Goal: Information Seeking & Learning: Learn about a topic

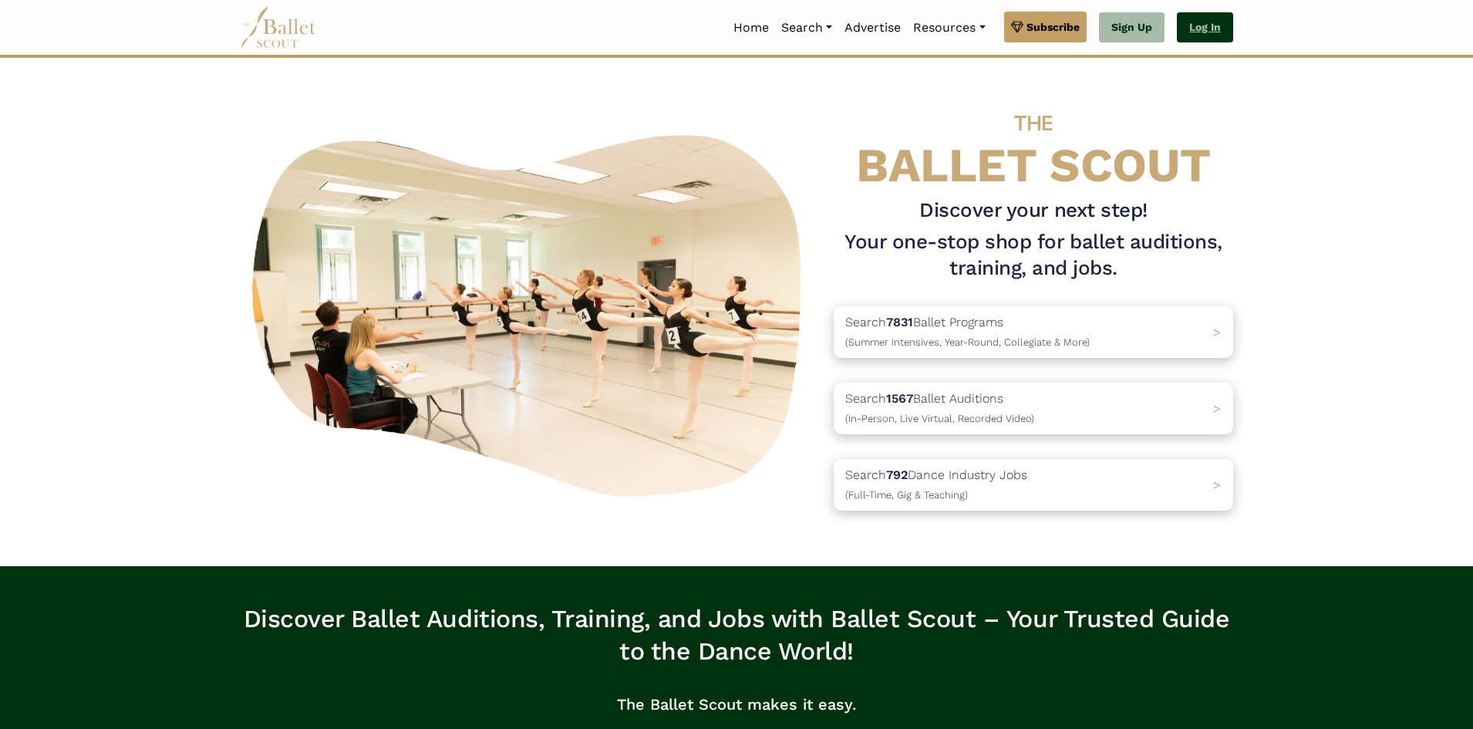
click at [1187, 42] on link "Log In" at bounding box center [1205, 27] width 56 height 31
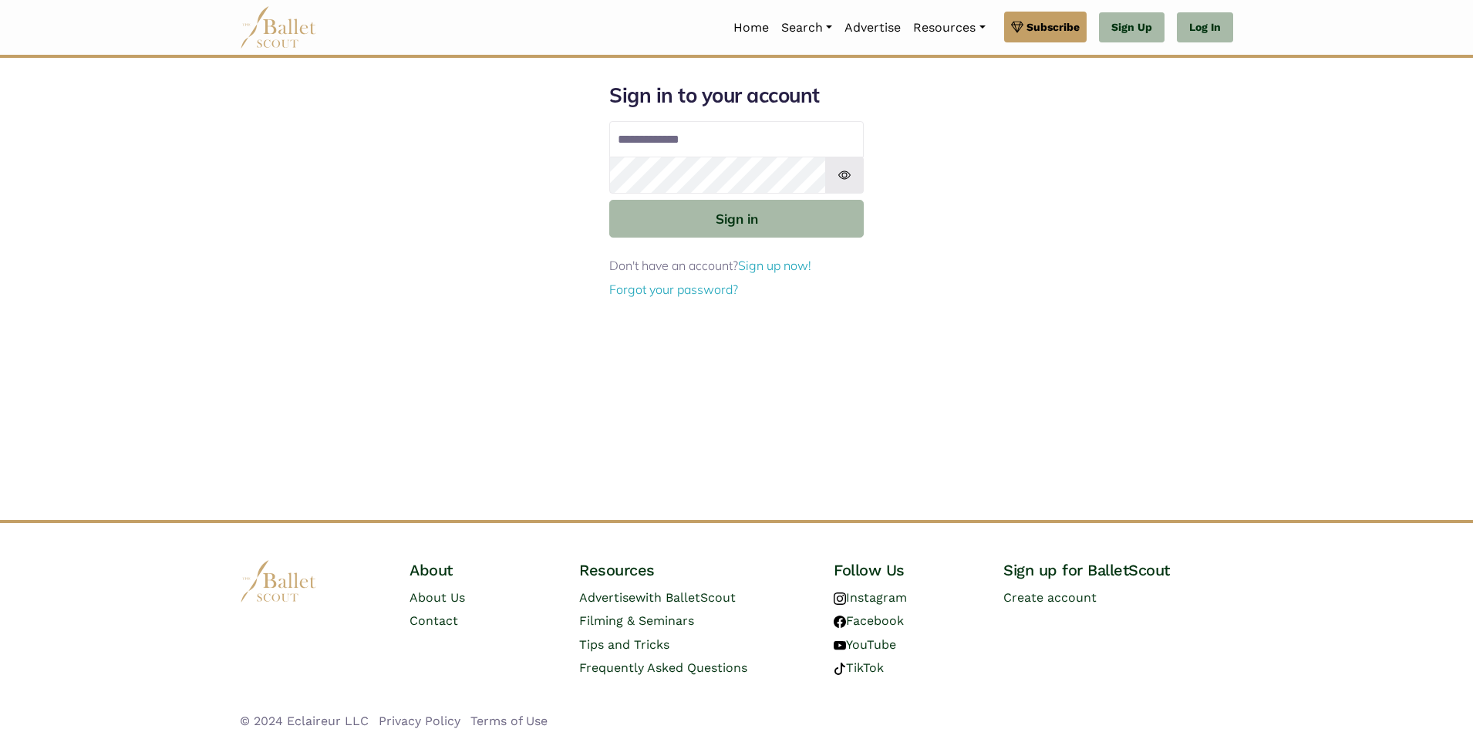
type input "**********"
click at [842, 173] on img at bounding box center [844, 175] width 39 height 37
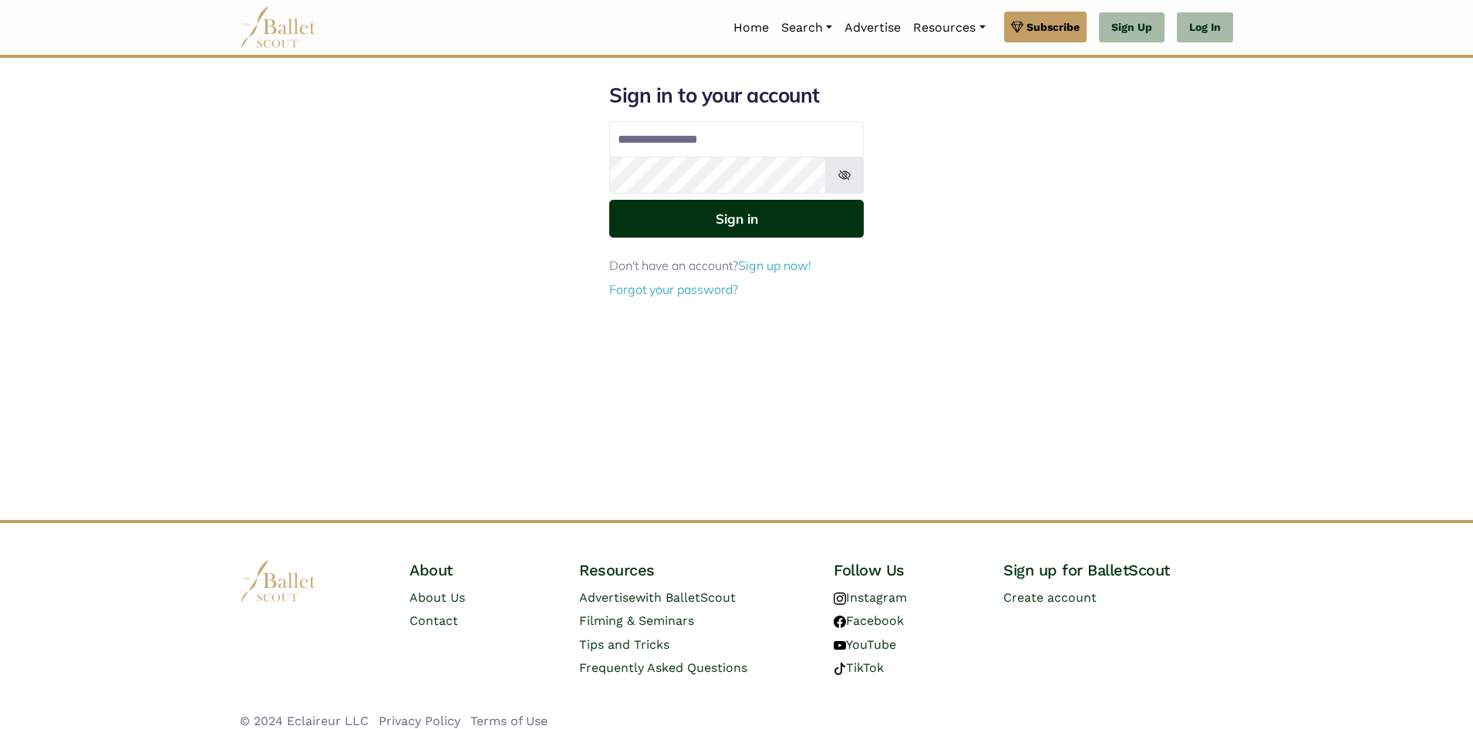
click at [803, 220] on button "Sign in" at bounding box center [736, 219] width 254 height 38
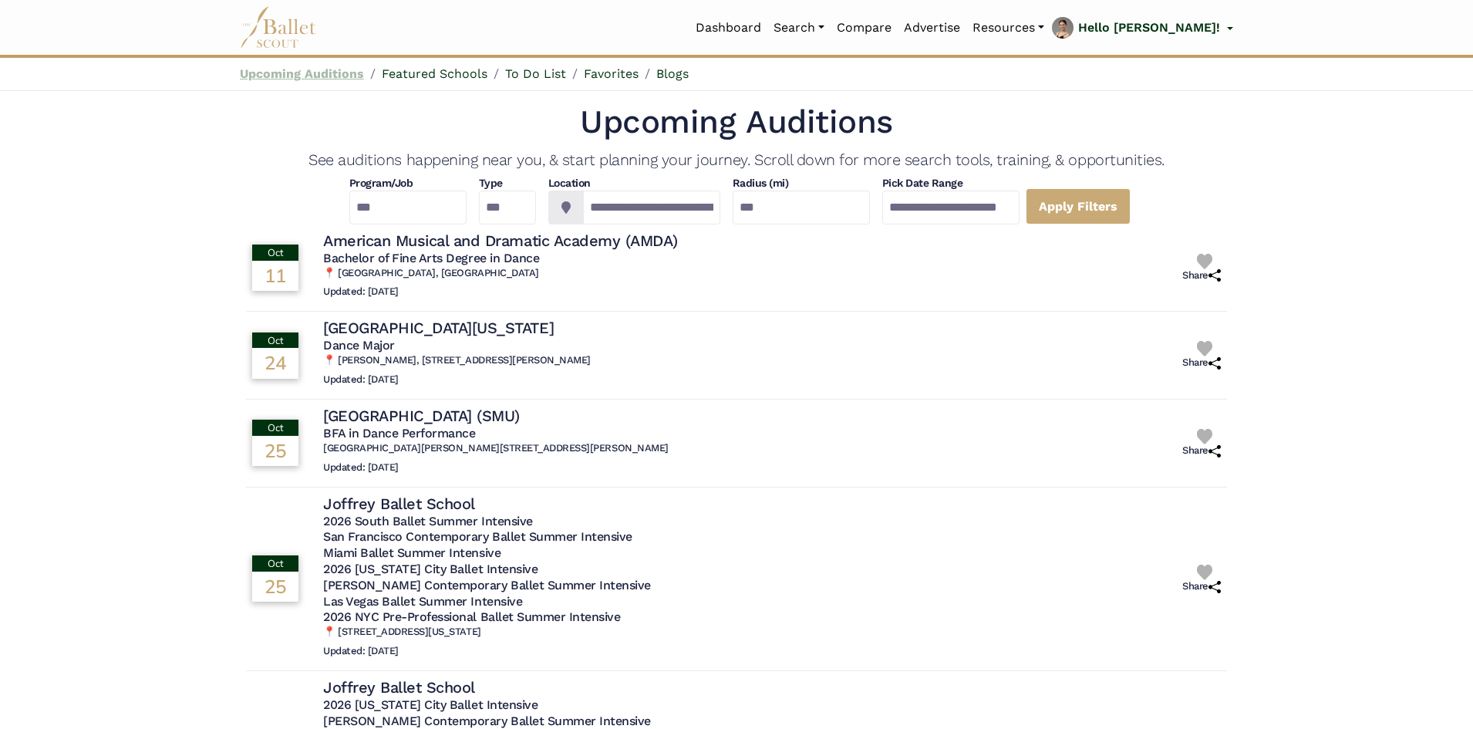
click at [309, 72] on link "Upcoming Auditions" at bounding box center [302, 73] width 124 height 15
click at [709, 211] on input "**********" at bounding box center [651, 207] width 137 height 34
click at [675, 206] on input "**********" at bounding box center [651, 207] width 137 height 34
click at [674, 206] on input "**********" at bounding box center [651, 207] width 137 height 34
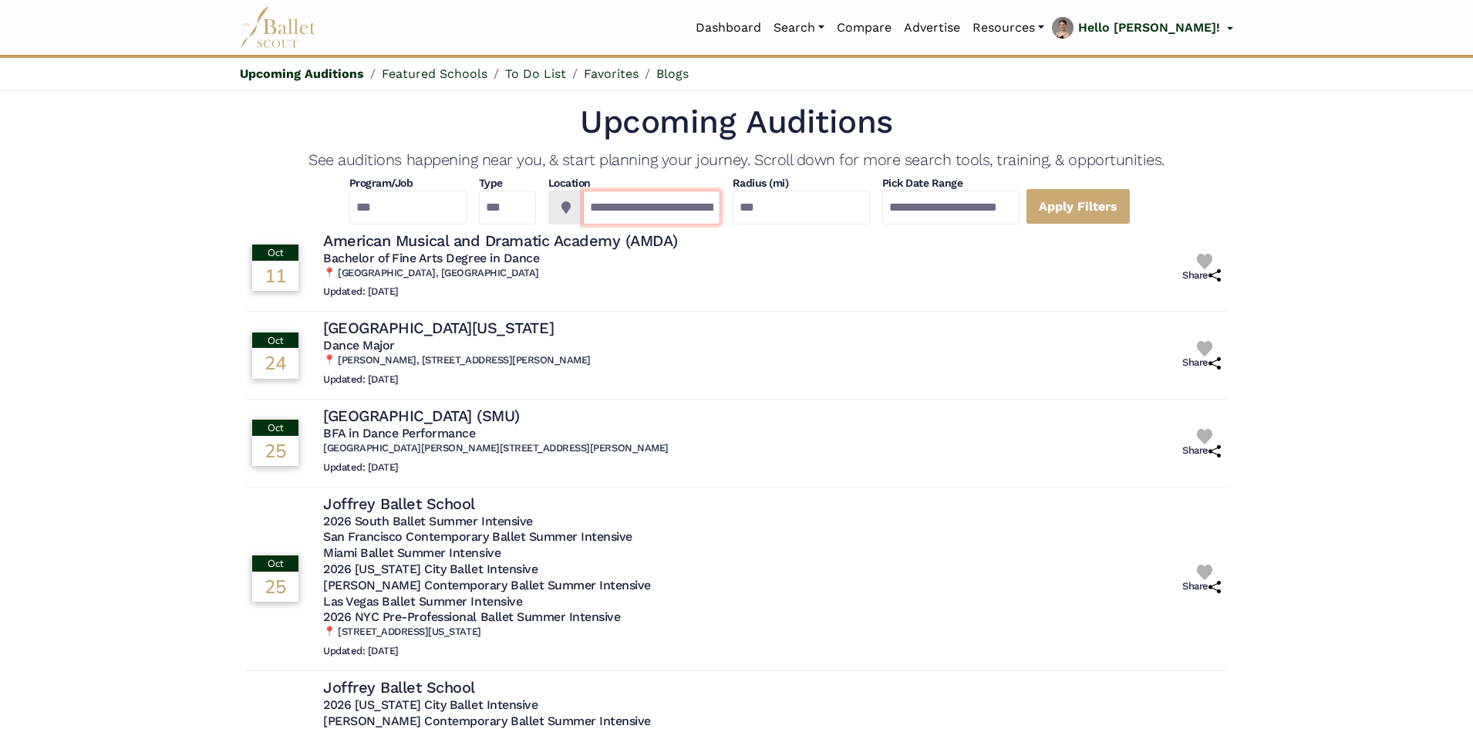
click at [662, 205] on input "**********" at bounding box center [651, 207] width 137 height 34
click at [662, 206] on input "**********" at bounding box center [651, 207] width 137 height 34
type input "**********"
click at [767, 24] on link "Dashboard" at bounding box center [728, 28] width 78 height 32
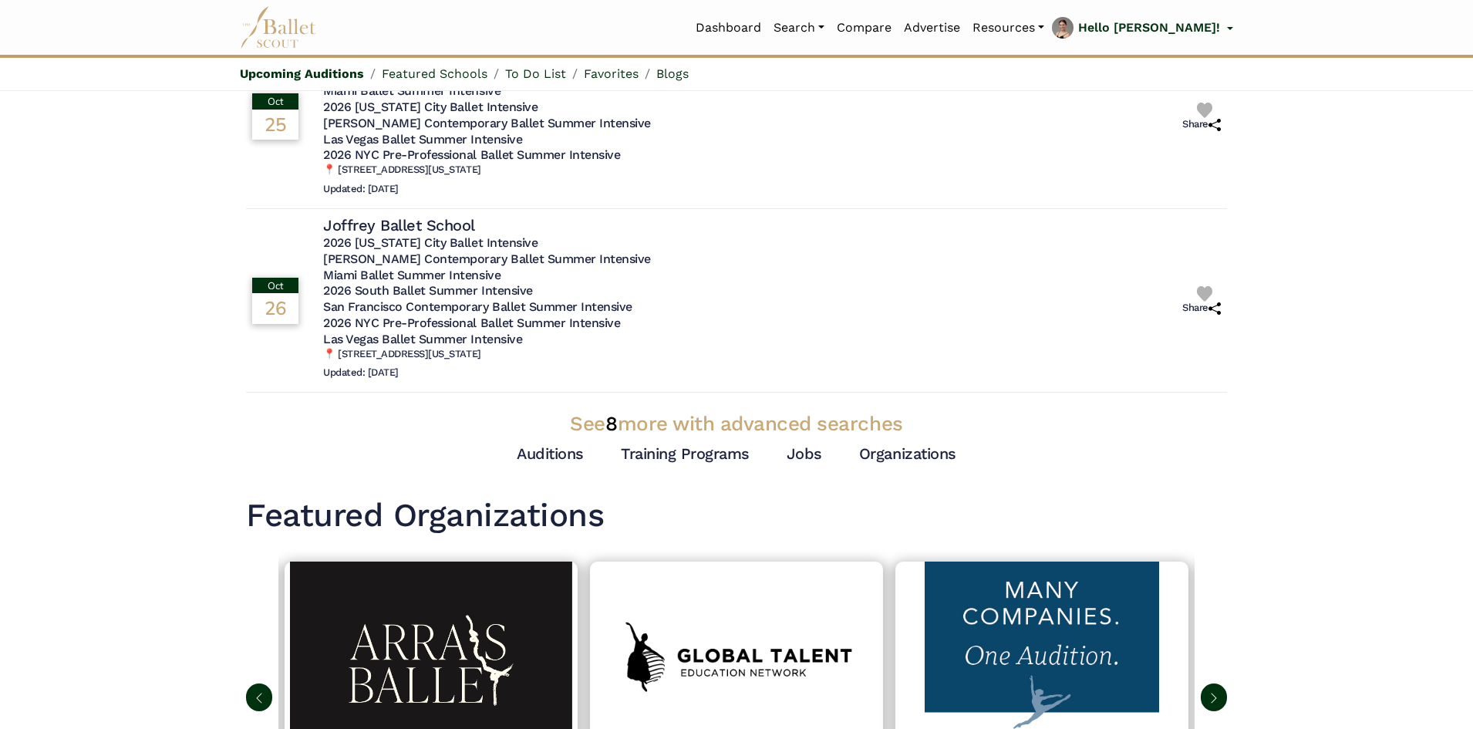
scroll to position [463, 0]
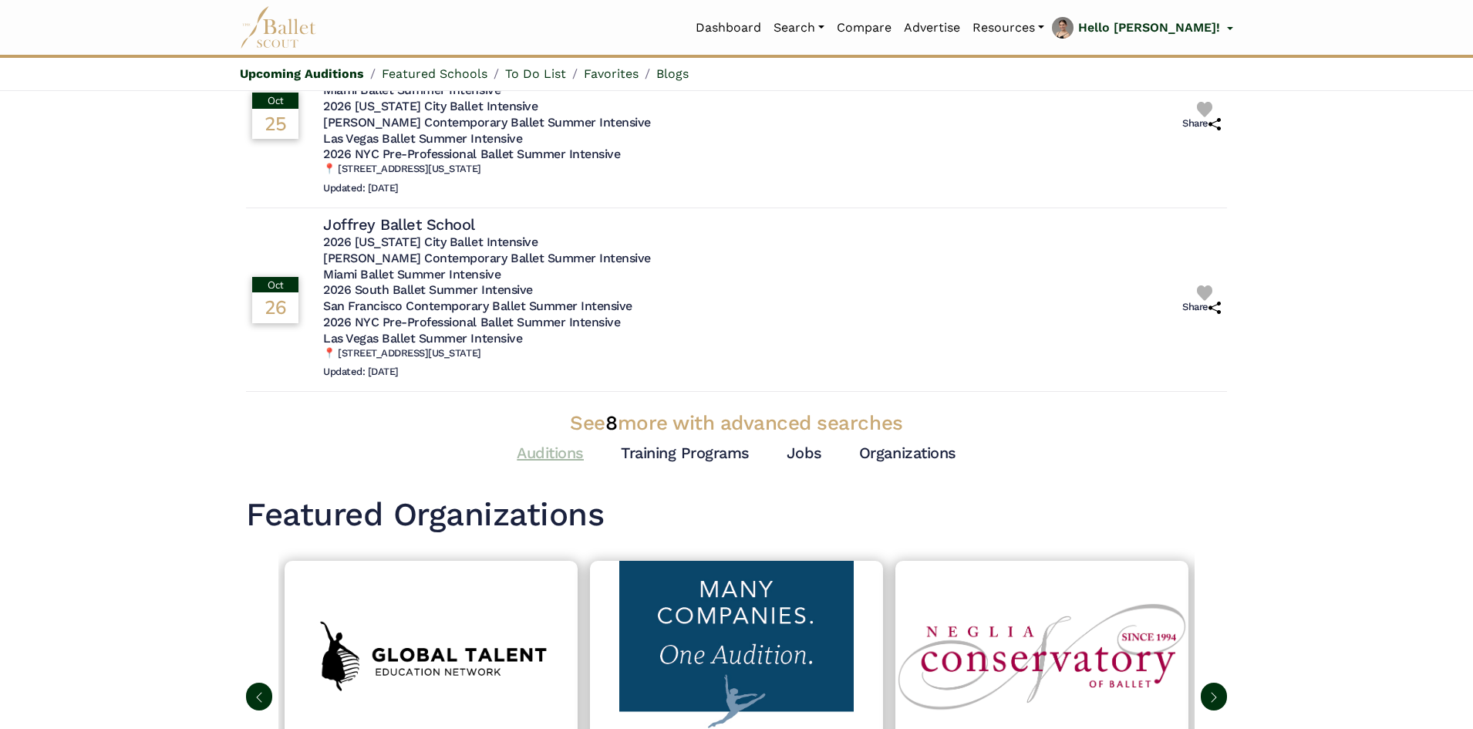
click at [564, 453] on link "Auditions" at bounding box center [550, 452] width 67 height 19
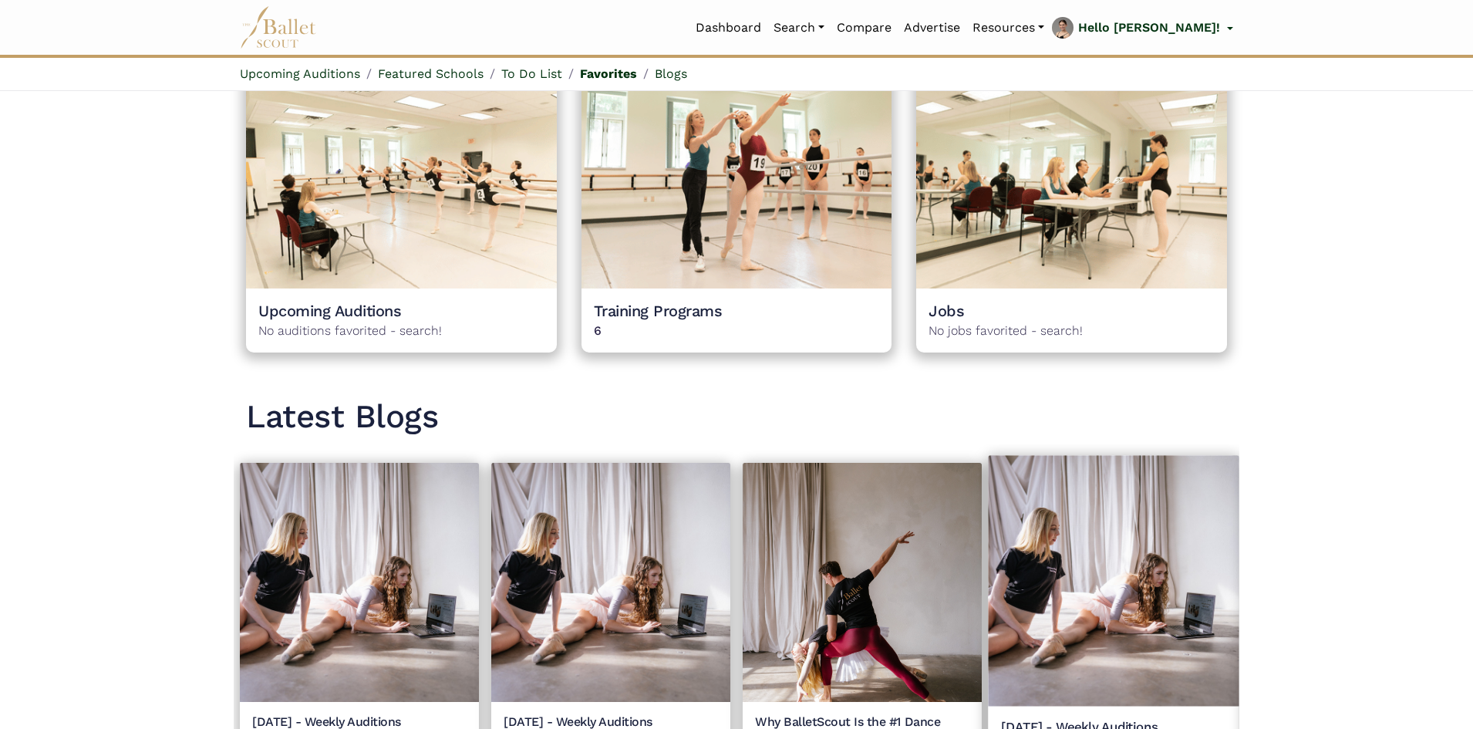
scroll to position [1465, 0]
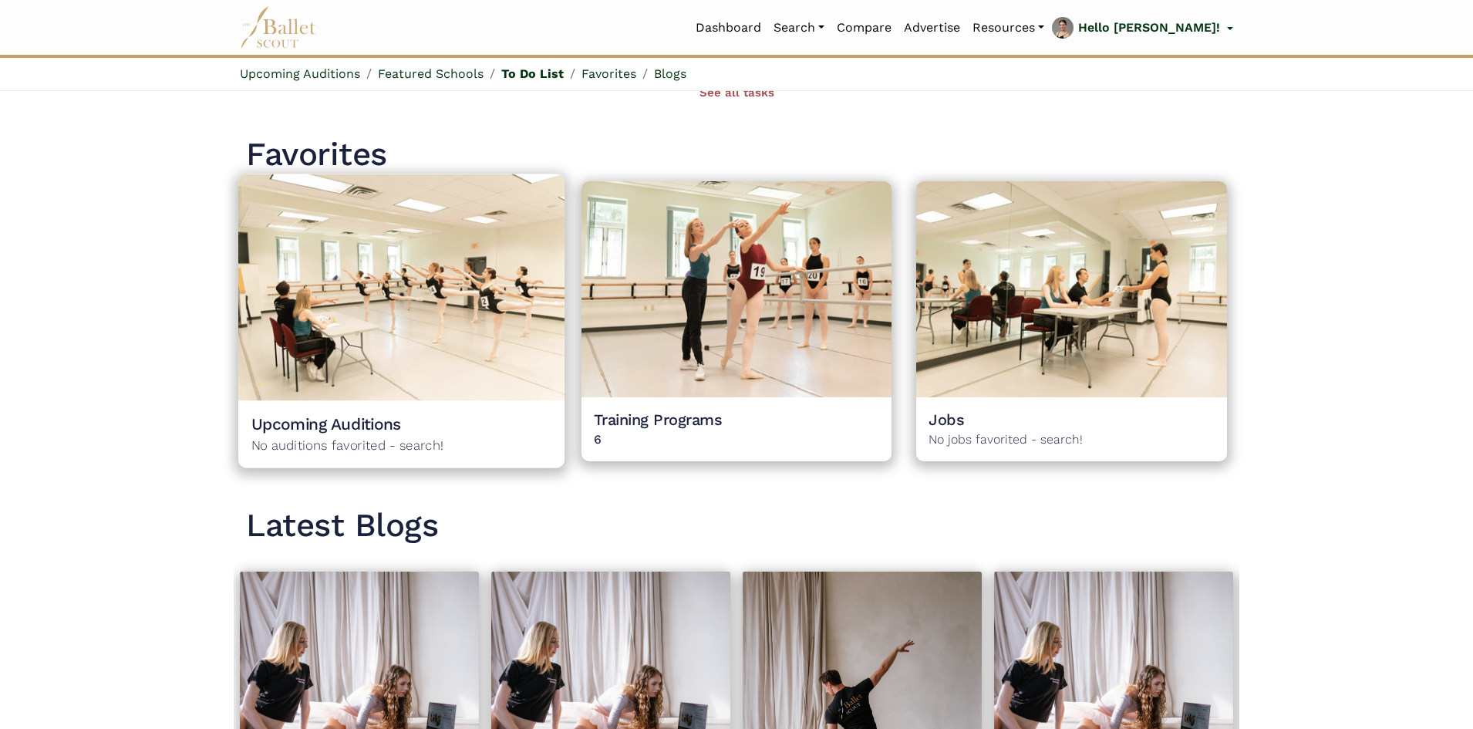
click at [376, 378] on img at bounding box center [401, 287] width 326 height 227
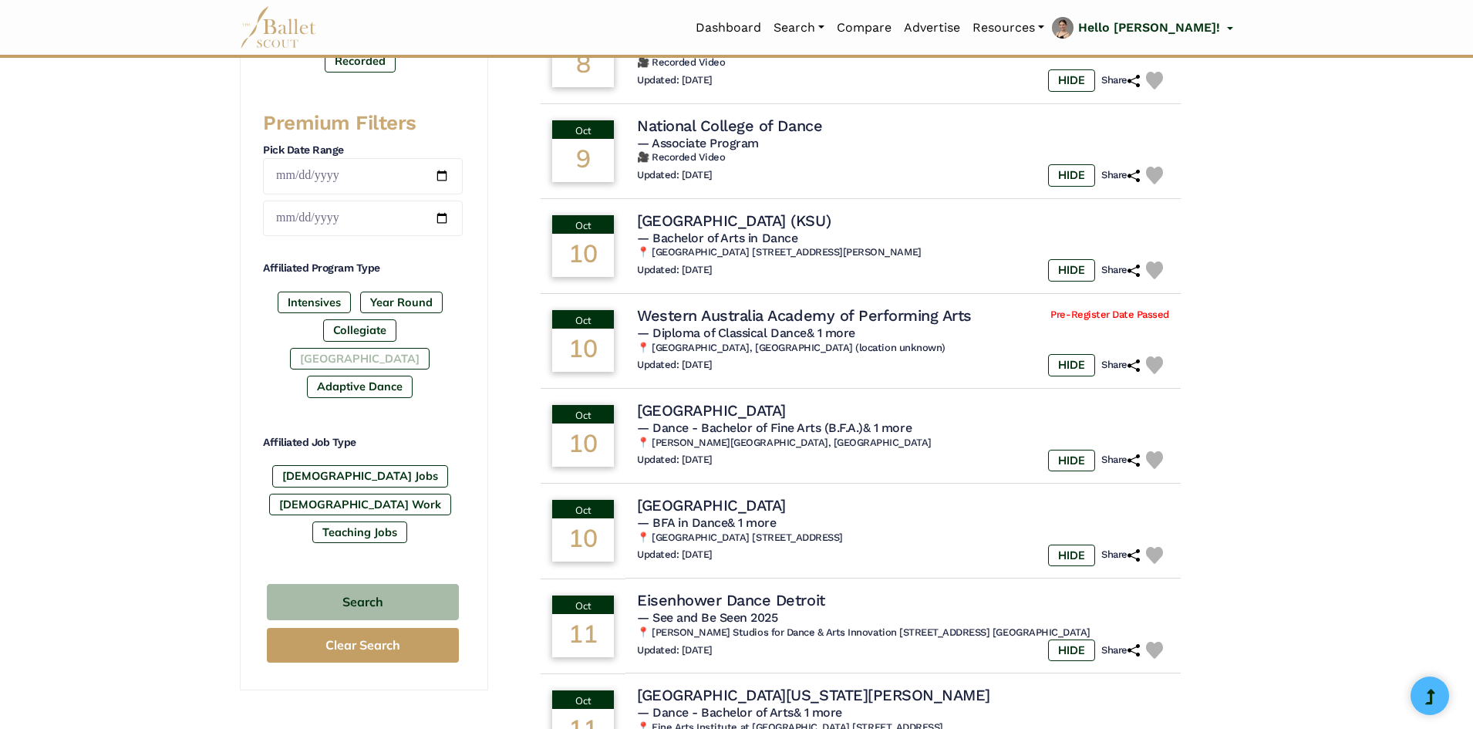
scroll to position [617, 0]
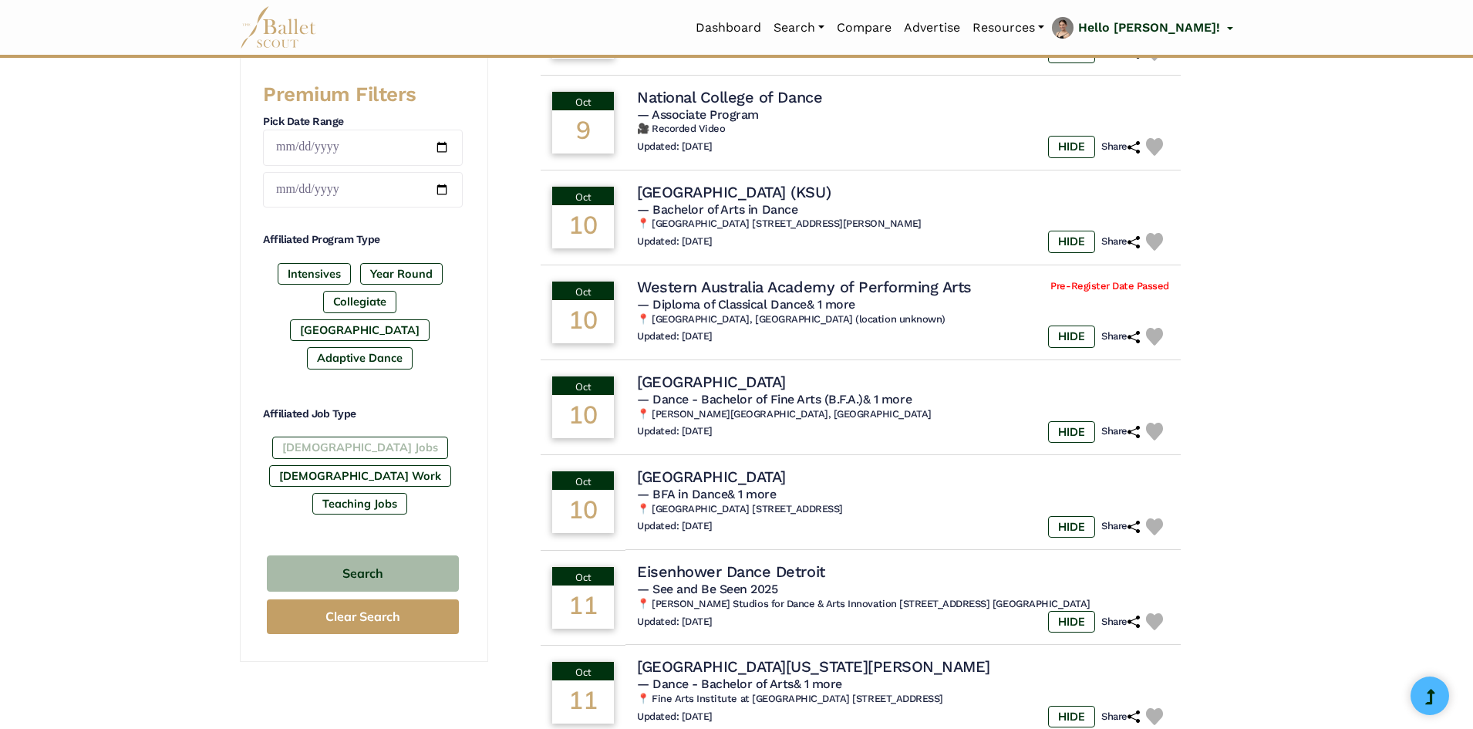
click at [345, 436] on label "[DEMOGRAPHIC_DATA] Jobs" at bounding box center [360, 447] width 176 height 22
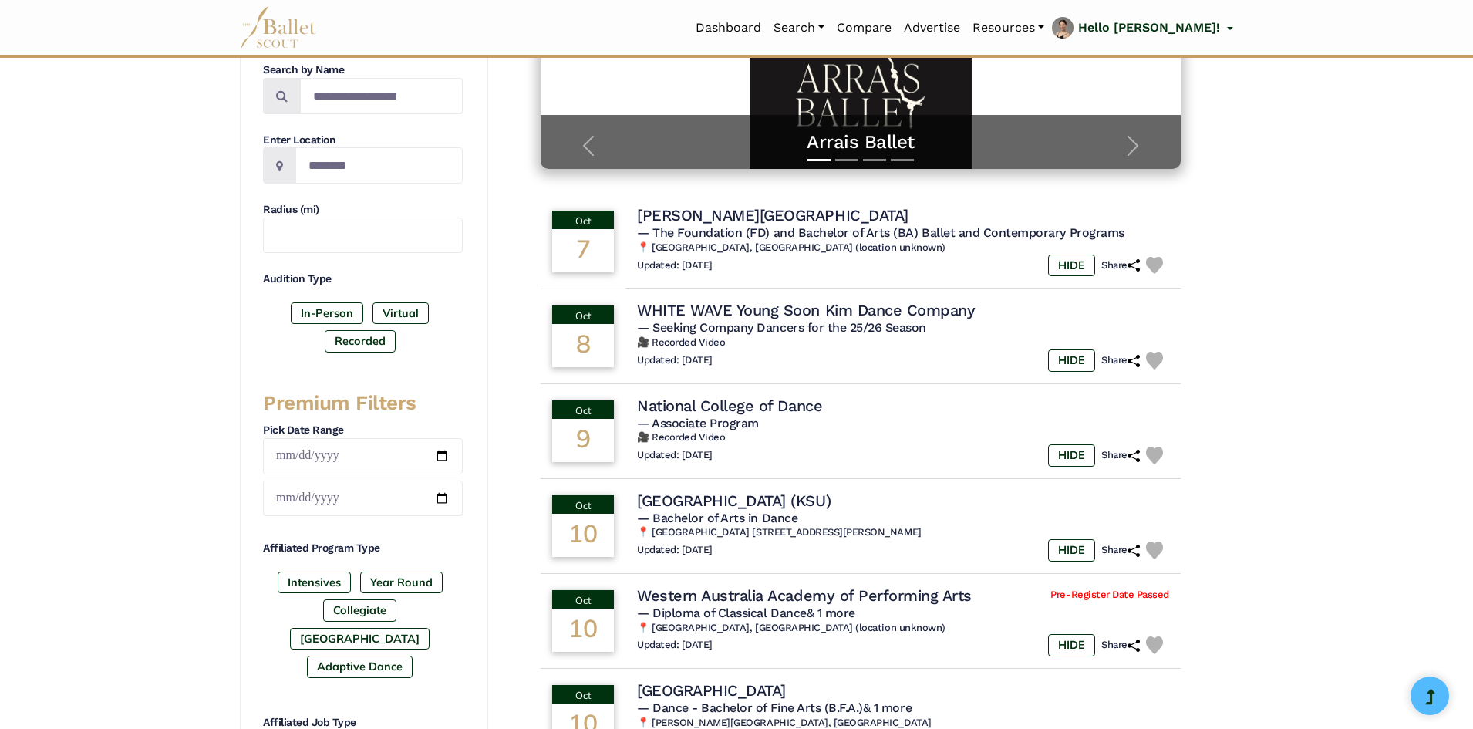
scroll to position [0, 0]
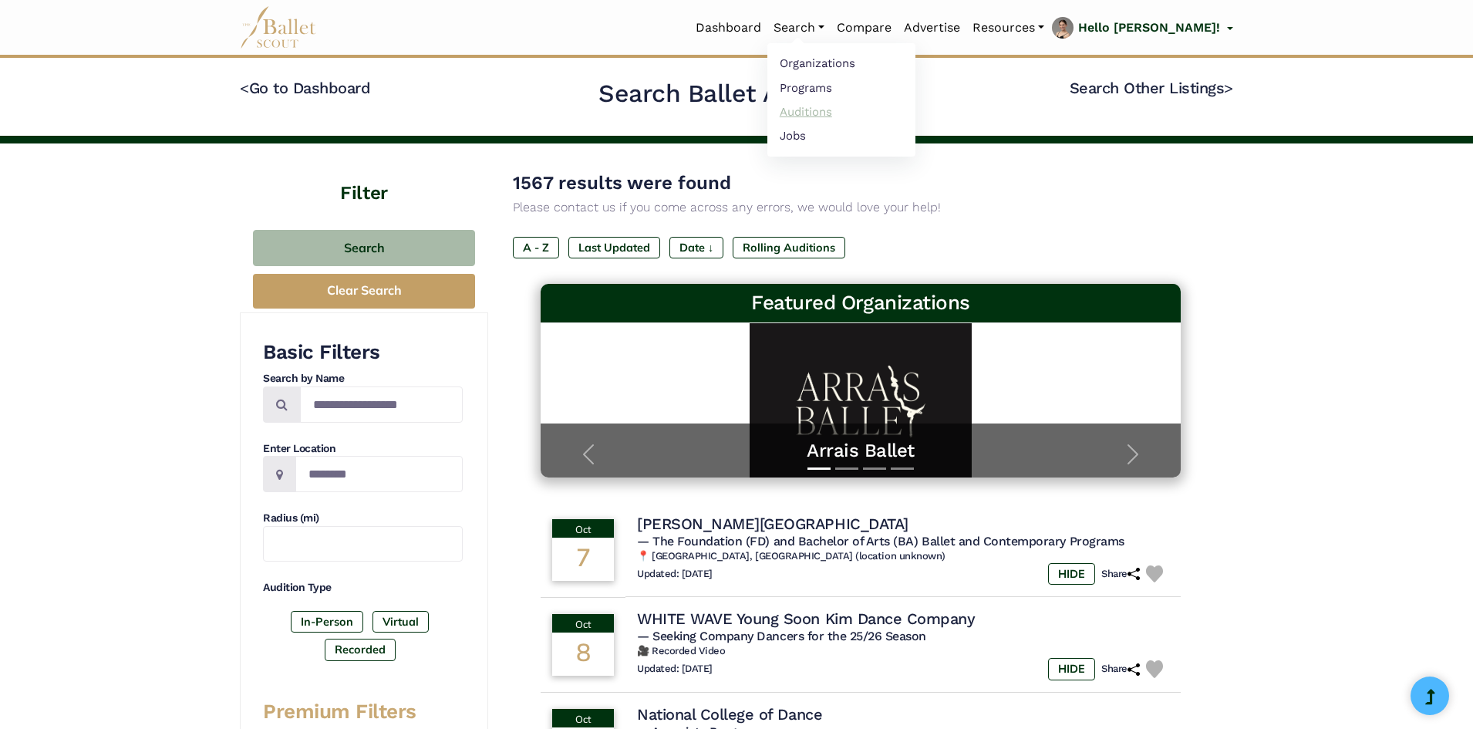
click at [837, 108] on link "Auditions" at bounding box center [841, 111] width 148 height 24
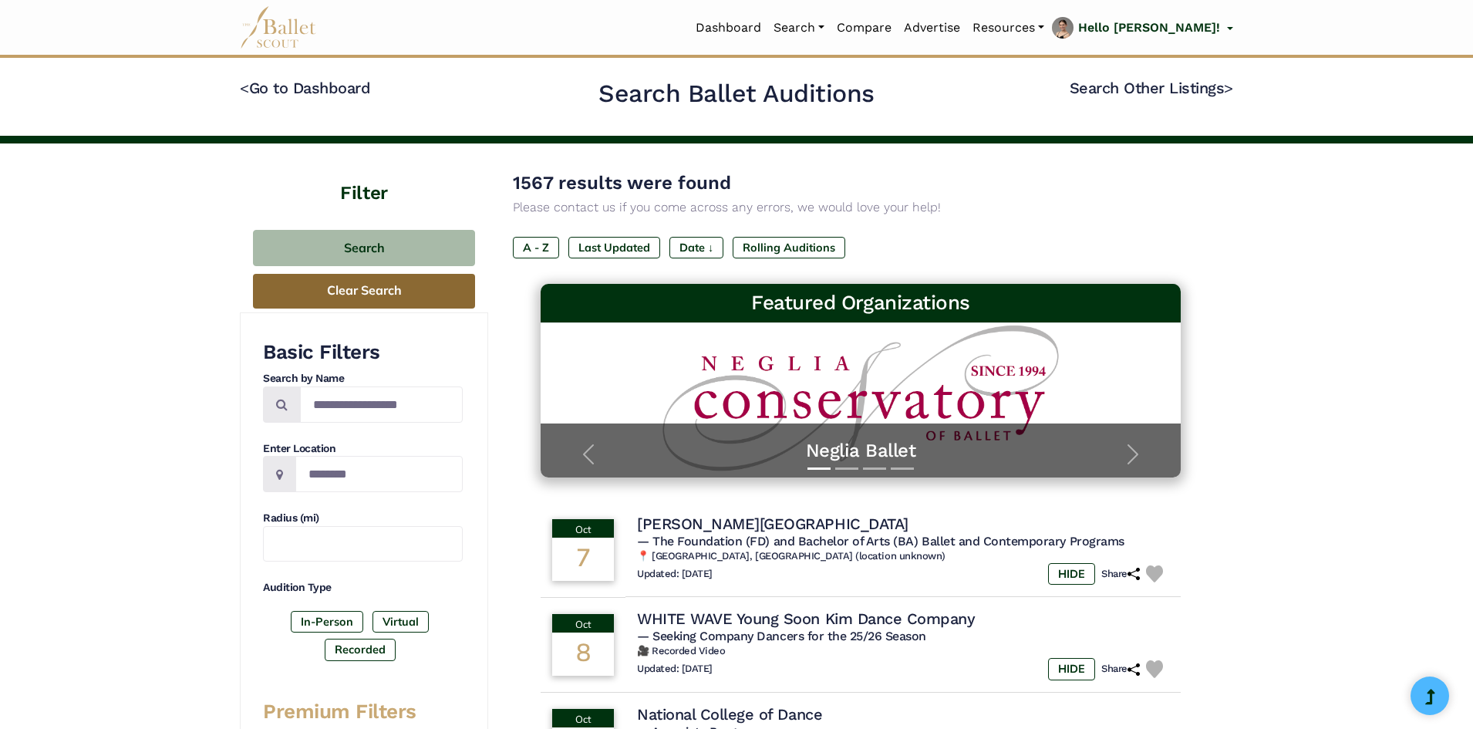
click at [405, 293] on button "Clear Search" at bounding box center [364, 291] width 222 height 35
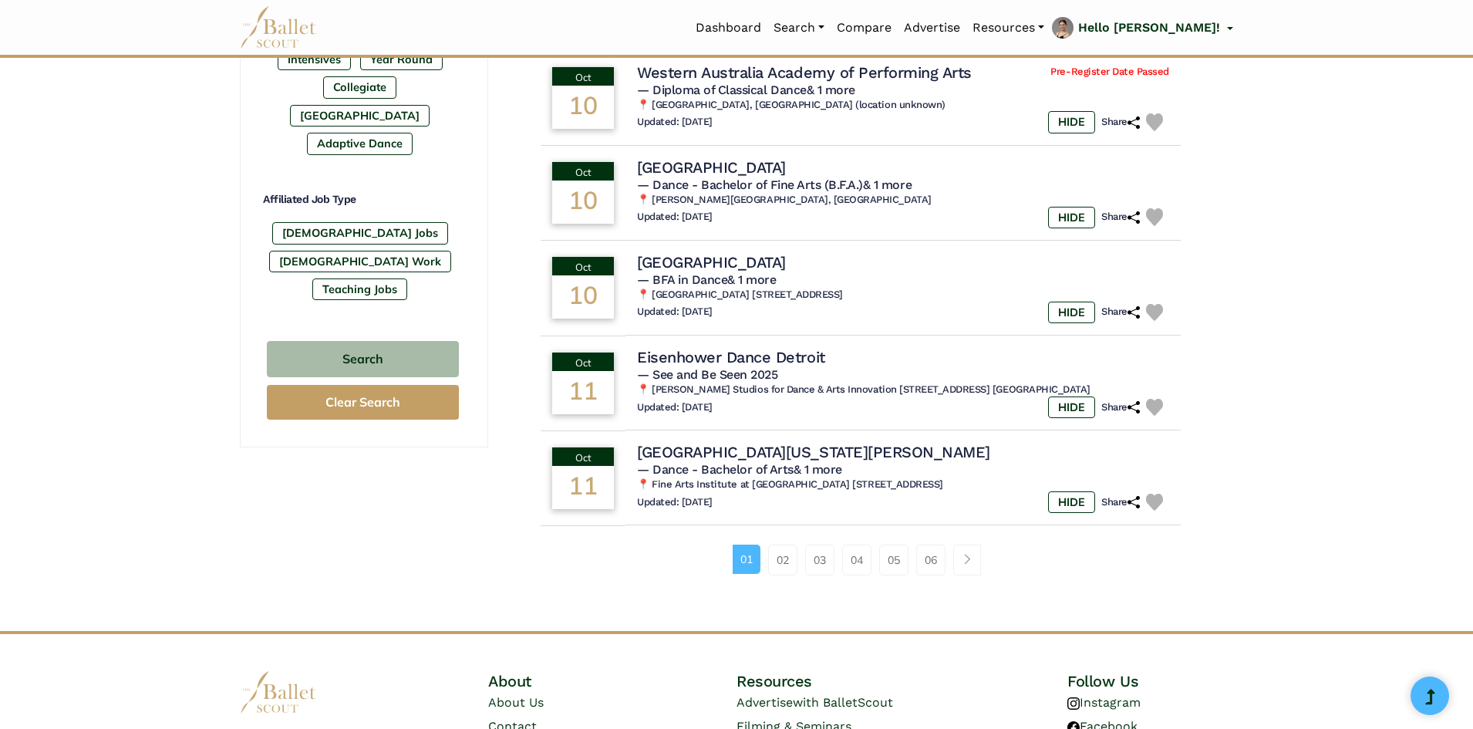
scroll to position [848, 0]
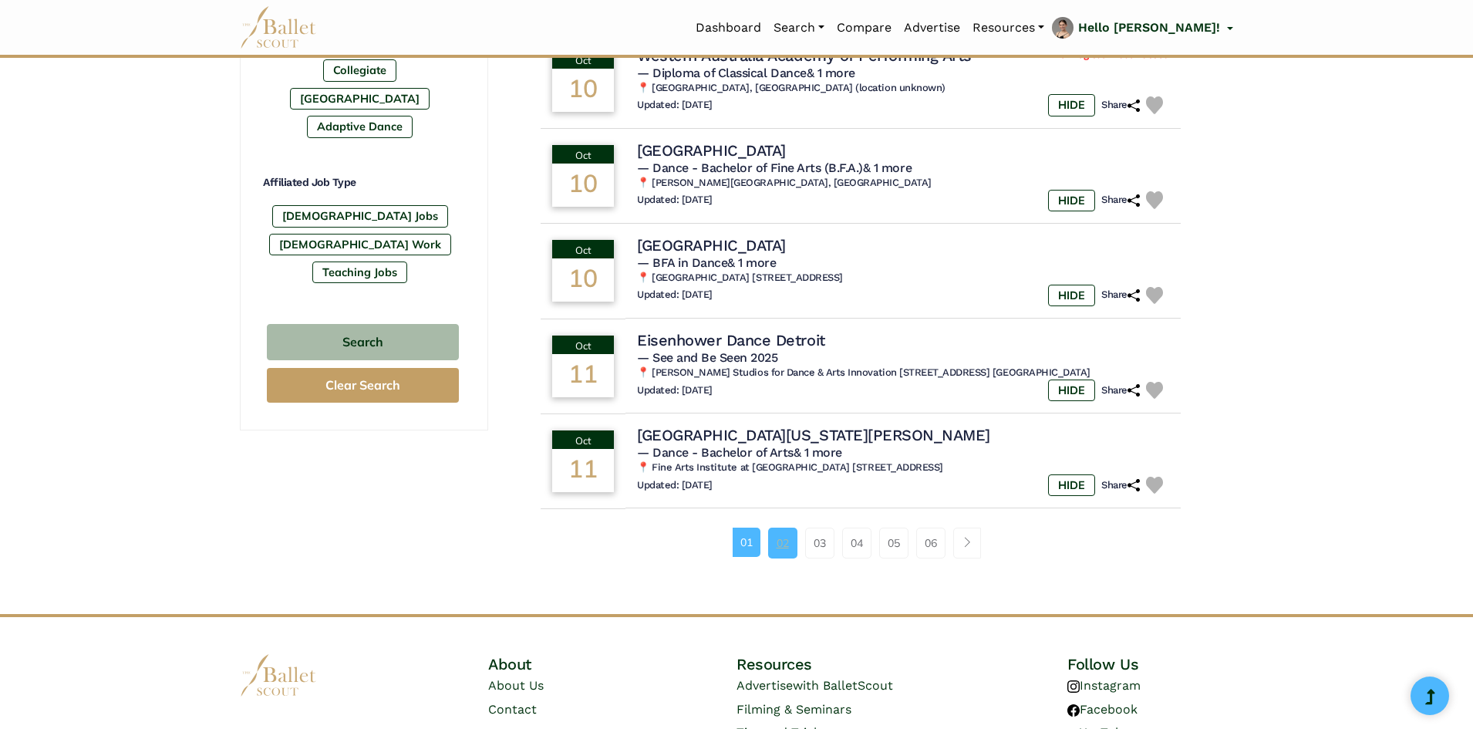
click at [787, 554] on link "02" at bounding box center [782, 542] width 29 height 31
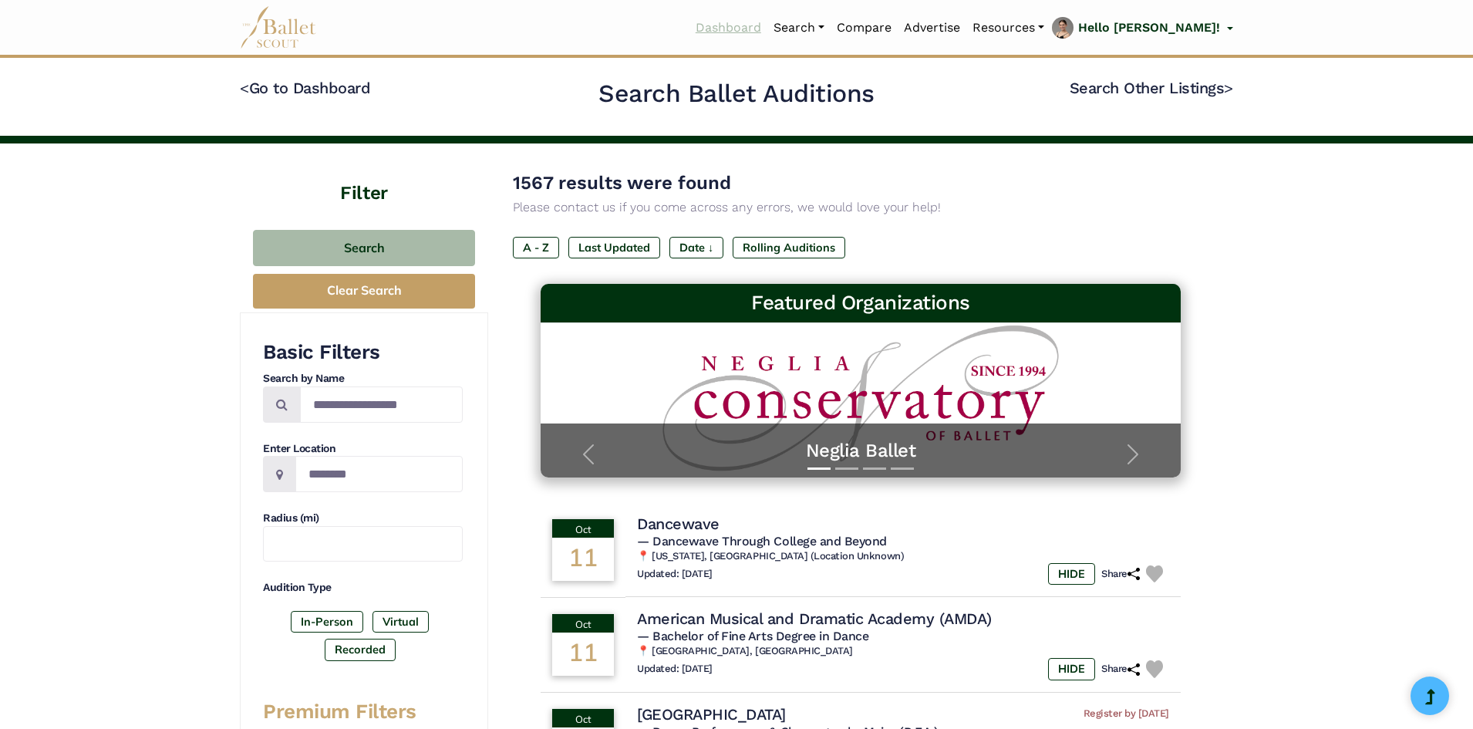
click at [767, 29] on link "Dashboard" at bounding box center [728, 28] width 78 height 32
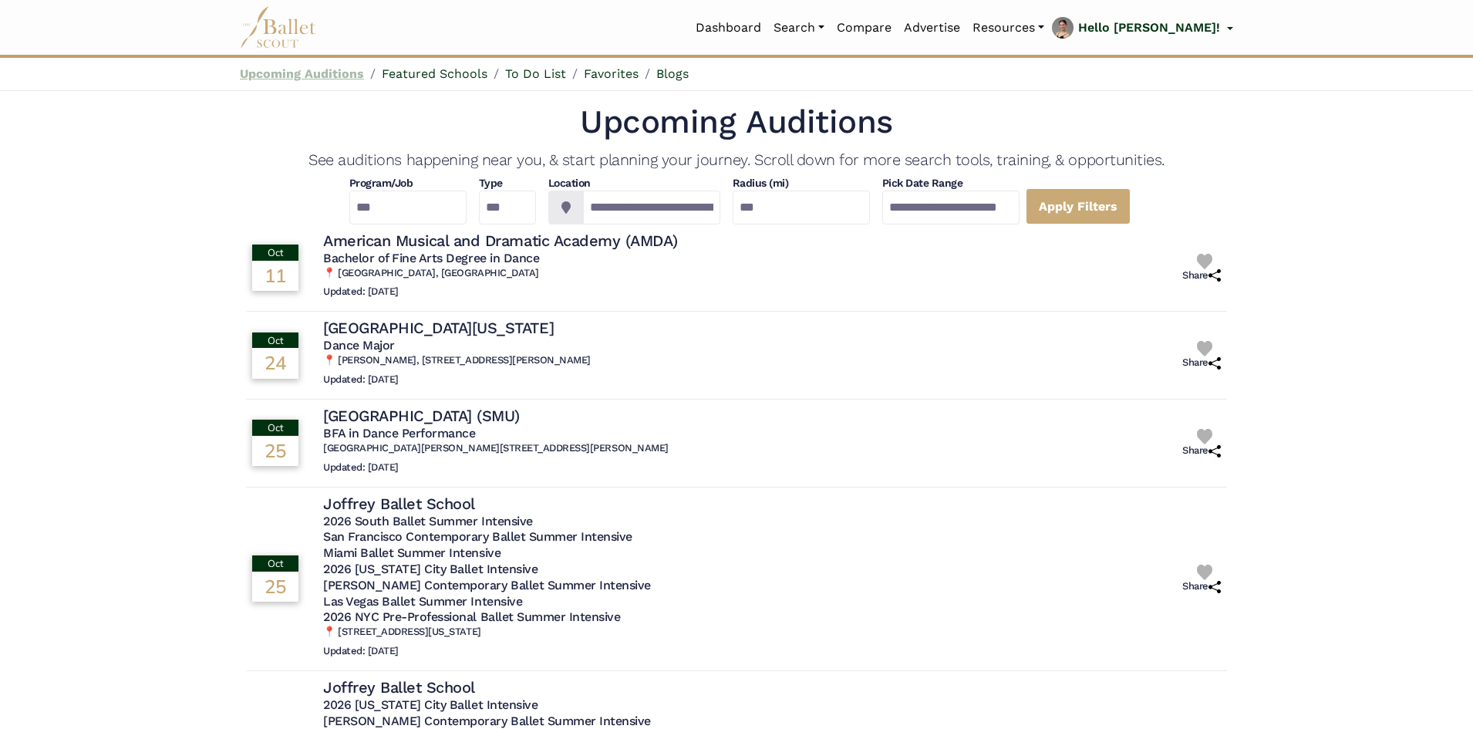
click at [288, 78] on link "Upcoming Auditions" at bounding box center [302, 73] width 124 height 15
click at [830, 25] on link "Search" at bounding box center [798, 28] width 63 height 32
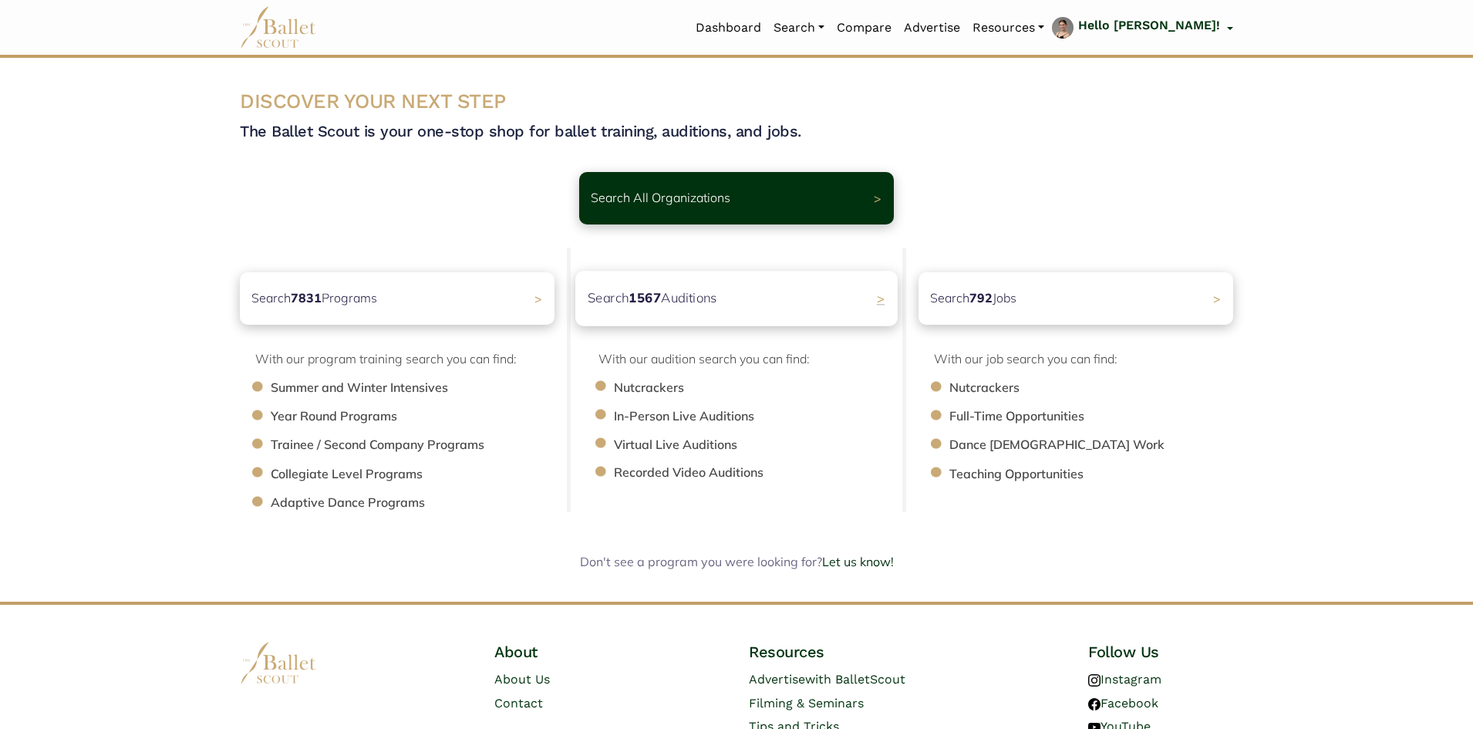
click at [618, 295] on p "Search 1567 Auditions" at bounding box center [652, 298] width 130 height 21
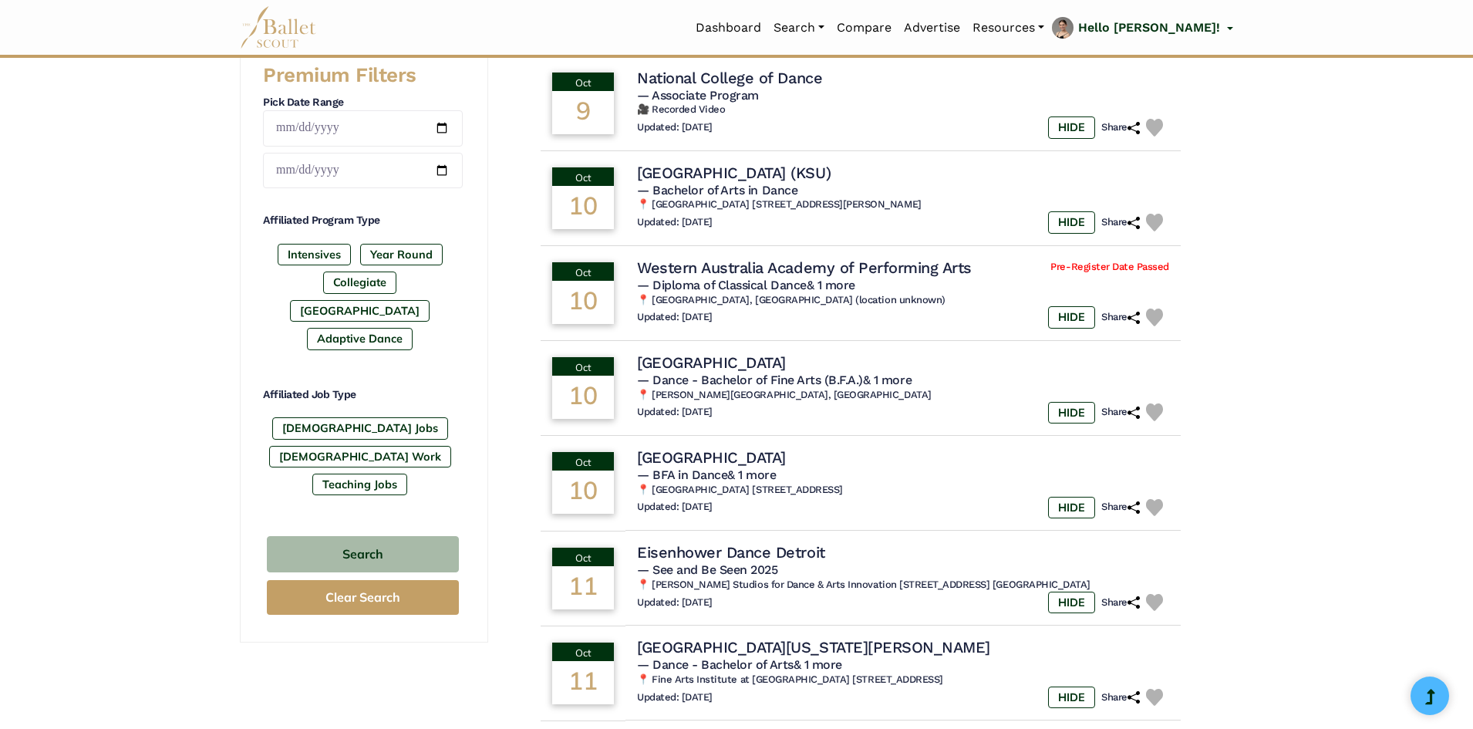
scroll to position [848, 0]
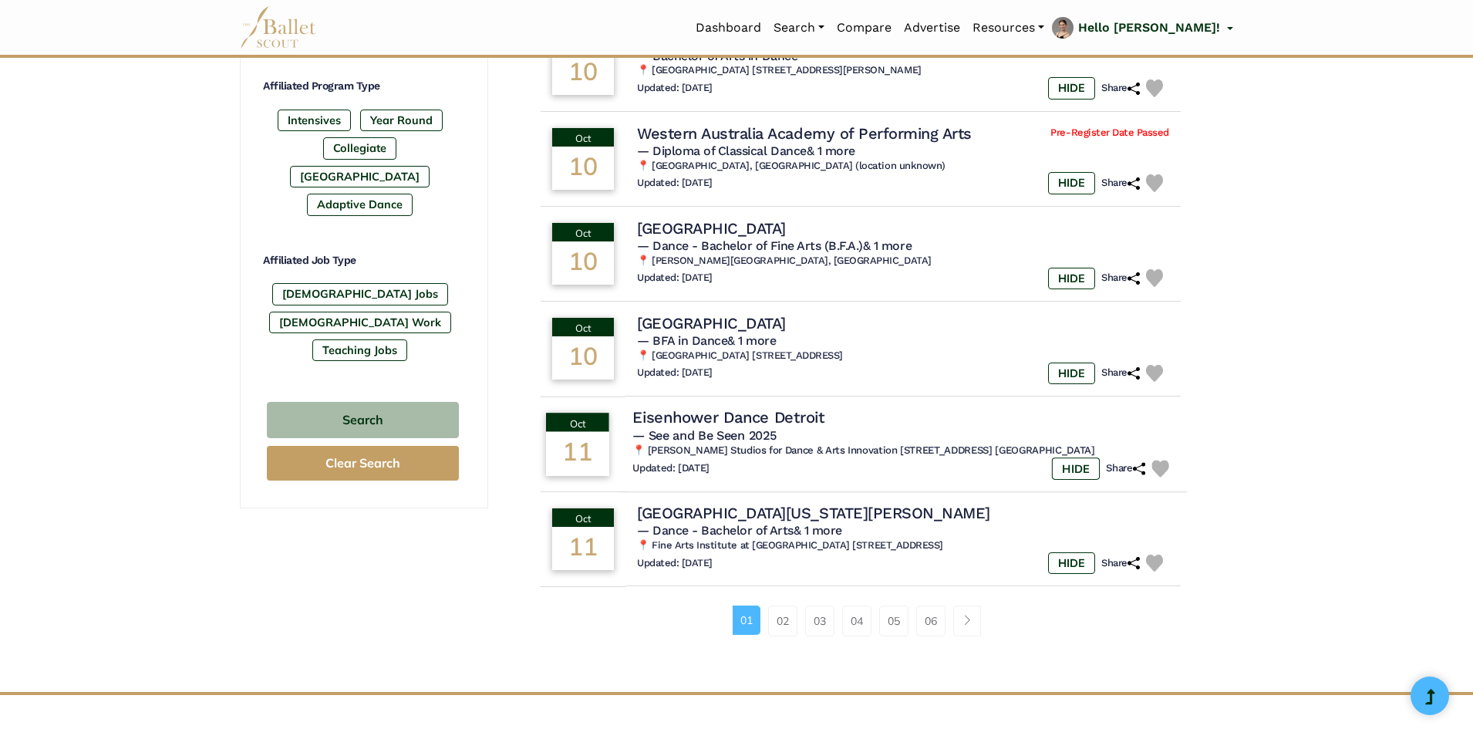
scroll to position [771, 0]
click at [776, 619] on link "02" at bounding box center [782, 619] width 29 height 31
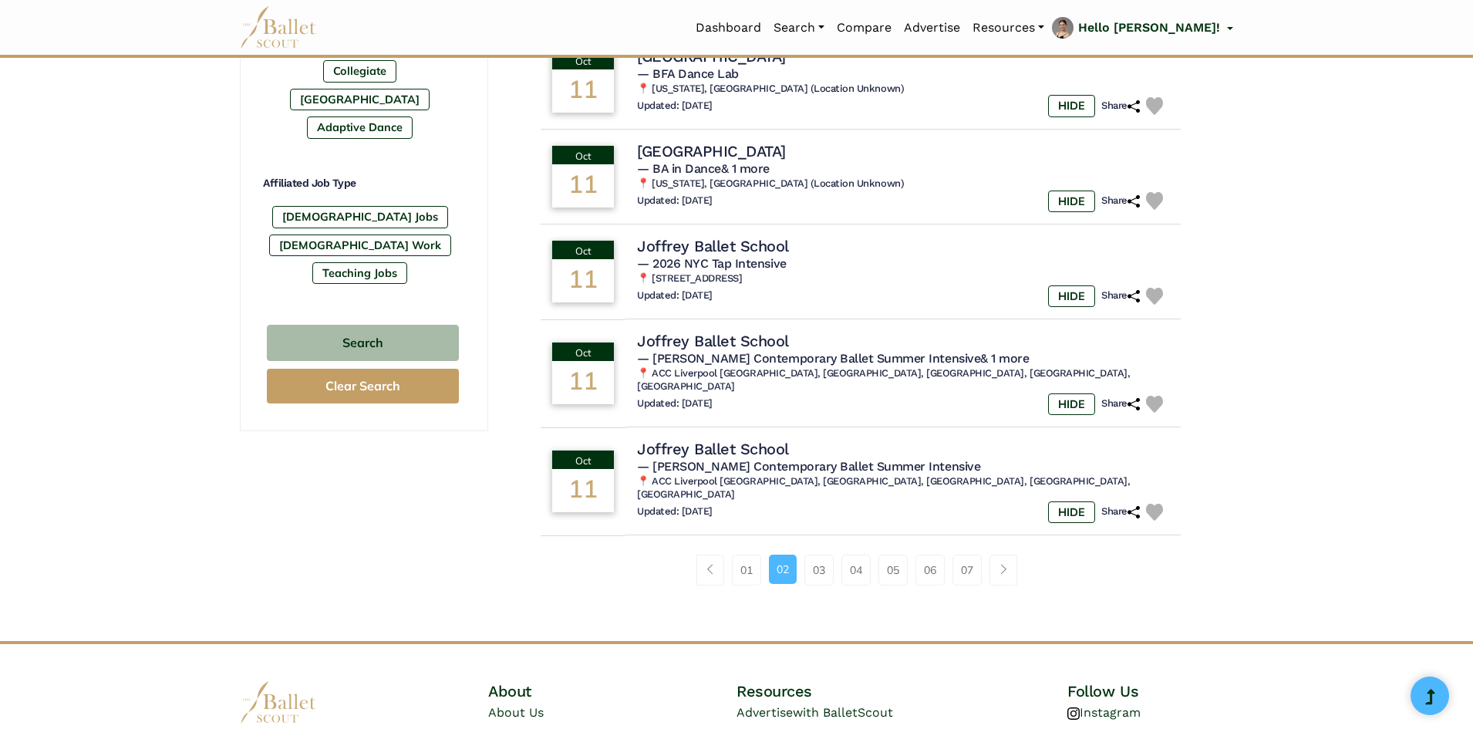
scroll to position [848, 0]
click at [812, 554] on link "03" at bounding box center [818, 569] width 29 height 31
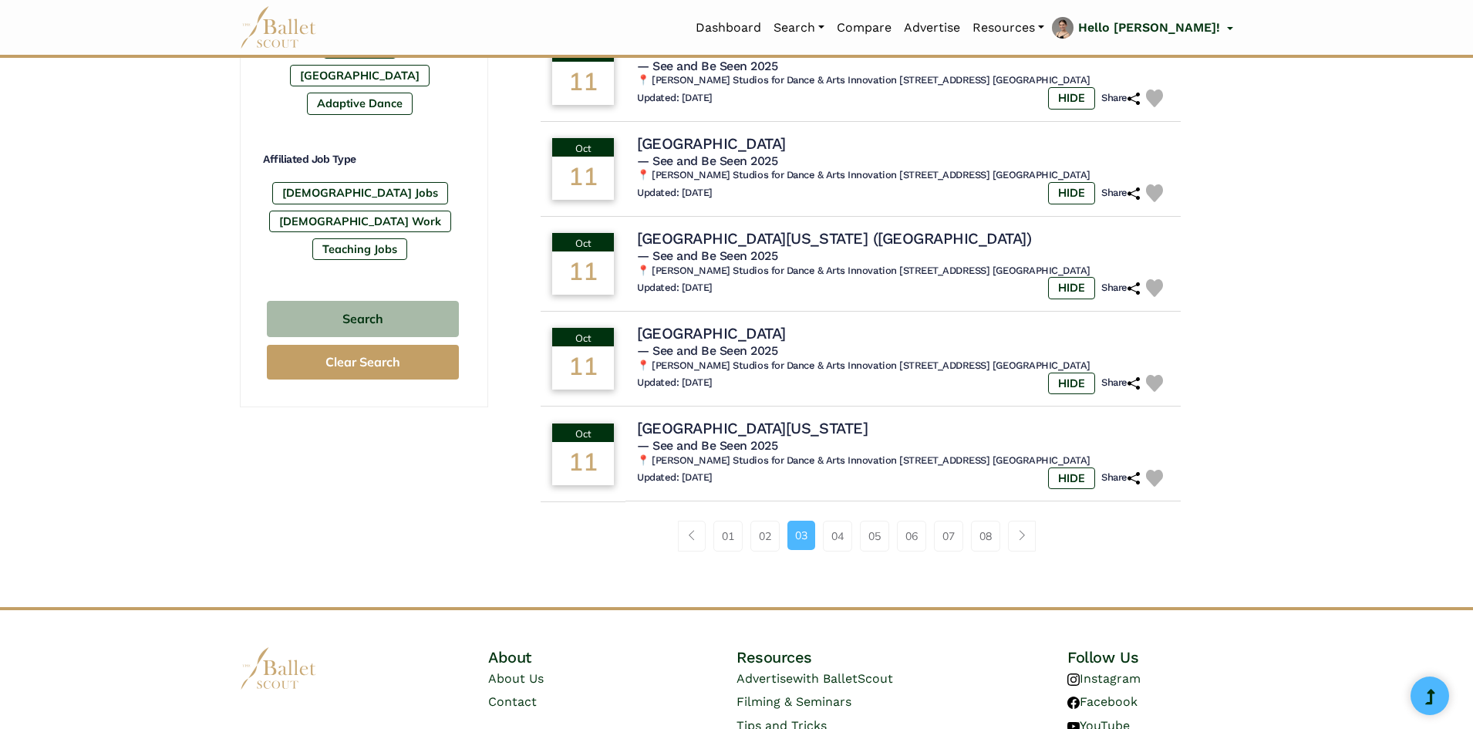
scroll to position [925, 0]
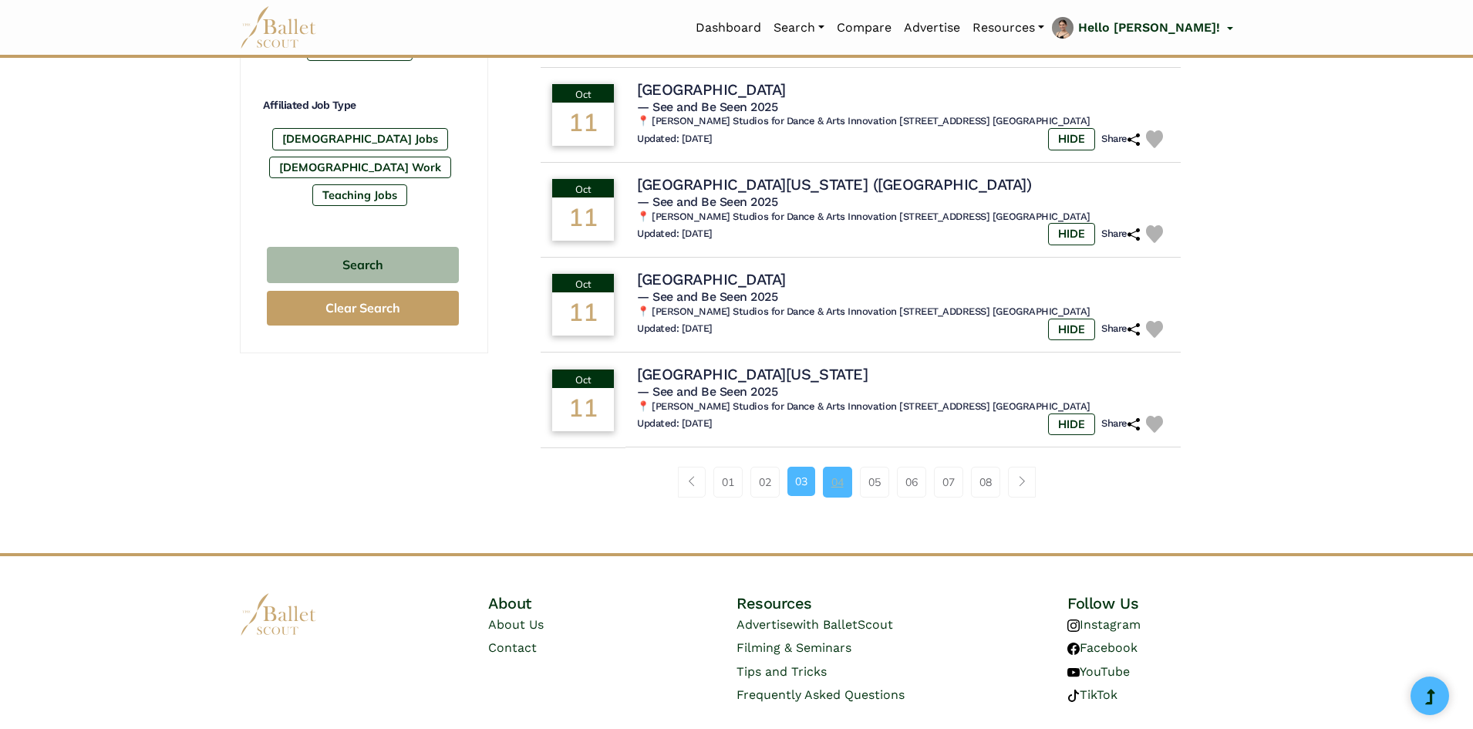
click at [840, 466] on link "04" at bounding box center [837, 481] width 29 height 31
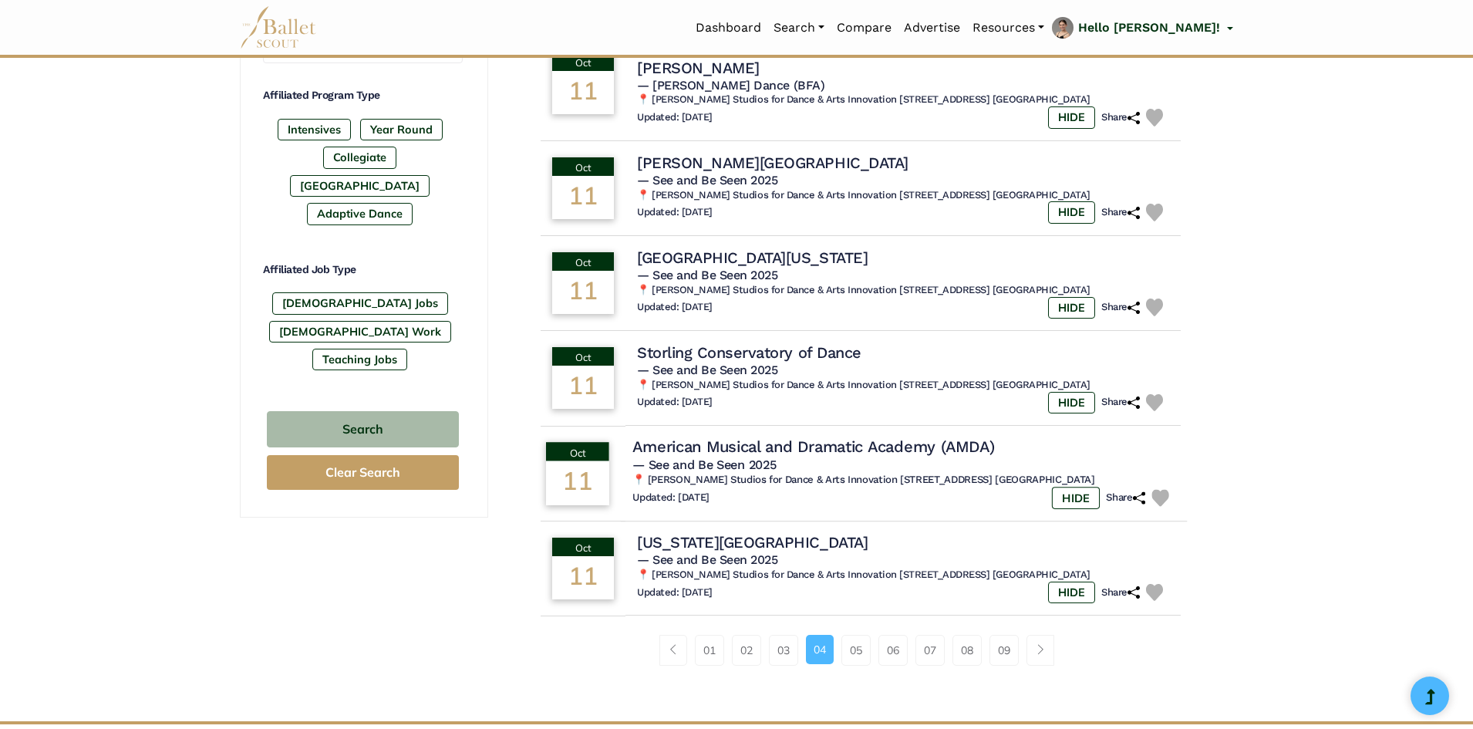
scroll to position [771, 0]
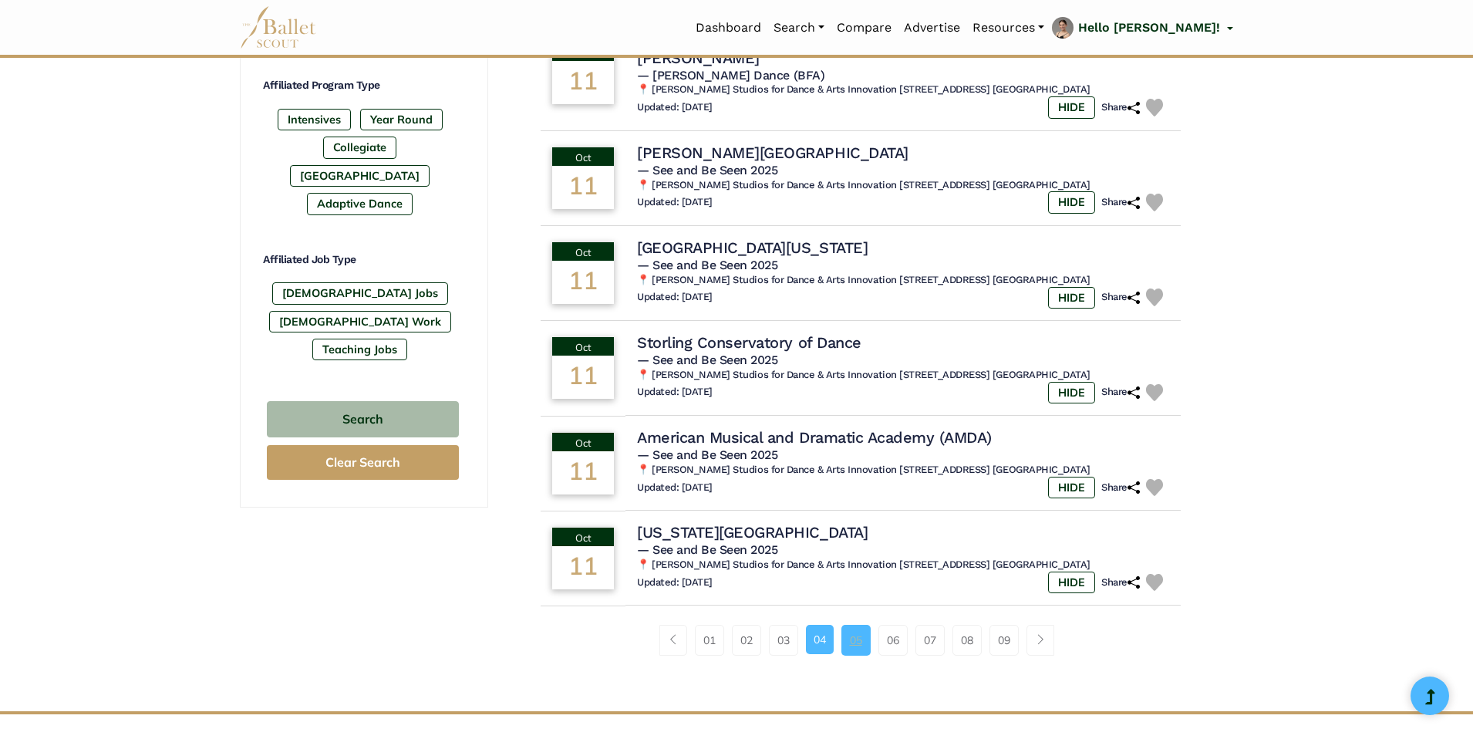
click at [860, 624] on link "05" at bounding box center [855, 639] width 29 height 31
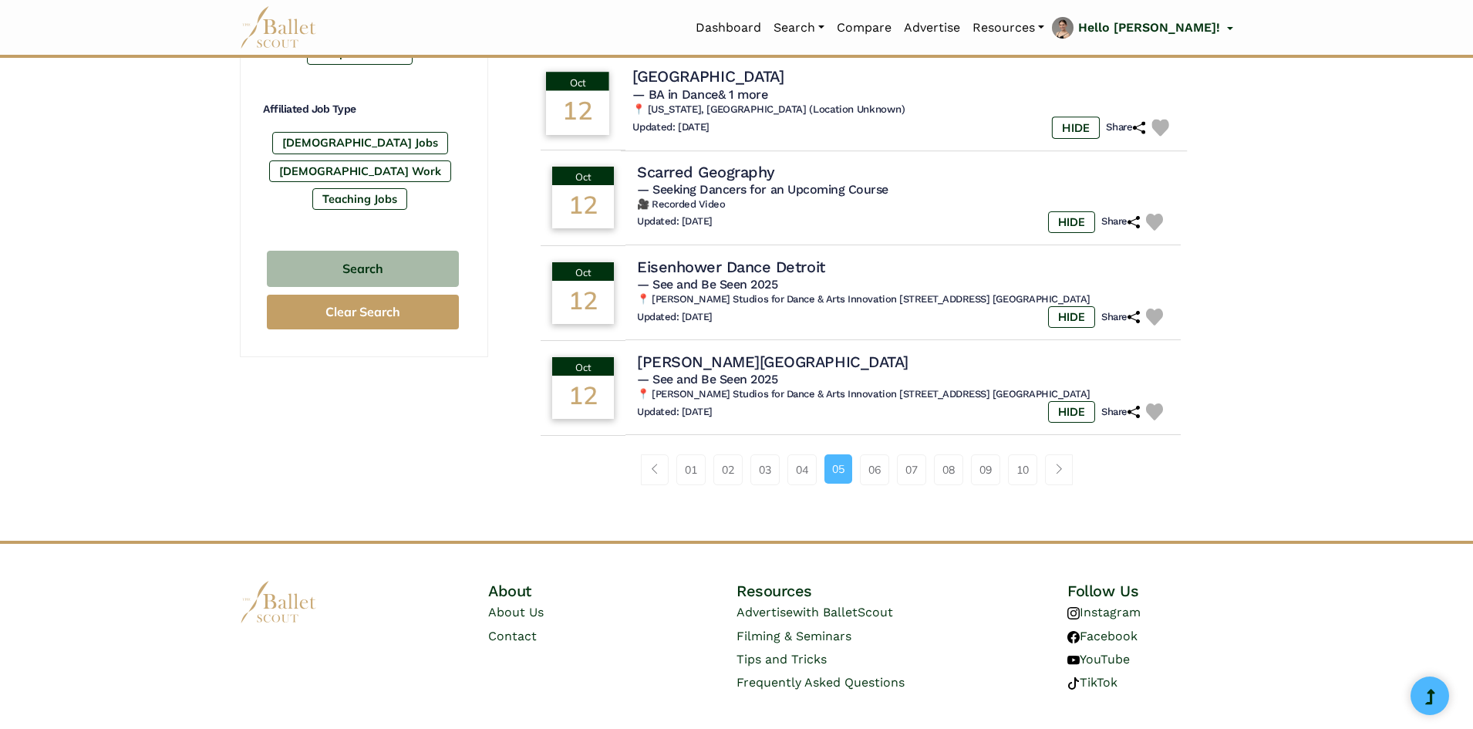
scroll to position [950, 0]
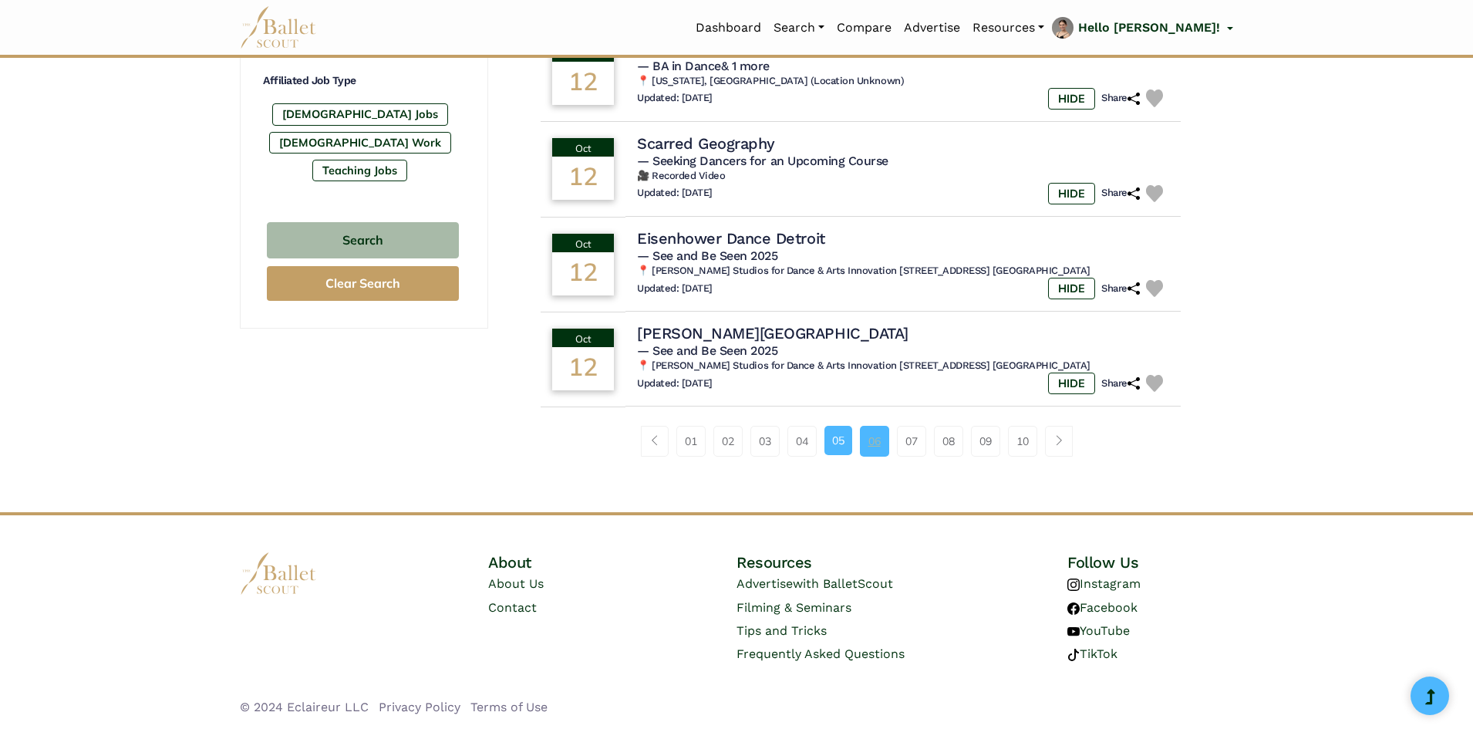
click at [867, 444] on link "06" at bounding box center [874, 441] width 29 height 31
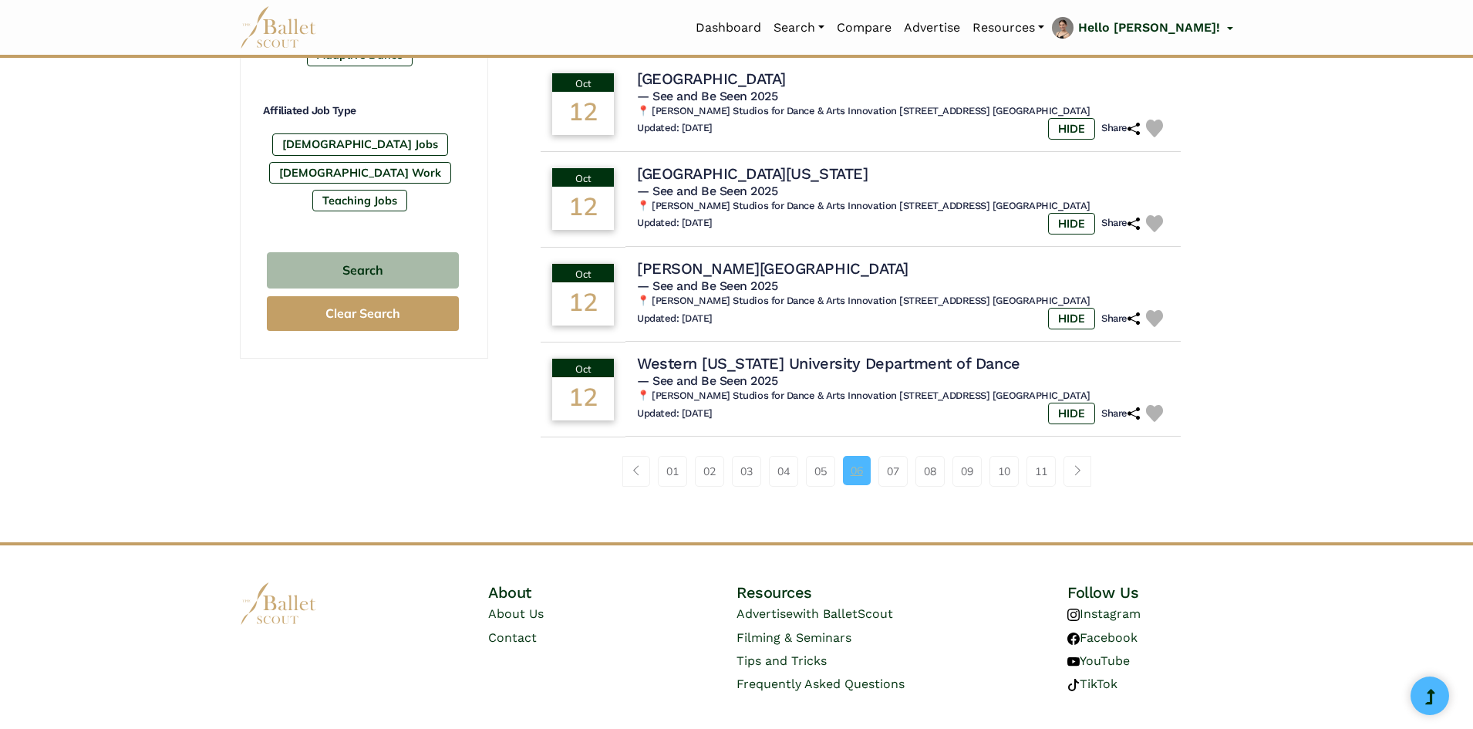
scroll to position [925, 0]
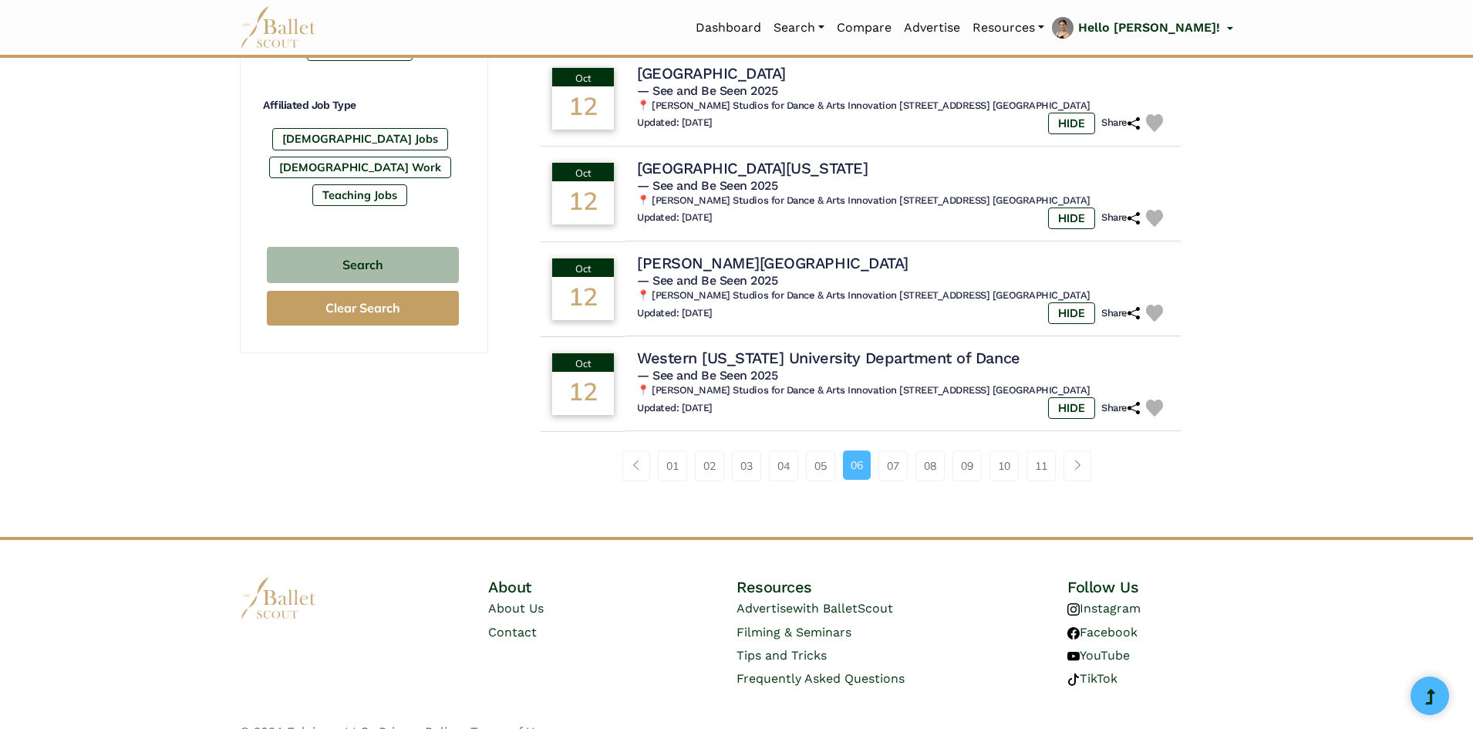
click at [873, 459] on li "06" at bounding box center [860, 465] width 35 height 31
click at [882, 460] on link "07" at bounding box center [892, 465] width 29 height 31
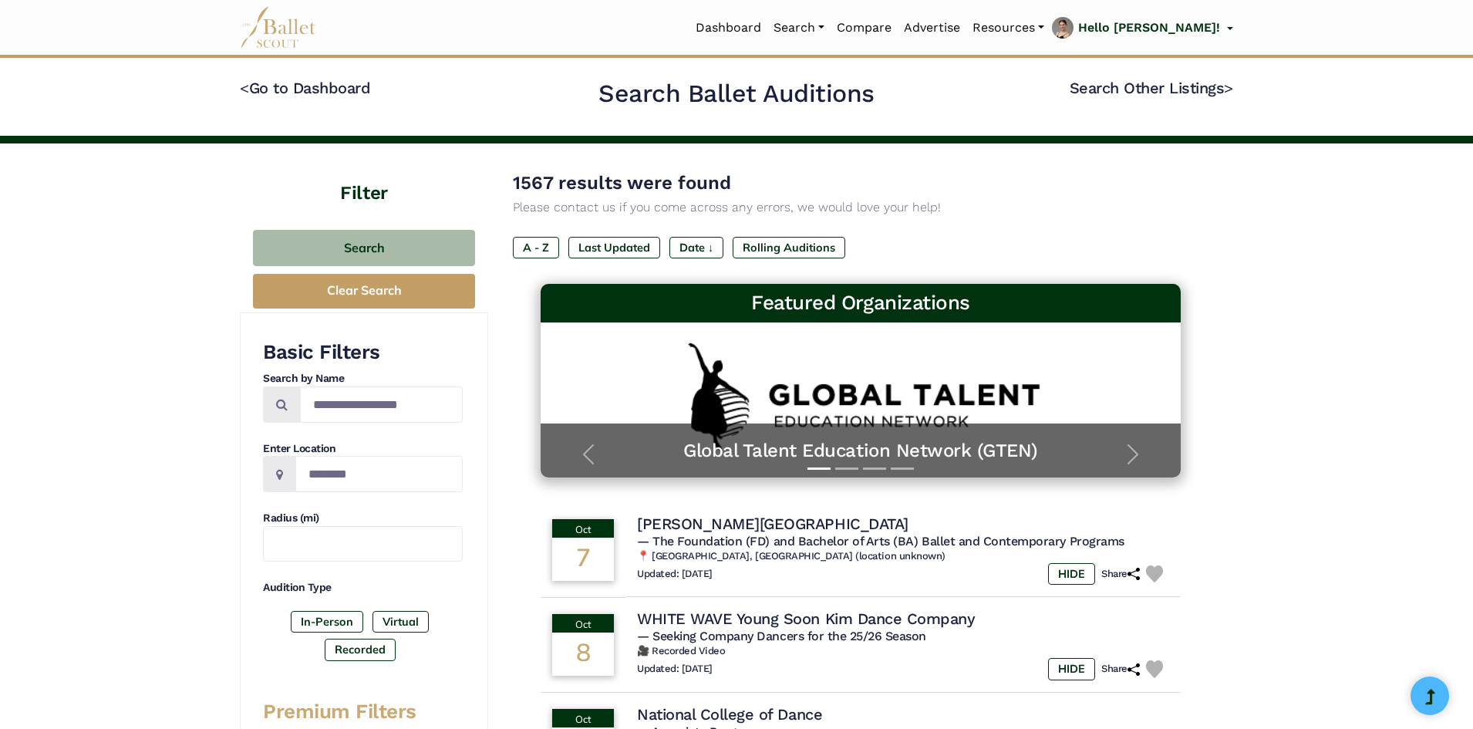
scroll to position [848, 0]
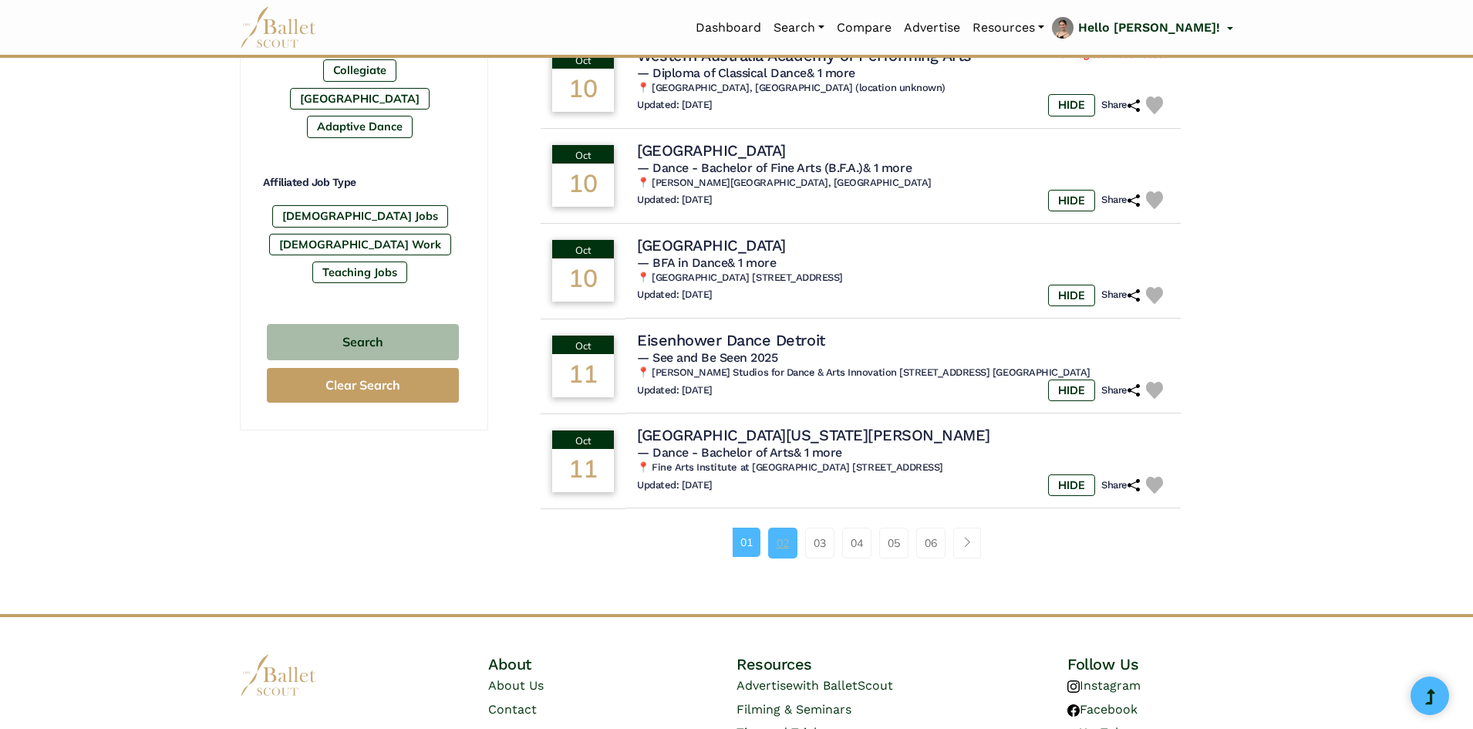
click at [792, 550] on link "02" at bounding box center [782, 542] width 29 height 31
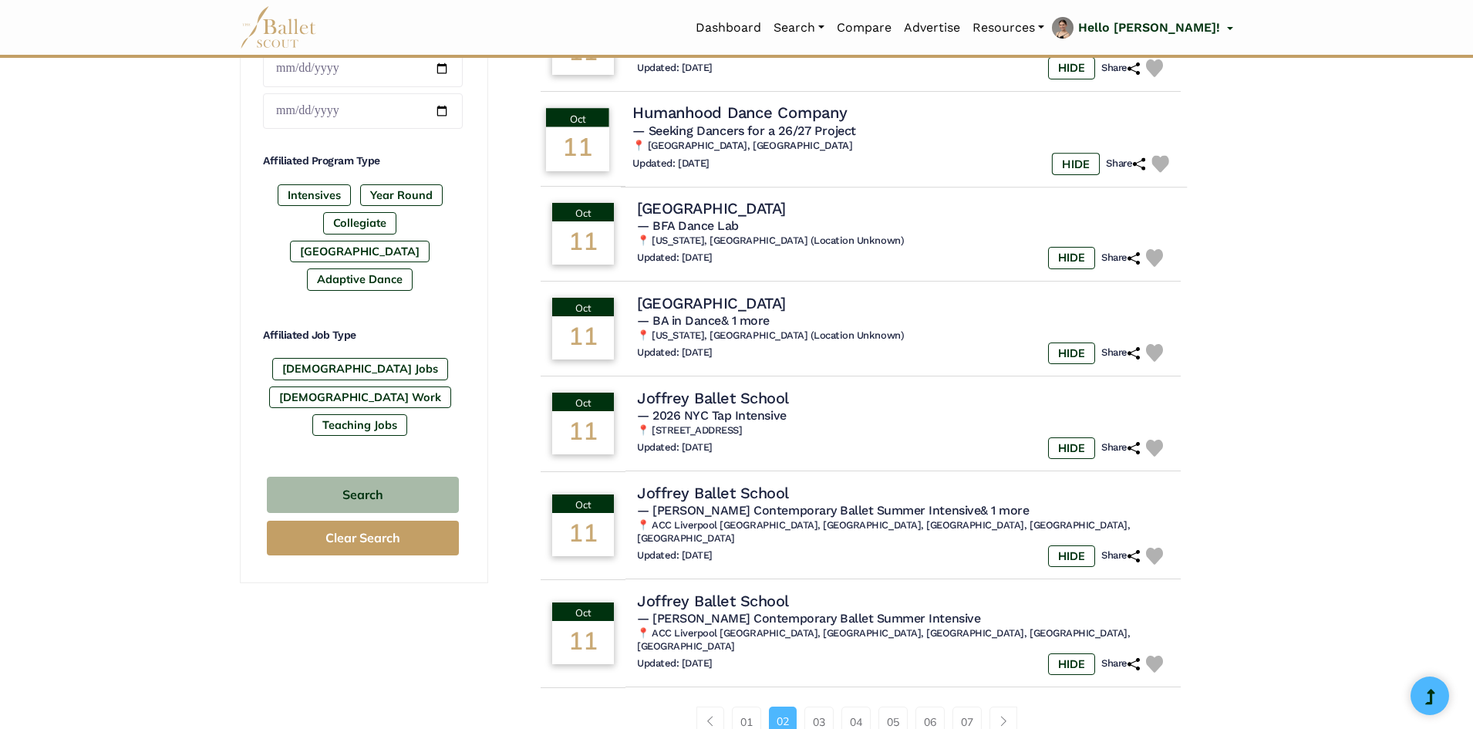
scroll to position [771, 0]
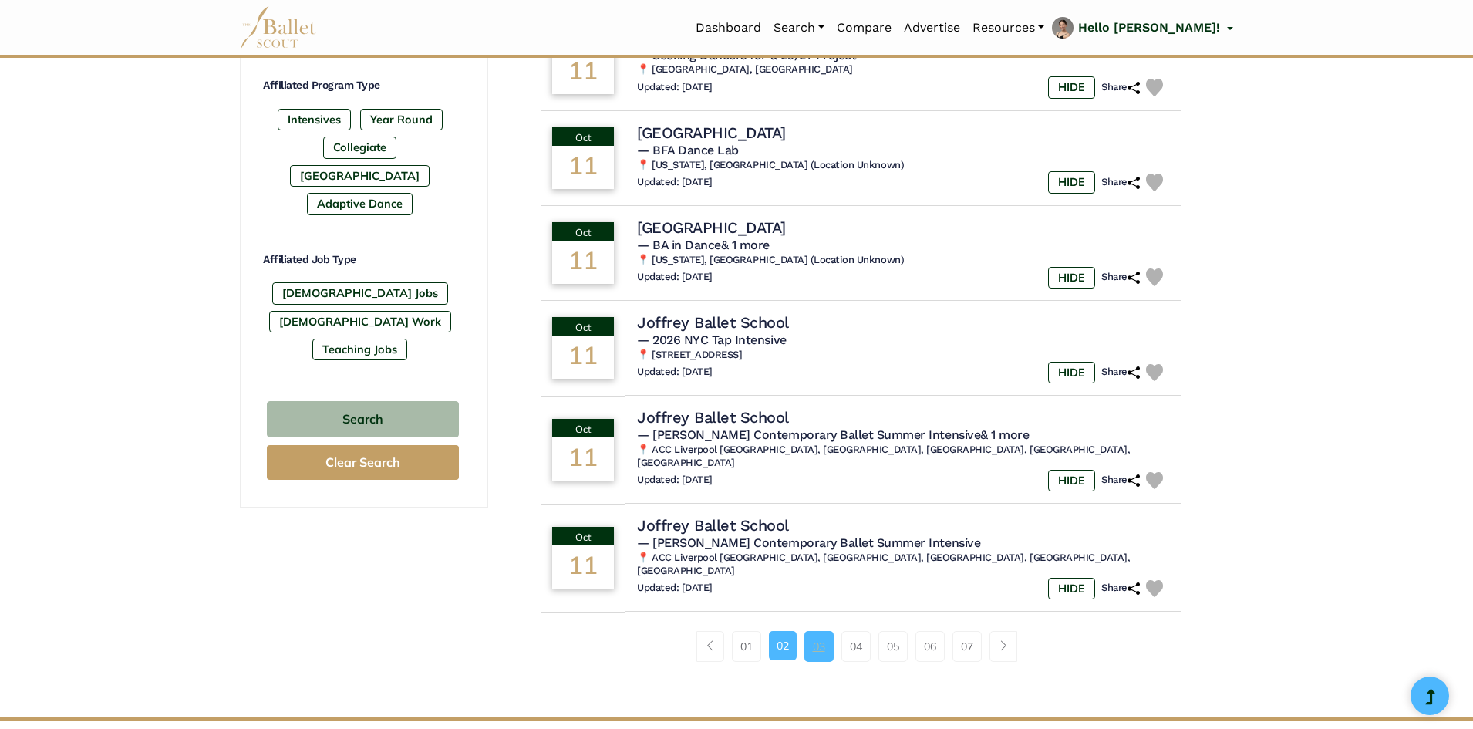
click at [821, 631] on link "03" at bounding box center [818, 646] width 29 height 31
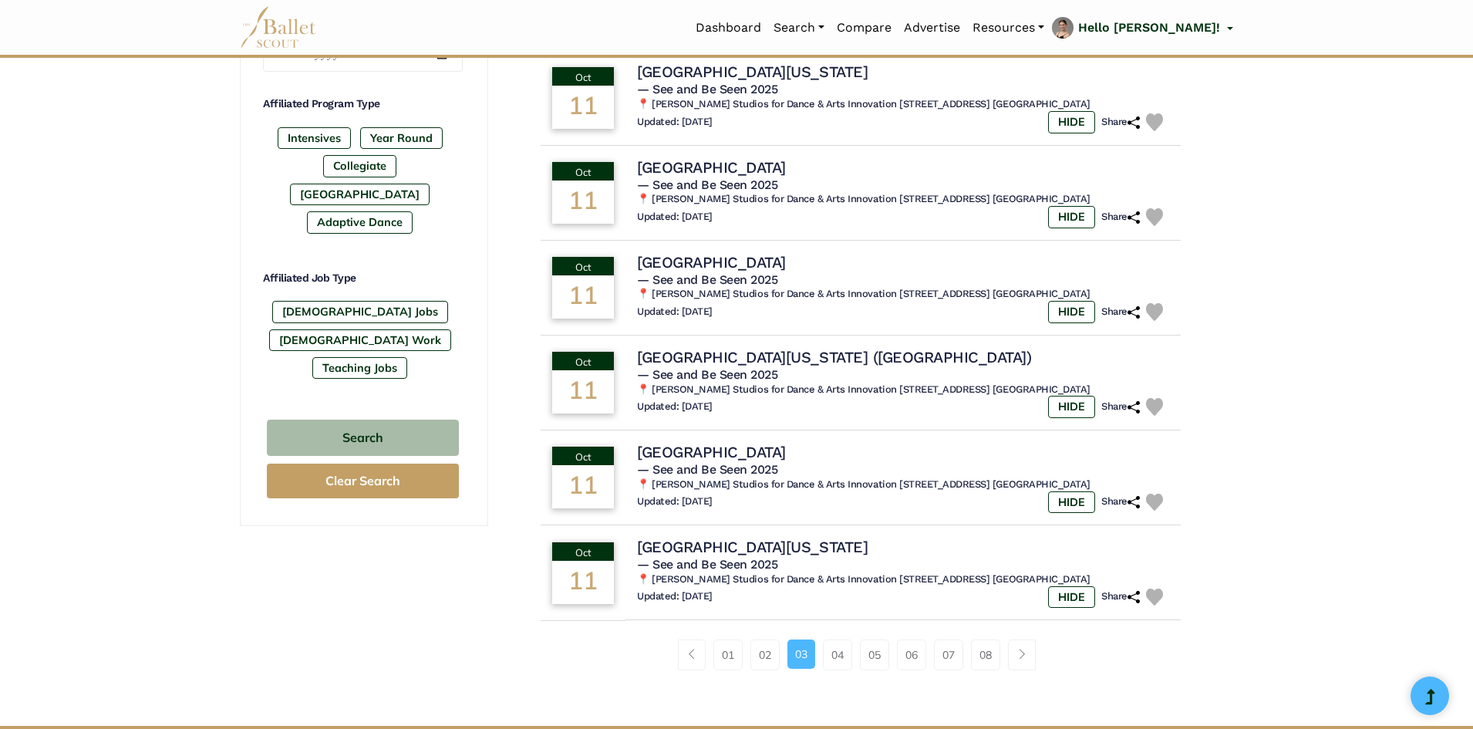
scroll to position [771, 0]
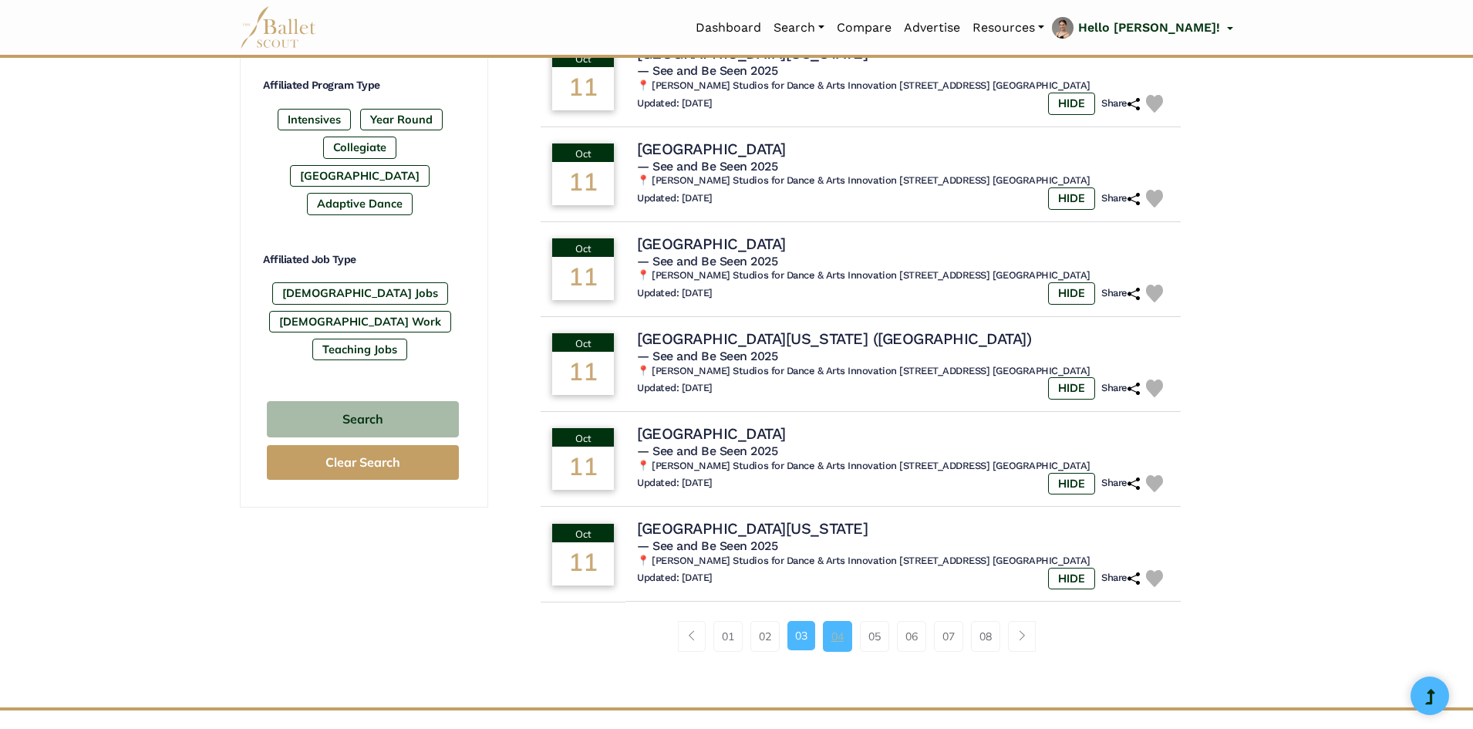
click at [846, 624] on link "04" at bounding box center [837, 636] width 29 height 31
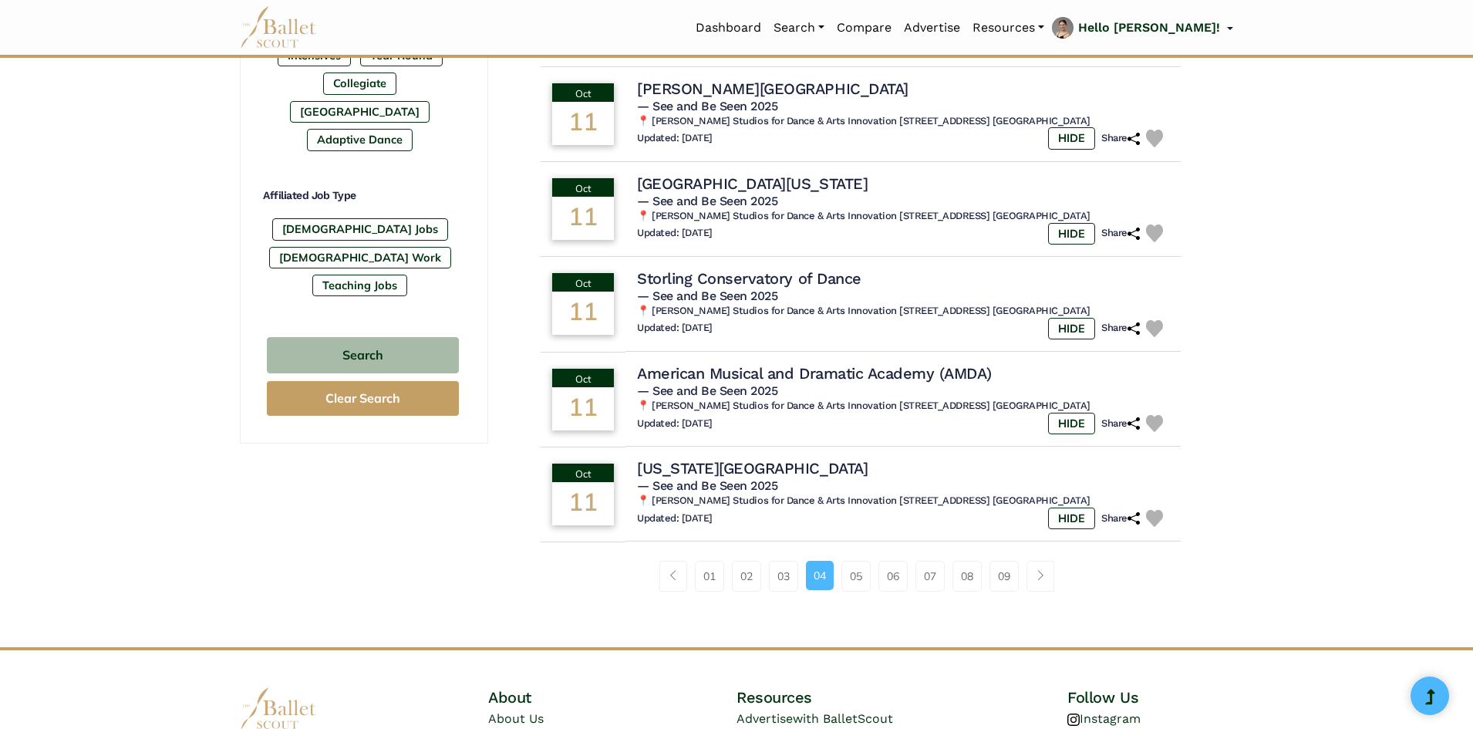
scroll to position [848, 0]
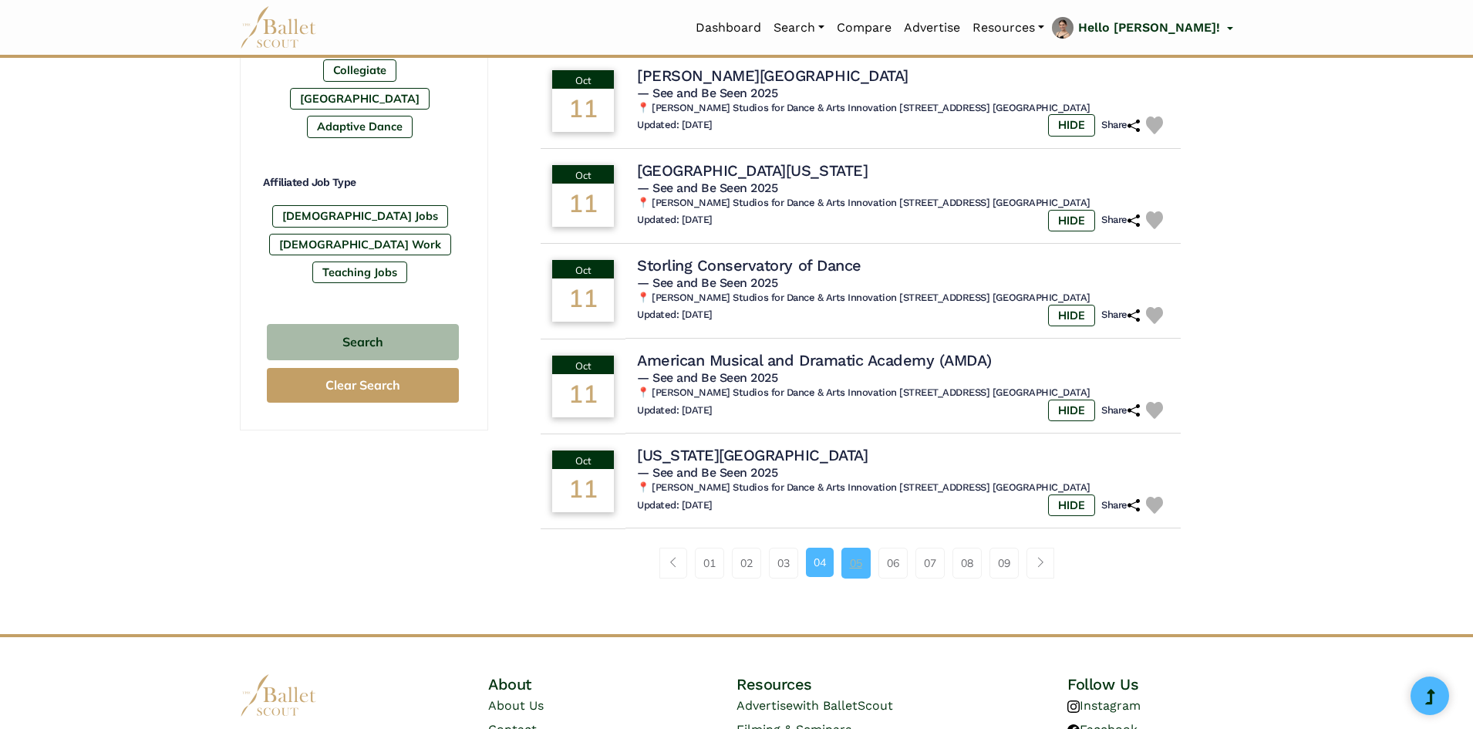
click at [858, 550] on link "05" at bounding box center [855, 562] width 29 height 31
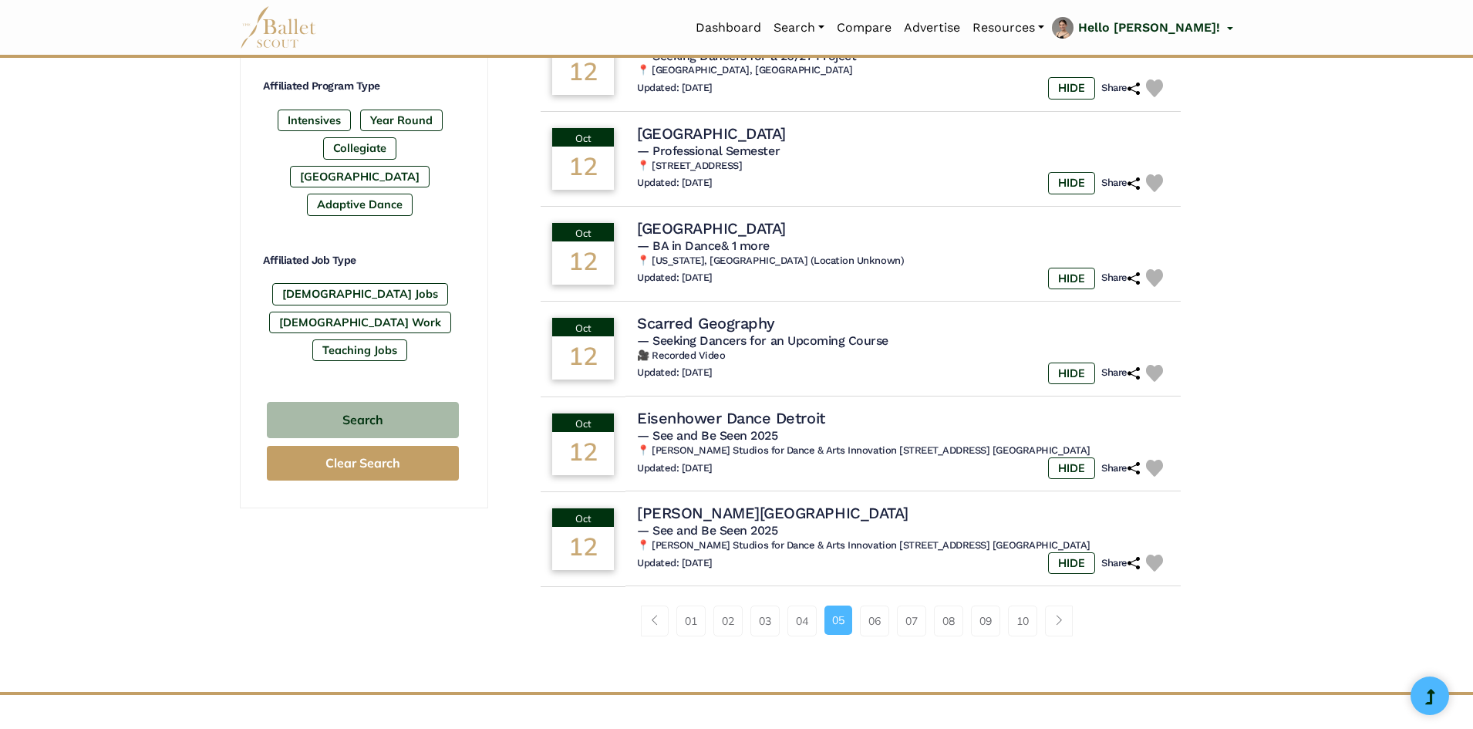
scroll to position [771, 0]
click at [868, 620] on link "06" at bounding box center [874, 619] width 29 height 31
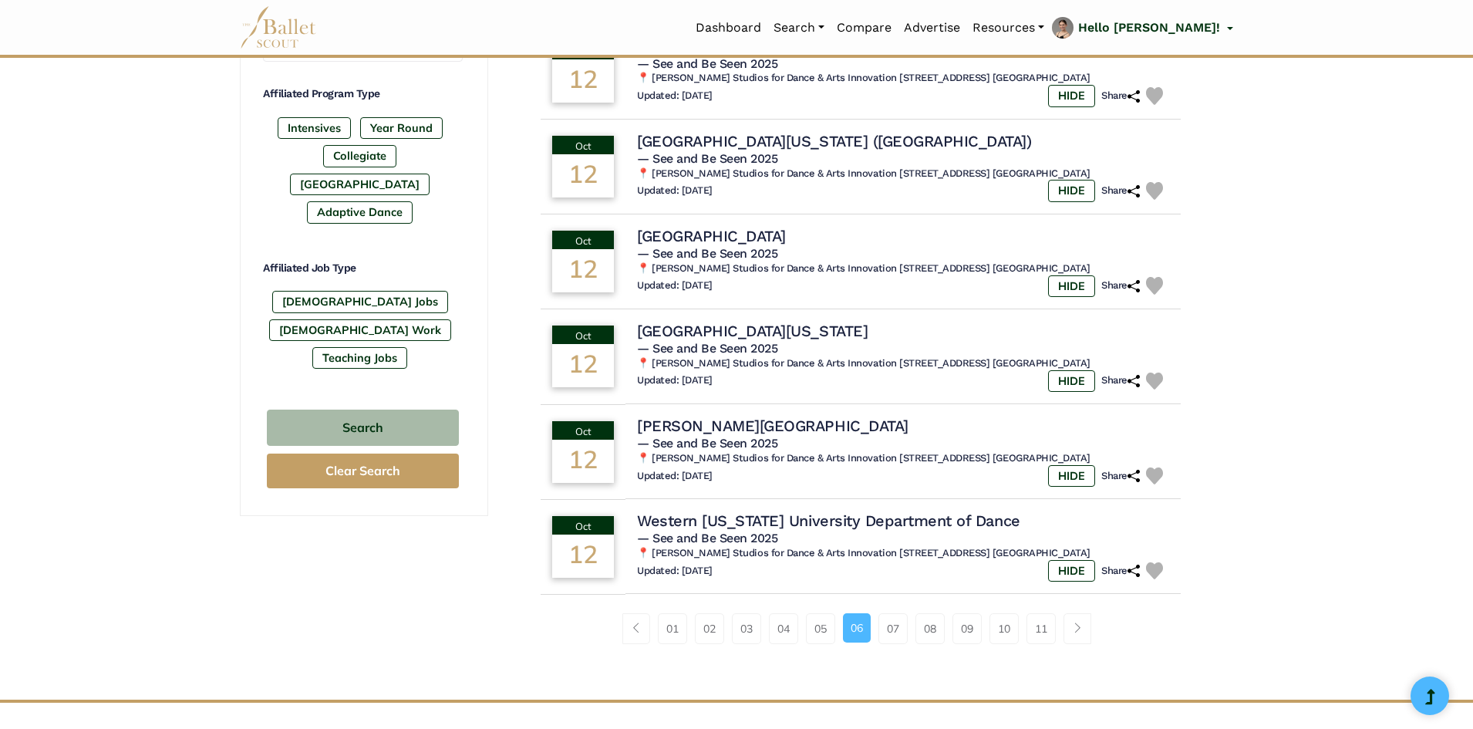
scroll to position [771, 0]
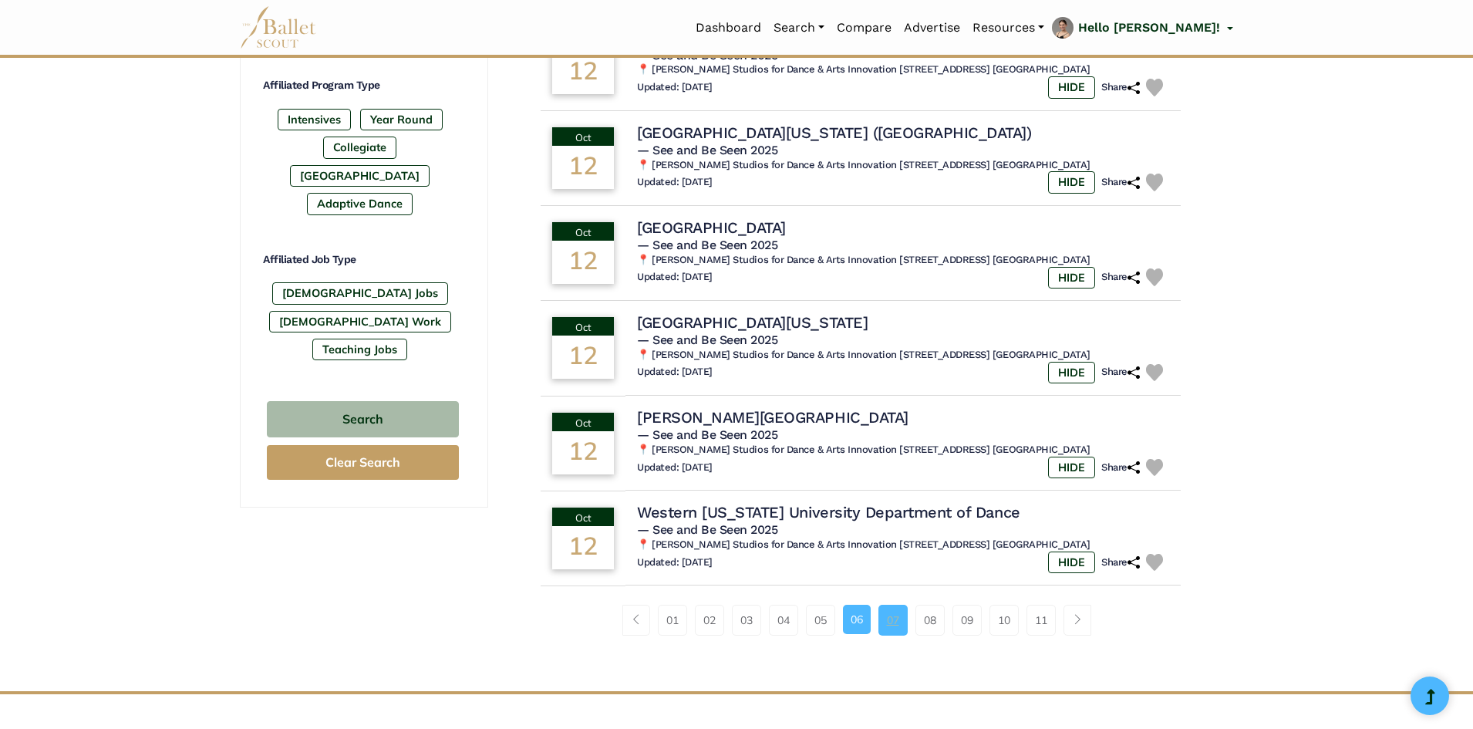
click at [887, 621] on link "07" at bounding box center [892, 619] width 29 height 31
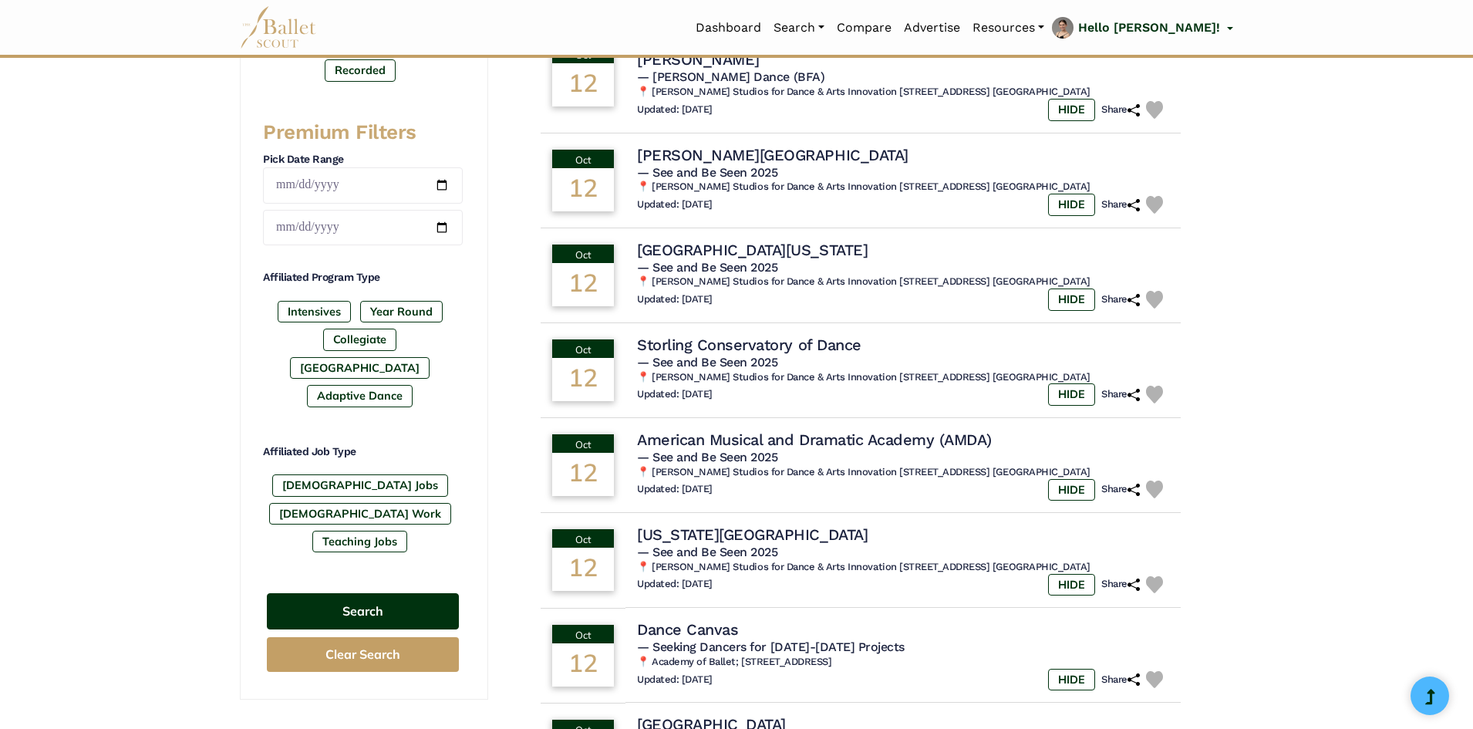
scroll to position [617, 0]
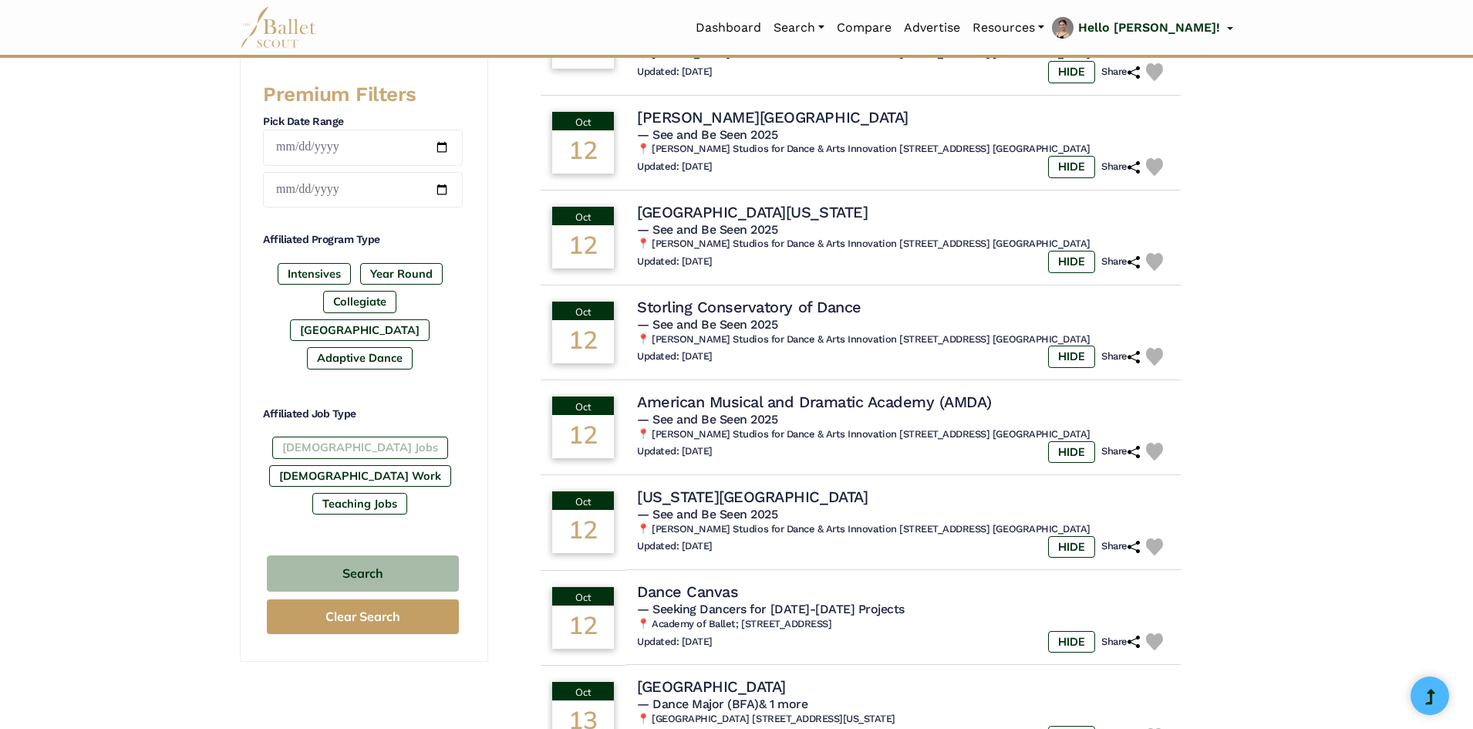
click at [315, 436] on label "[DEMOGRAPHIC_DATA] Jobs" at bounding box center [360, 447] width 176 height 22
click at [362, 555] on button "Search" at bounding box center [363, 573] width 192 height 36
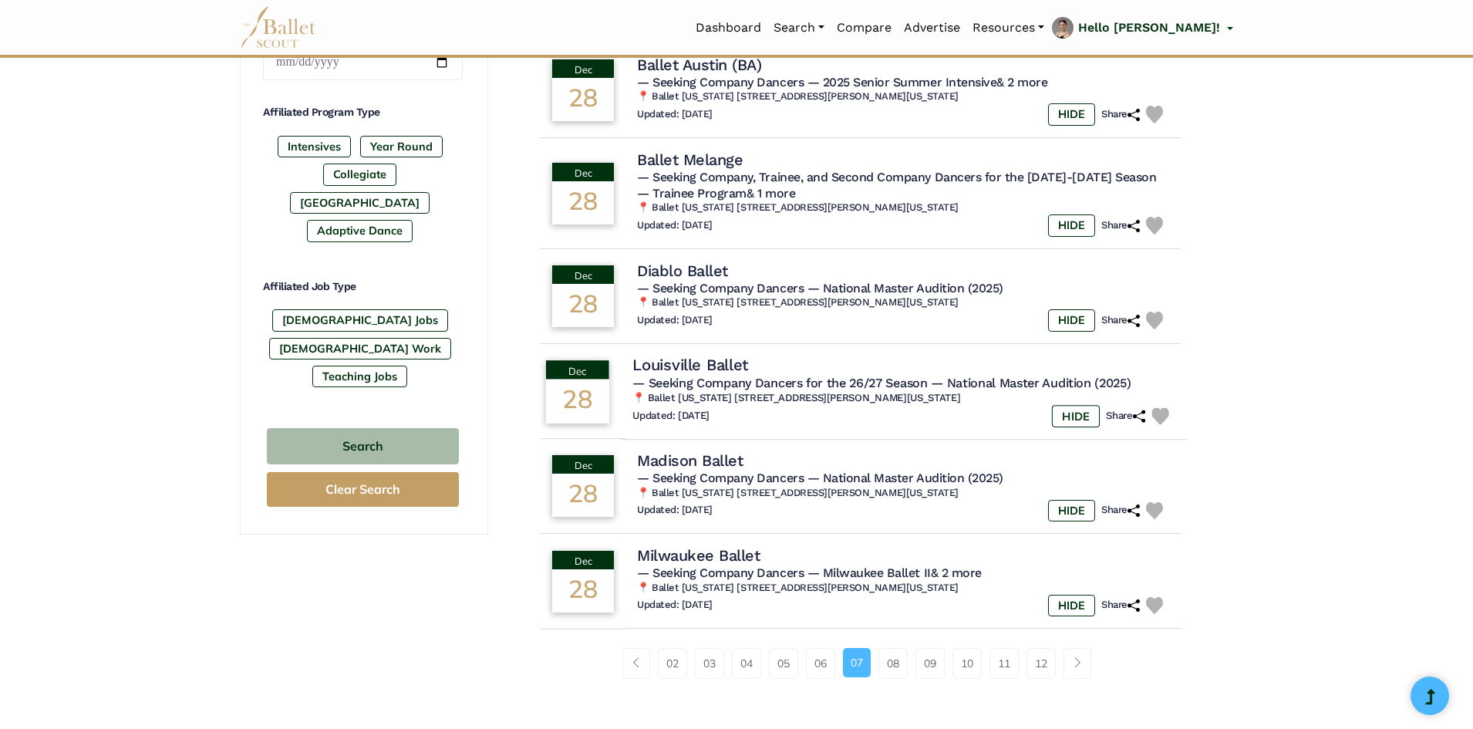
scroll to position [771, 0]
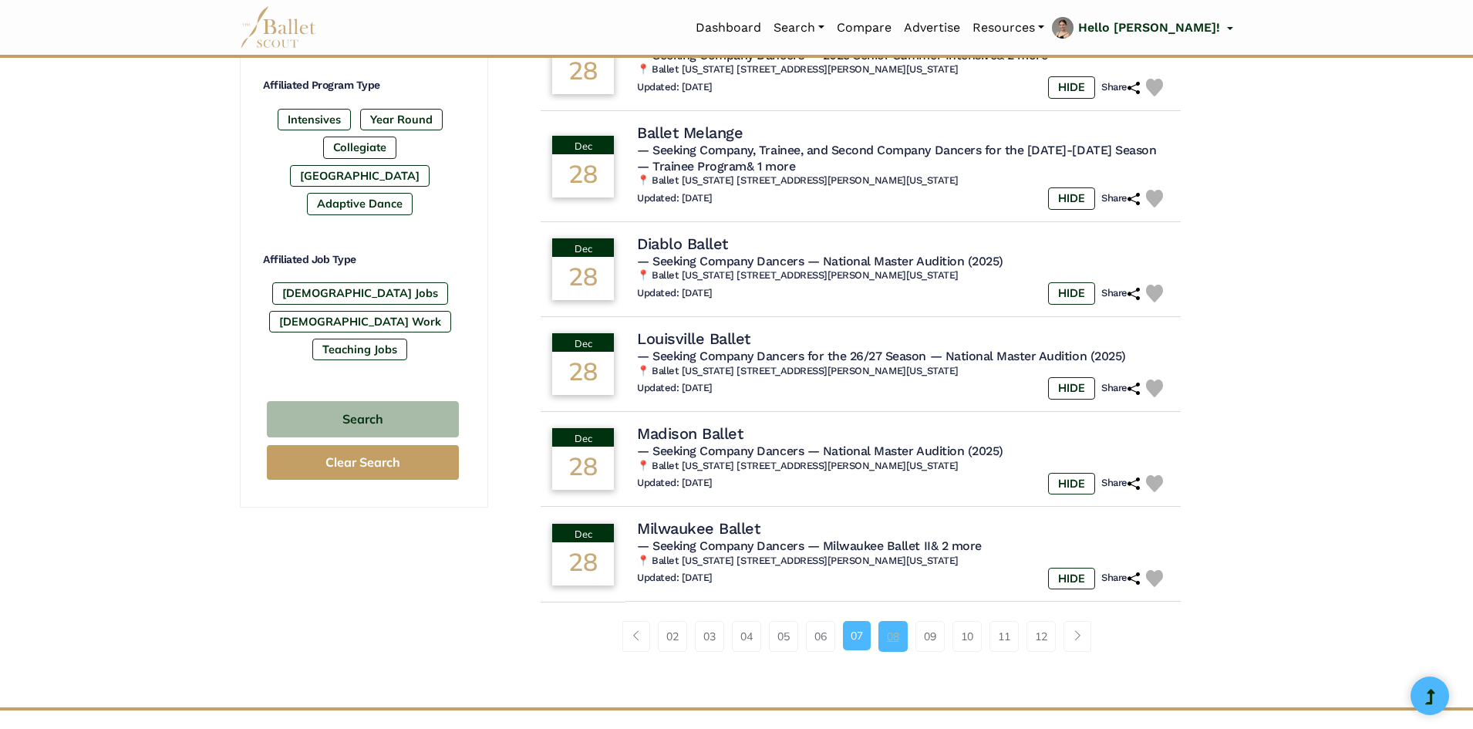
click at [886, 636] on link "08" at bounding box center [892, 636] width 29 height 31
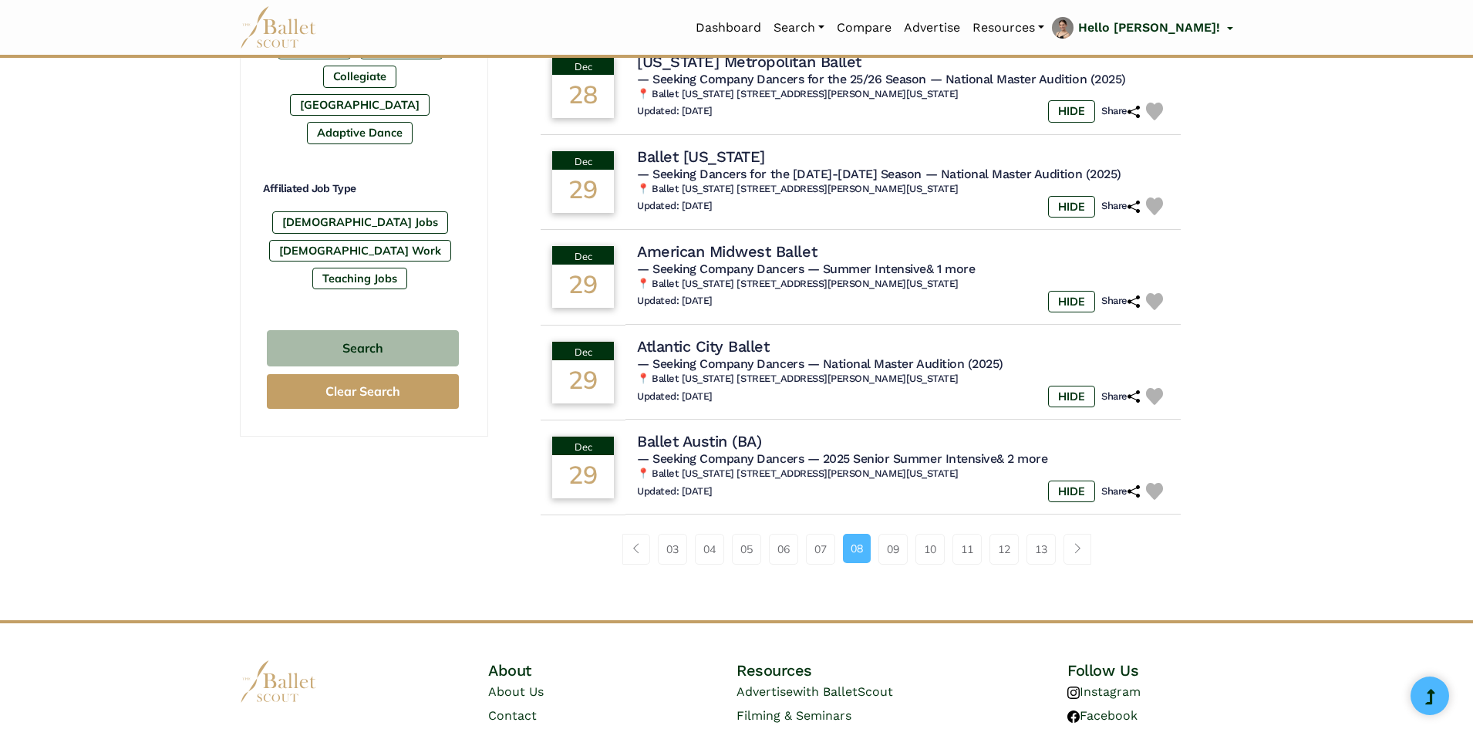
scroll to position [848, 0]
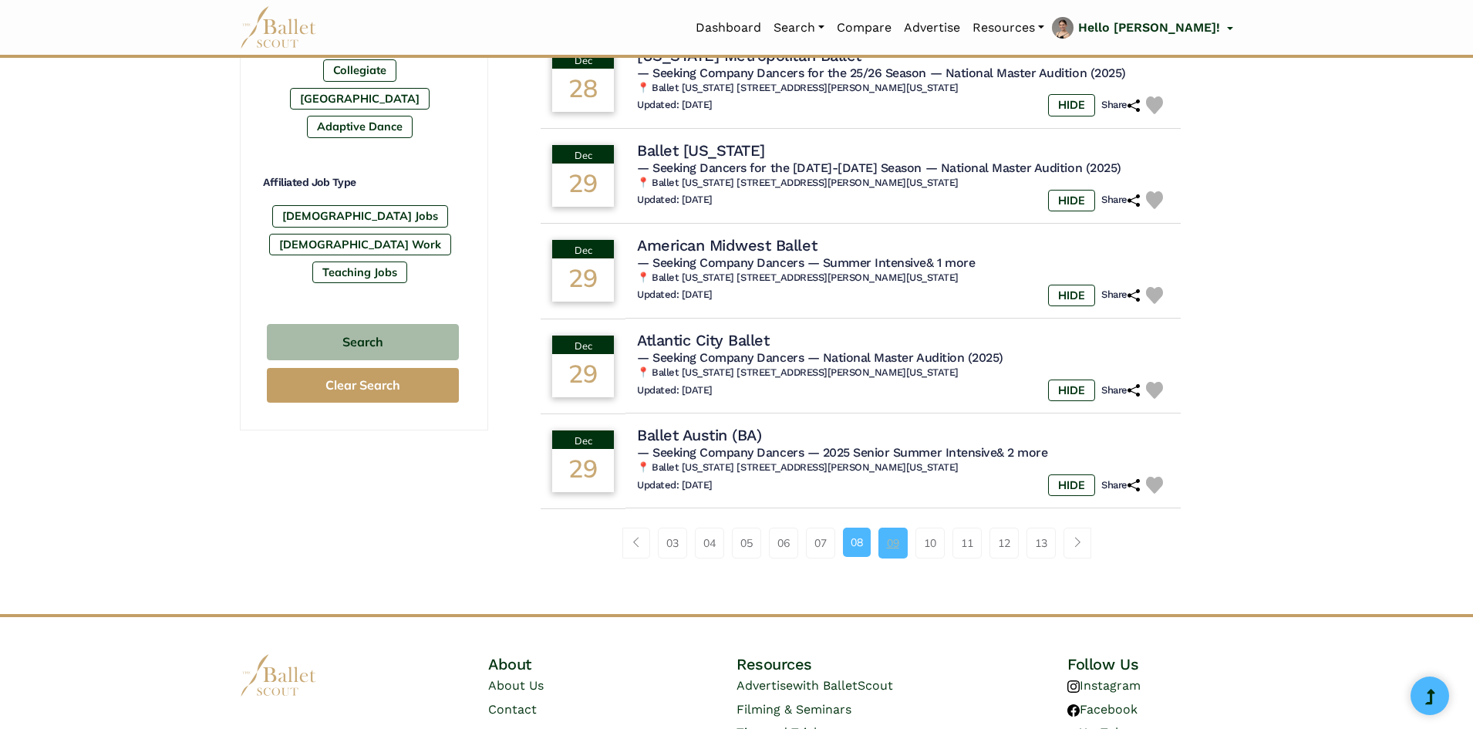
click at [890, 544] on link "09" at bounding box center [892, 542] width 29 height 31
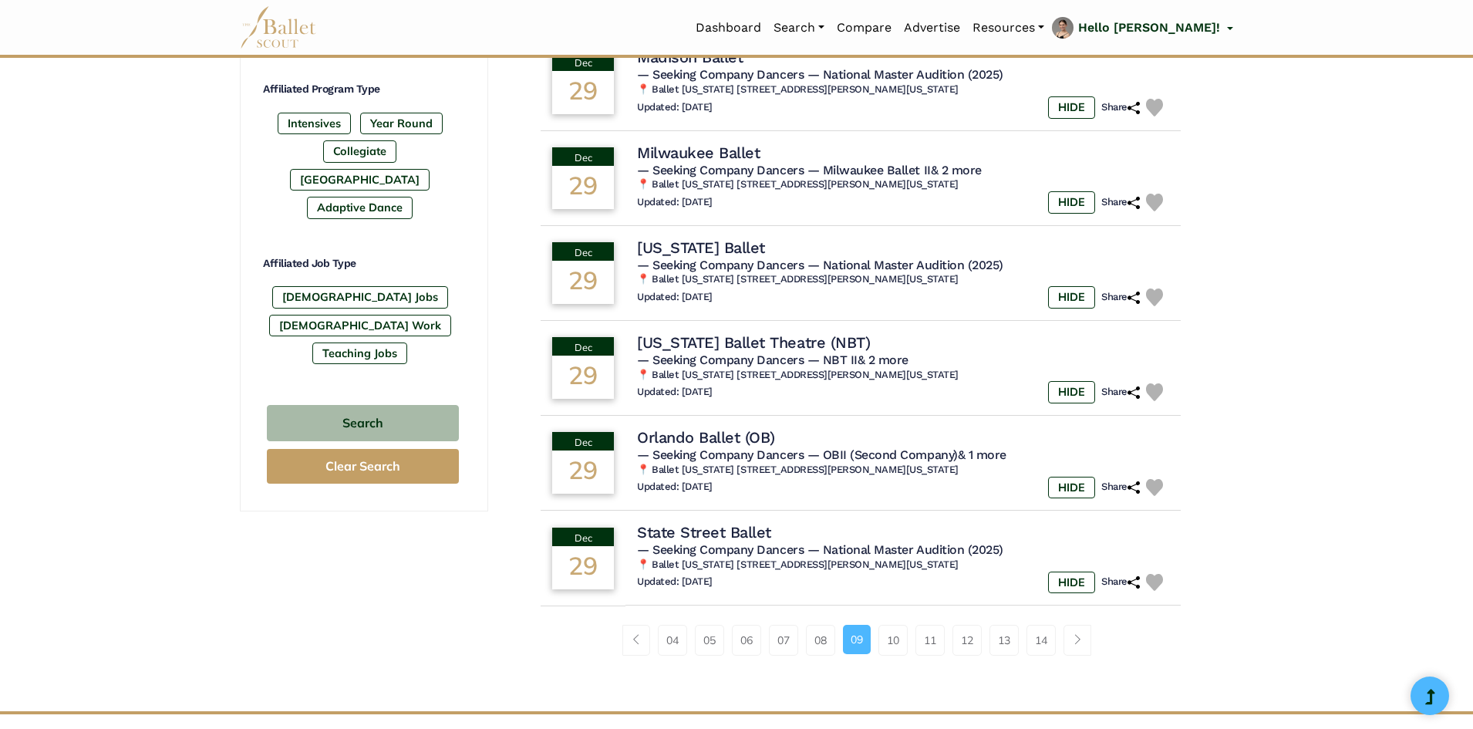
scroll to position [771, 0]
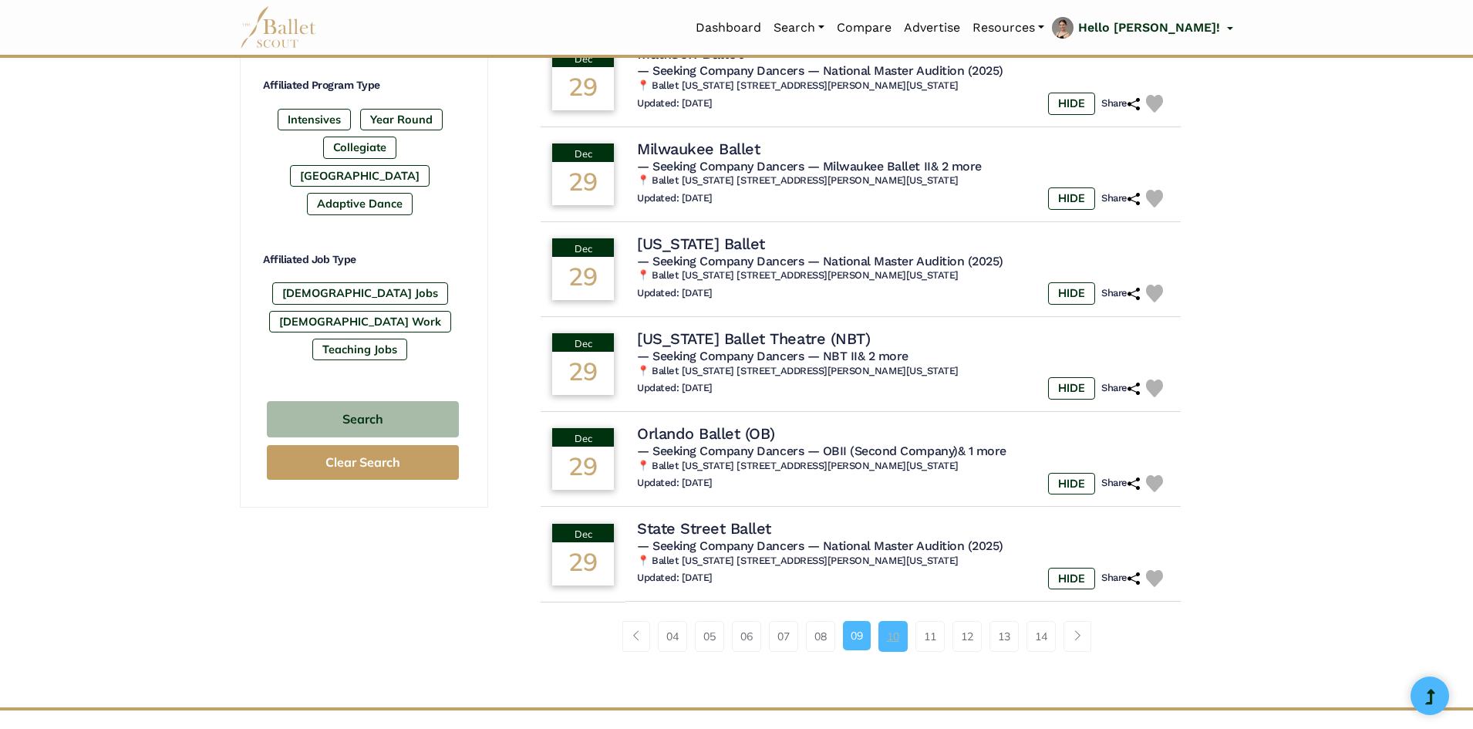
click at [894, 631] on link "10" at bounding box center [892, 636] width 29 height 31
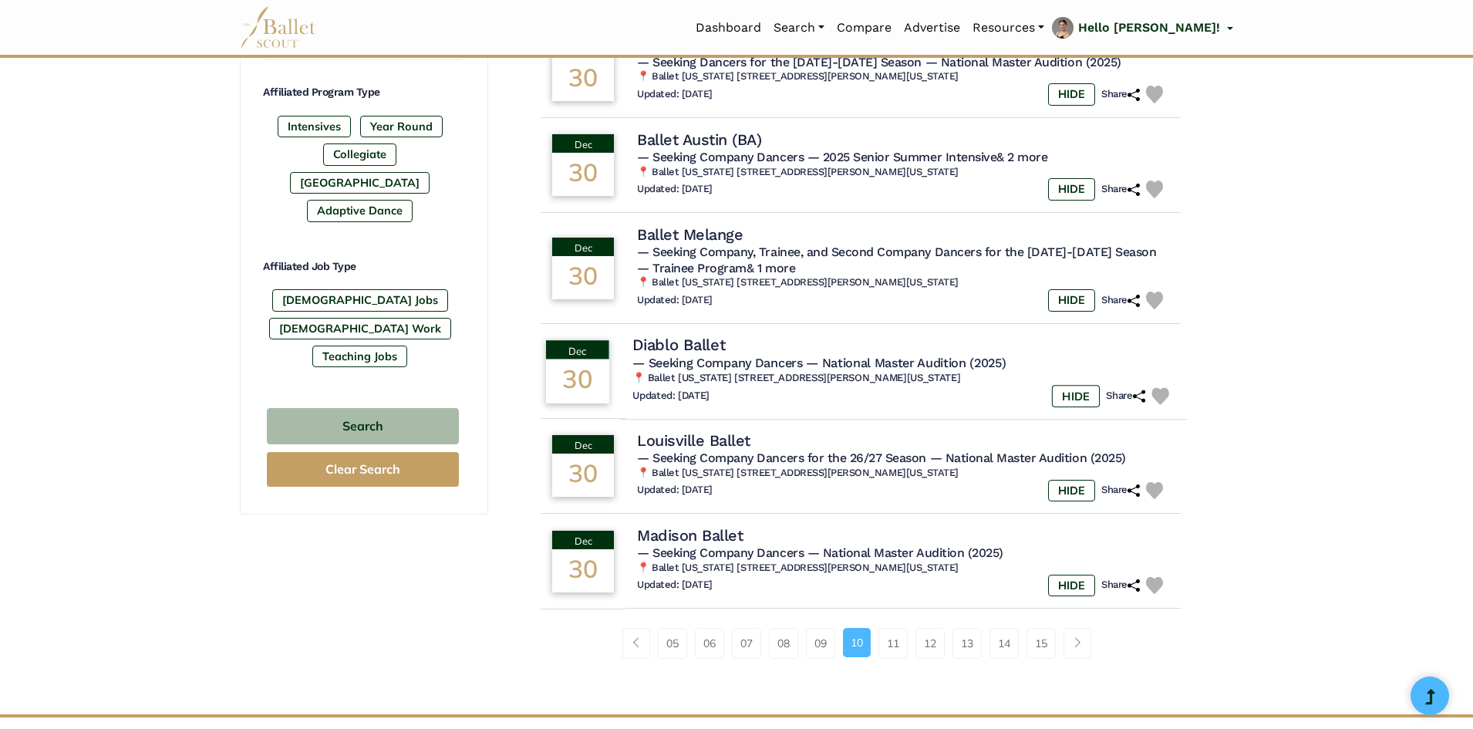
scroll to position [771, 0]
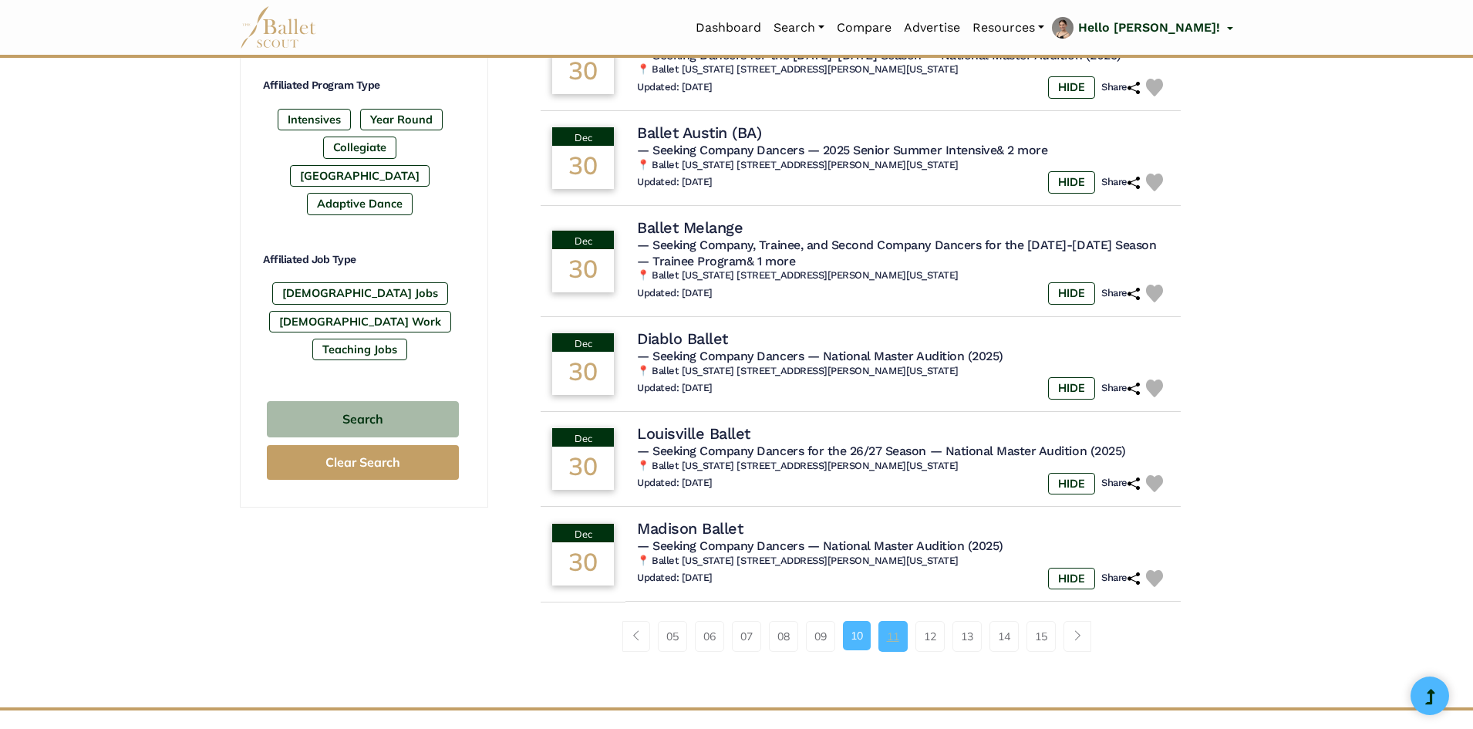
click at [882, 638] on link "11" at bounding box center [892, 636] width 29 height 31
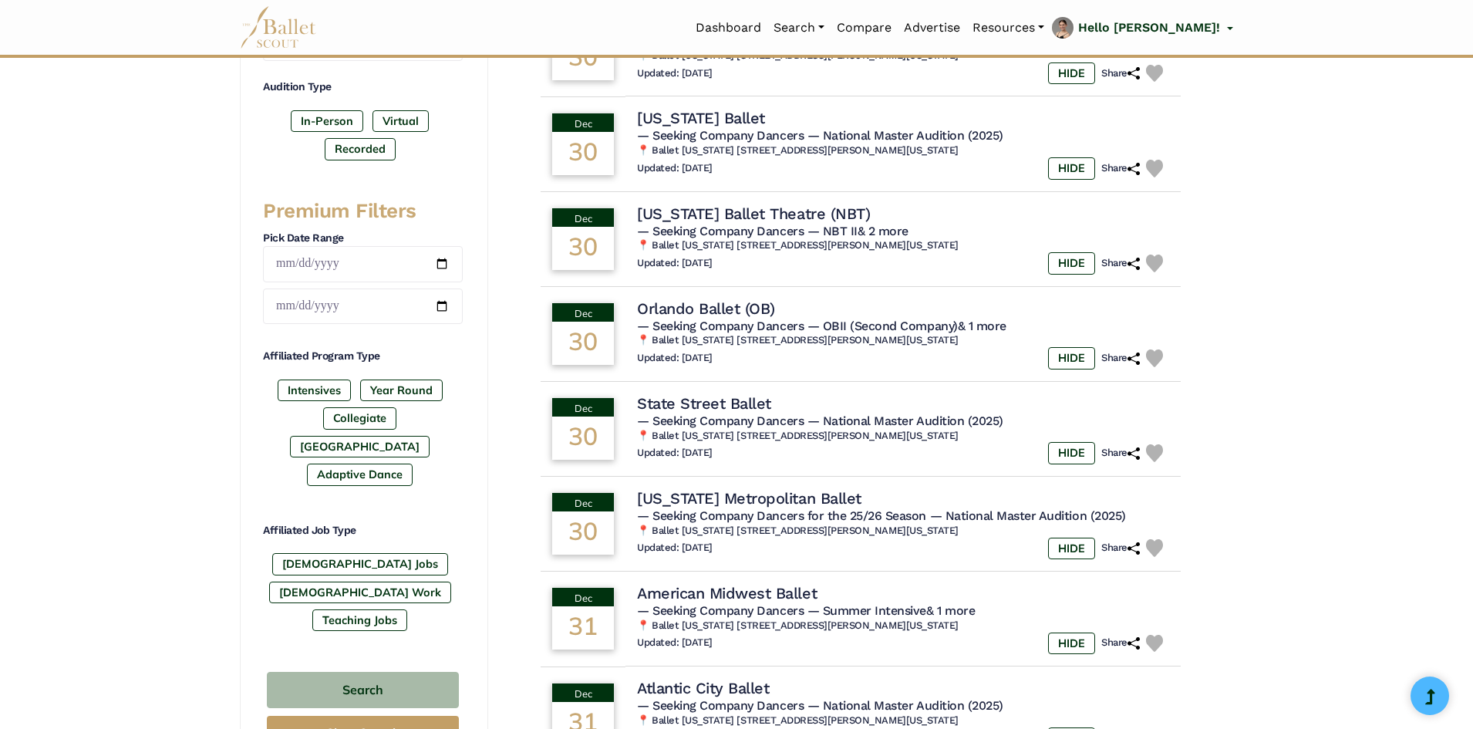
scroll to position [694, 0]
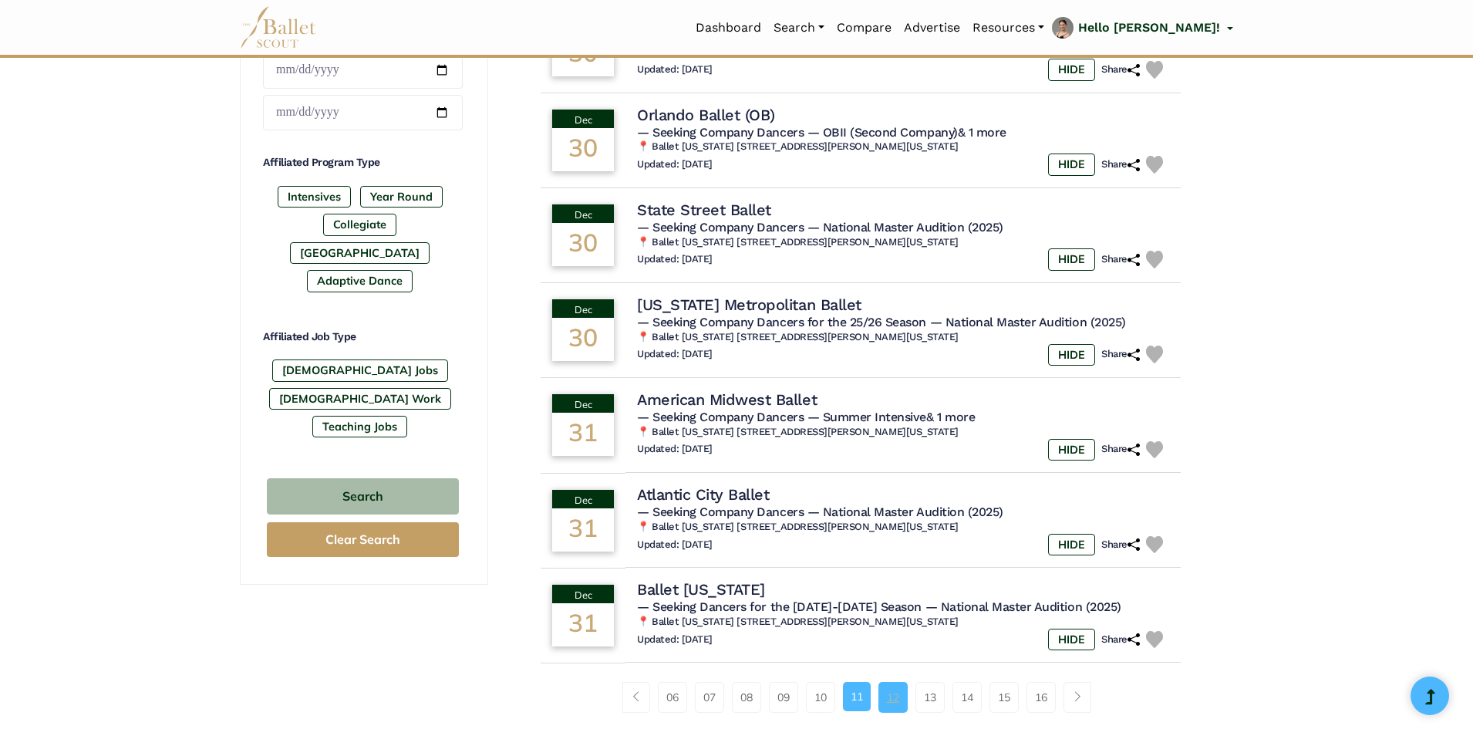
click at [891, 699] on link "12" at bounding box center [892, 697] width 29 height 31
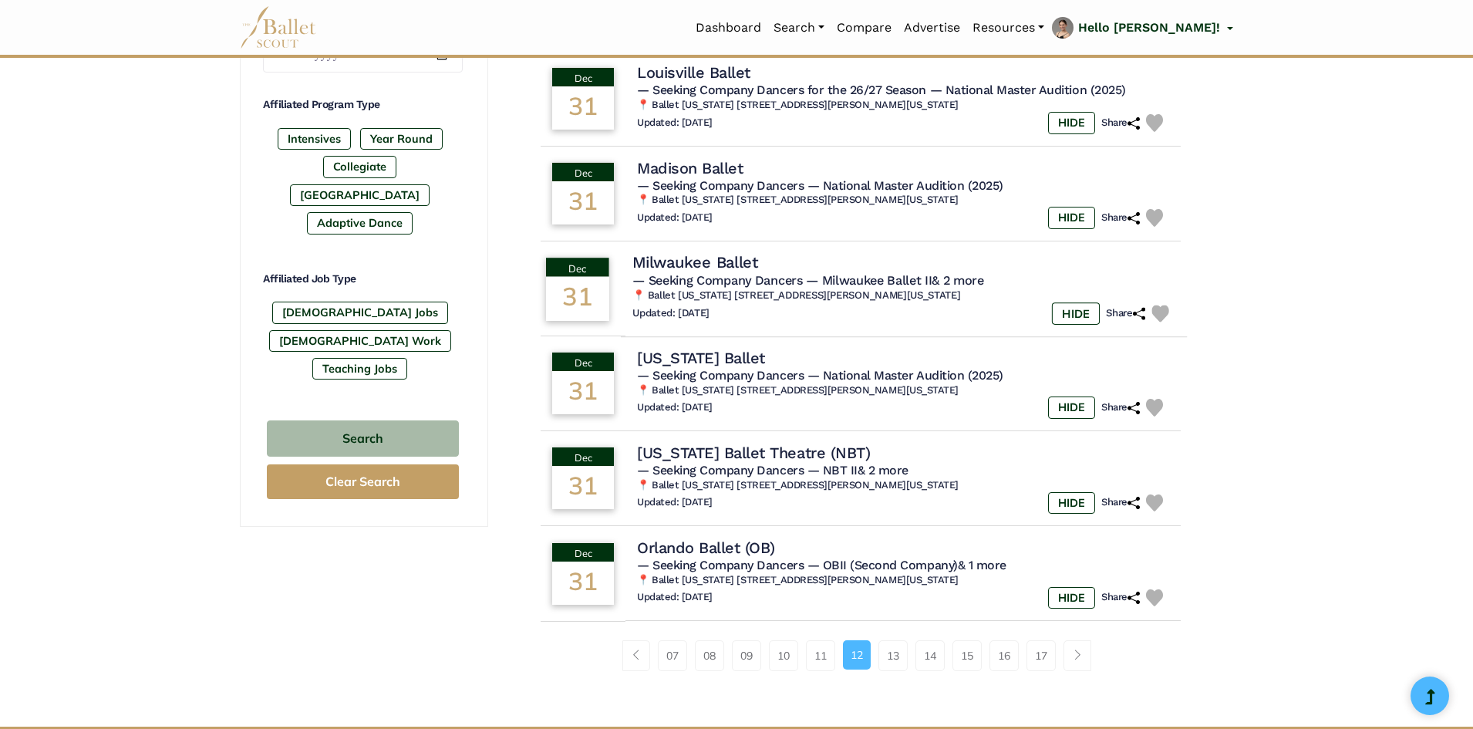
scroll to position [925, 0]
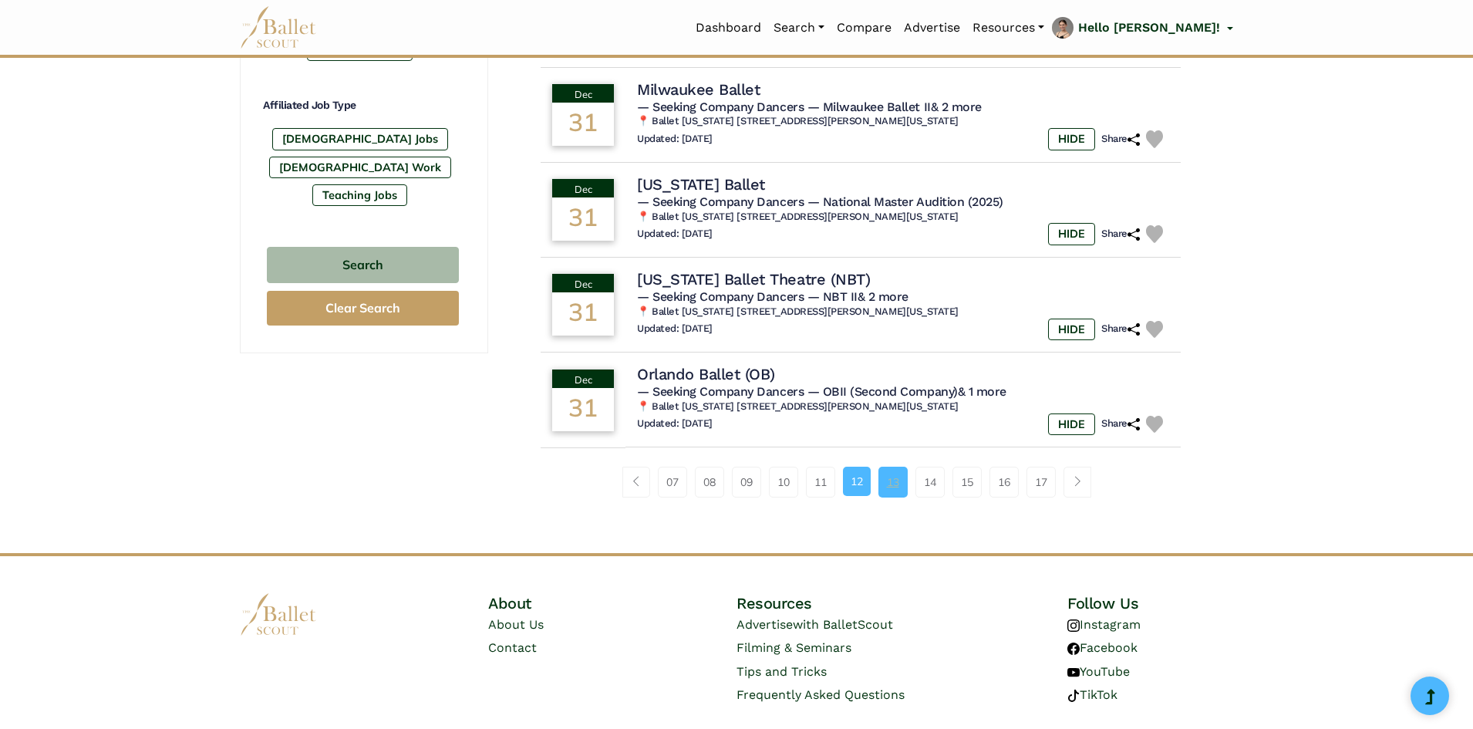
click at [887, 482] on link "13" at bounding box center [892, 481] width 29 height 31
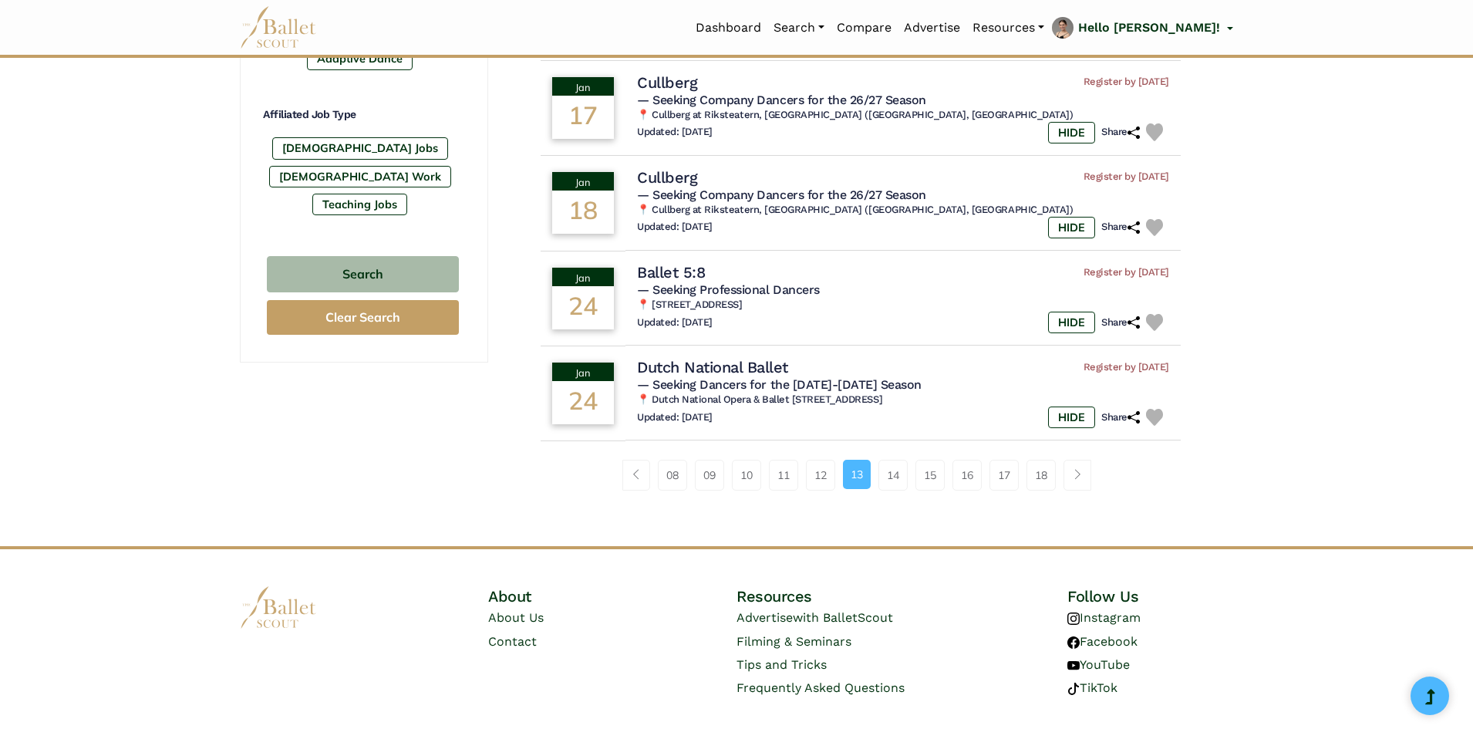
scroll to position [925, 0]
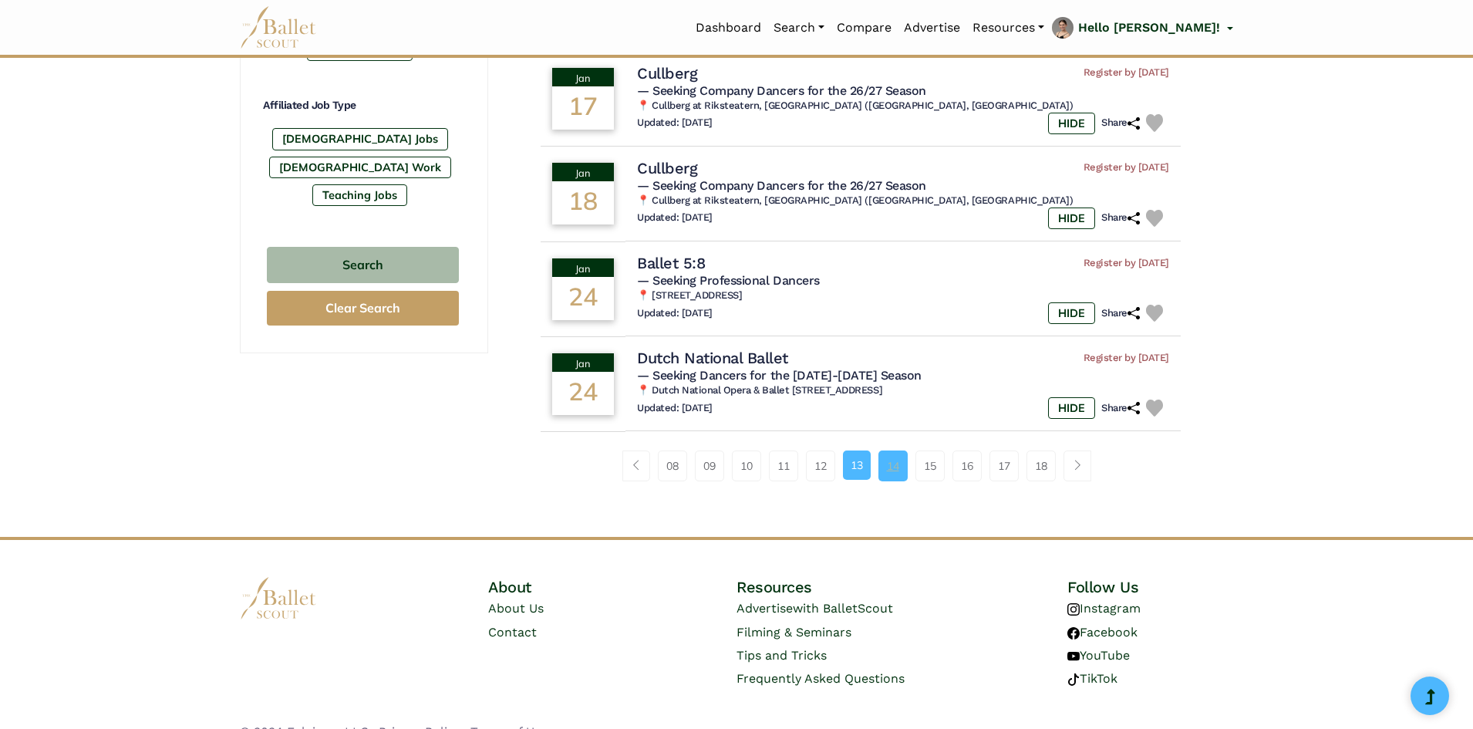
click at [883, 461] on link "14" at bounding box center [892, 465] width 29 height 31
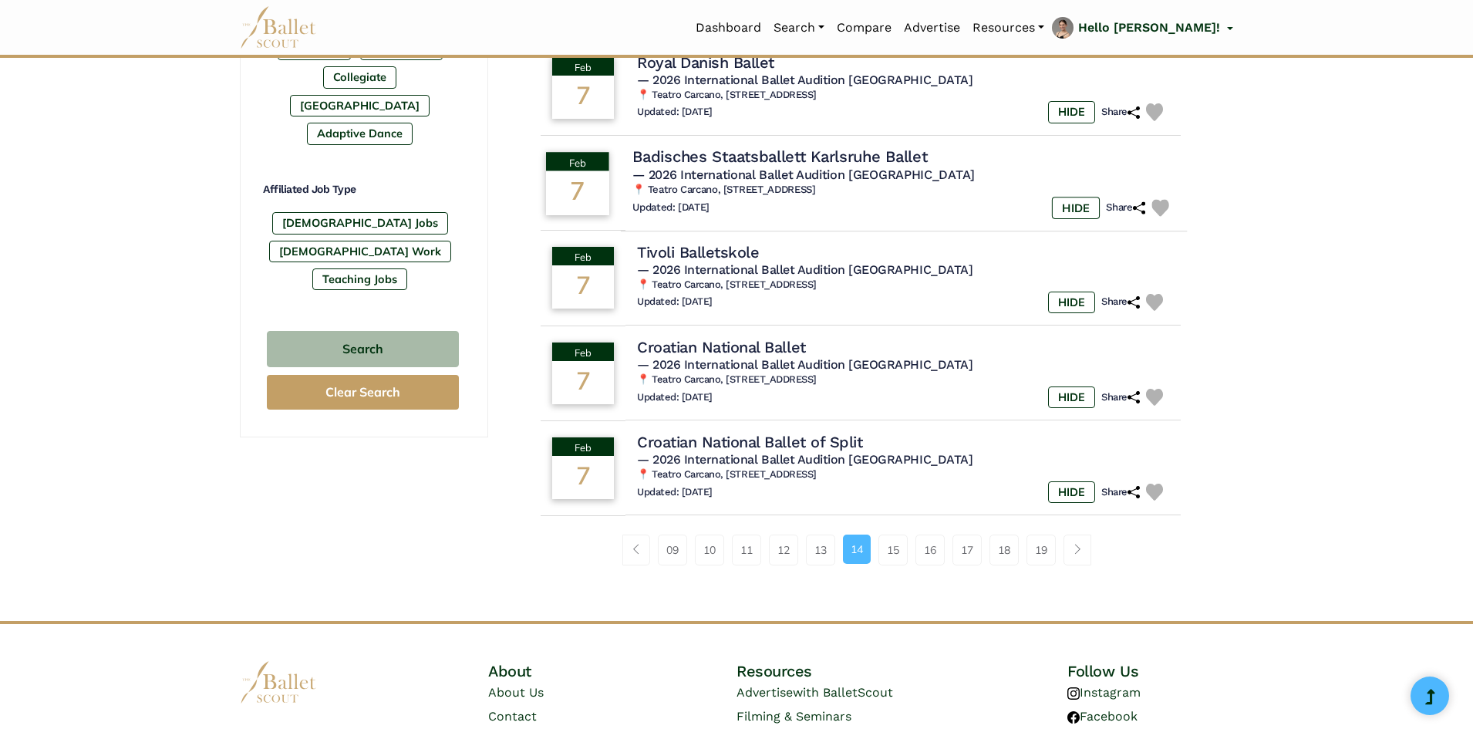
scroll to position [848, 0]
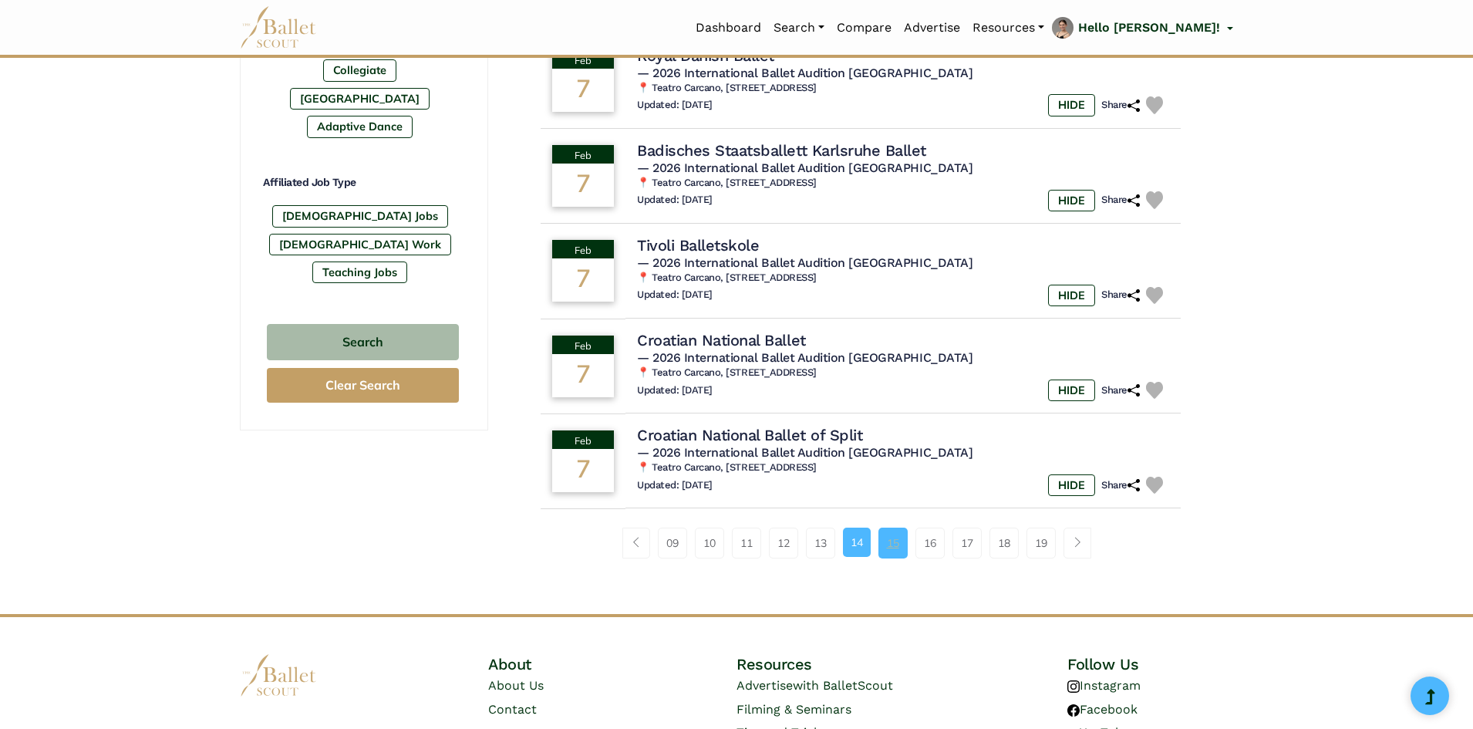
click at [886, 540] on link "15" at bounding box center [892, 542] width 29 height 31
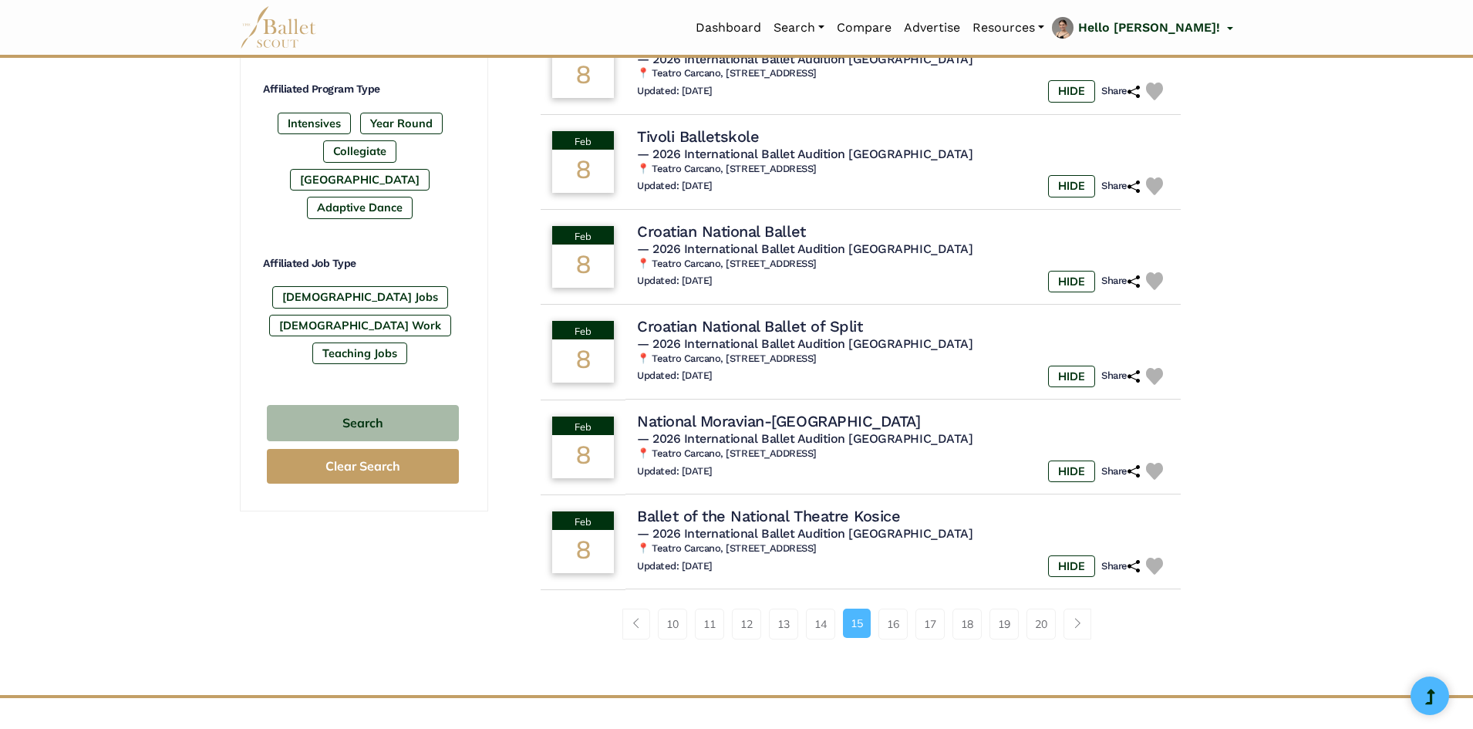
scroll to position [771, 0]
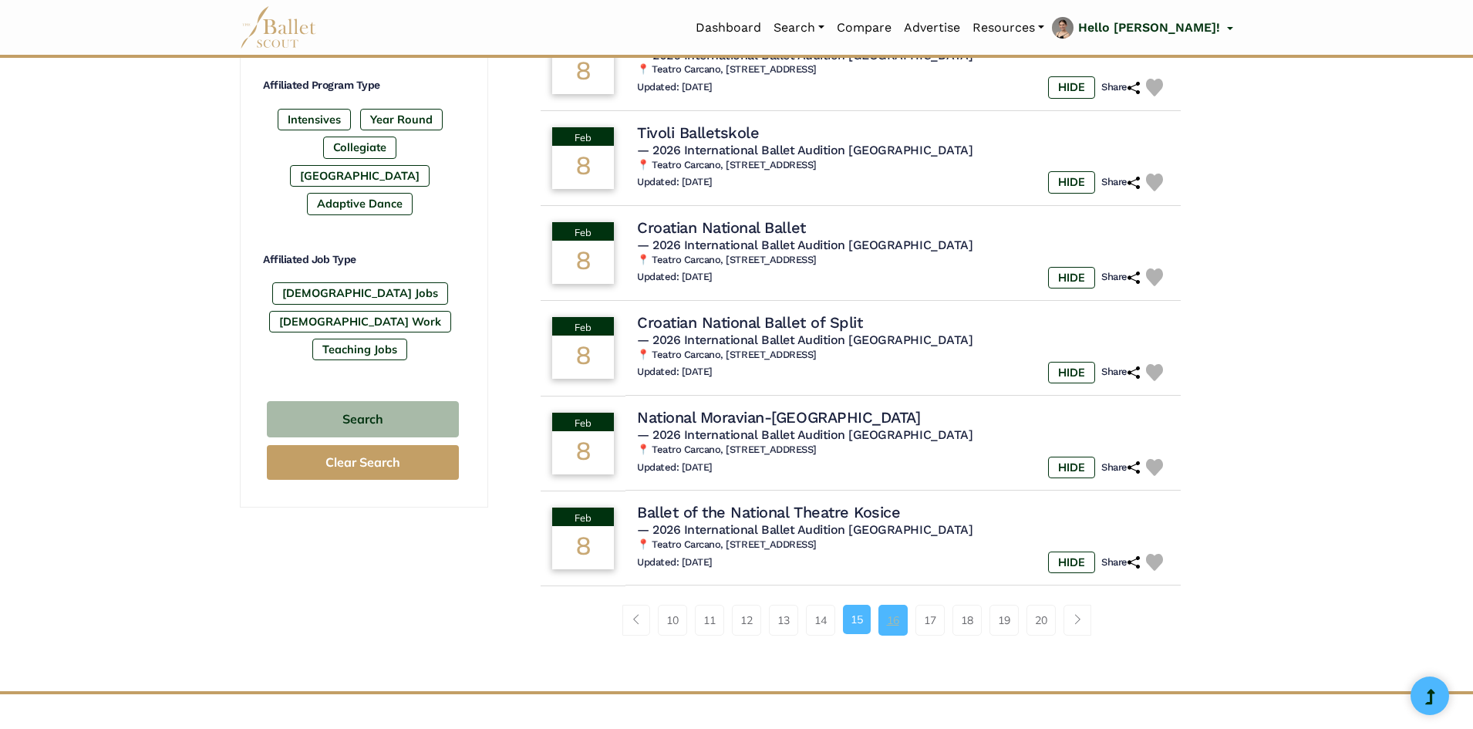
click at [889, 621] on link "16" at bounding box center [892, 619] width 29 height 31
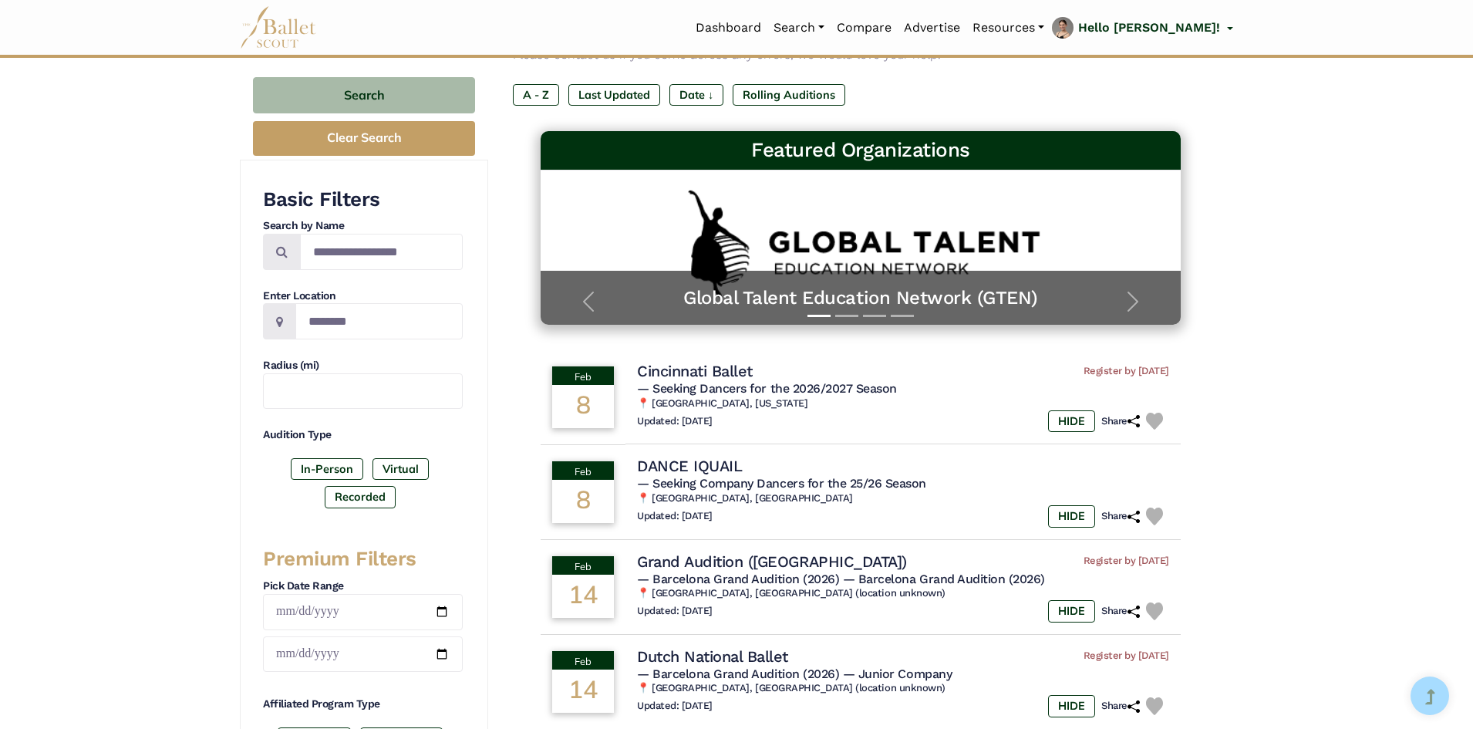
scroll to position [154, 0]
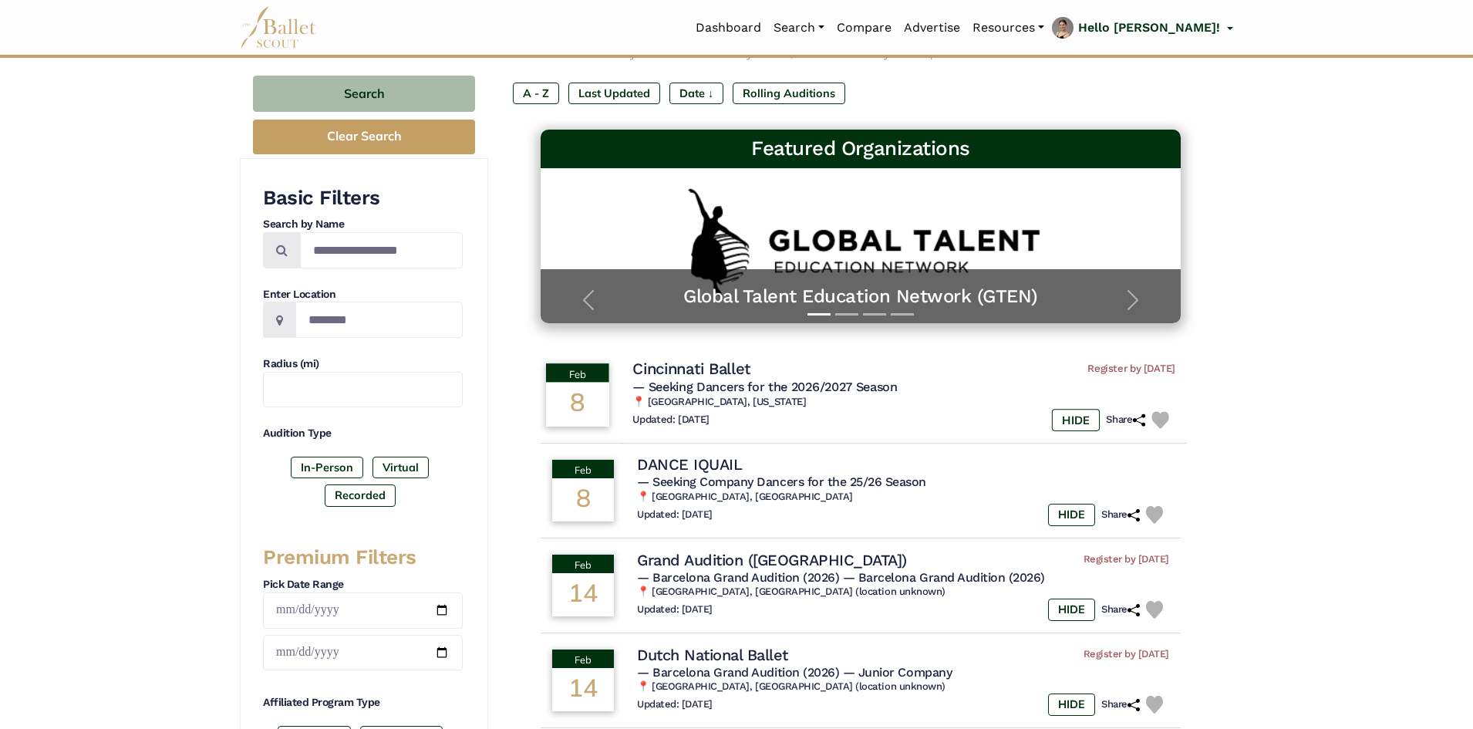
click at [666, 369] on h4 "Cincinnati Ballet" at bounding box center [691, 369] width 118 height 21
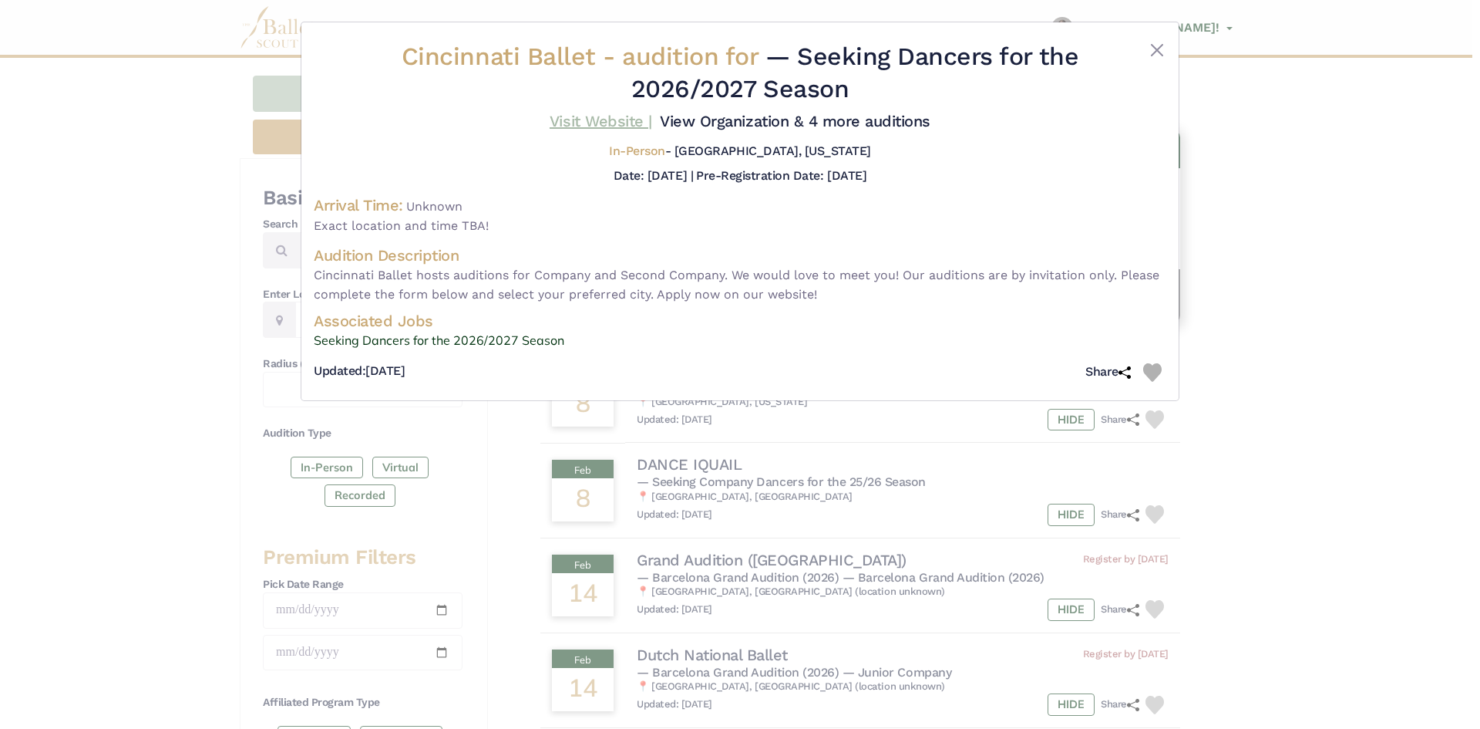
click at [577, 123] on link "Visit Website |" at bounding box center [601, 121] width 103 height 19
click at [1156, 49] on button "Close" at bounding box center [1157, 50] width 19 height 19
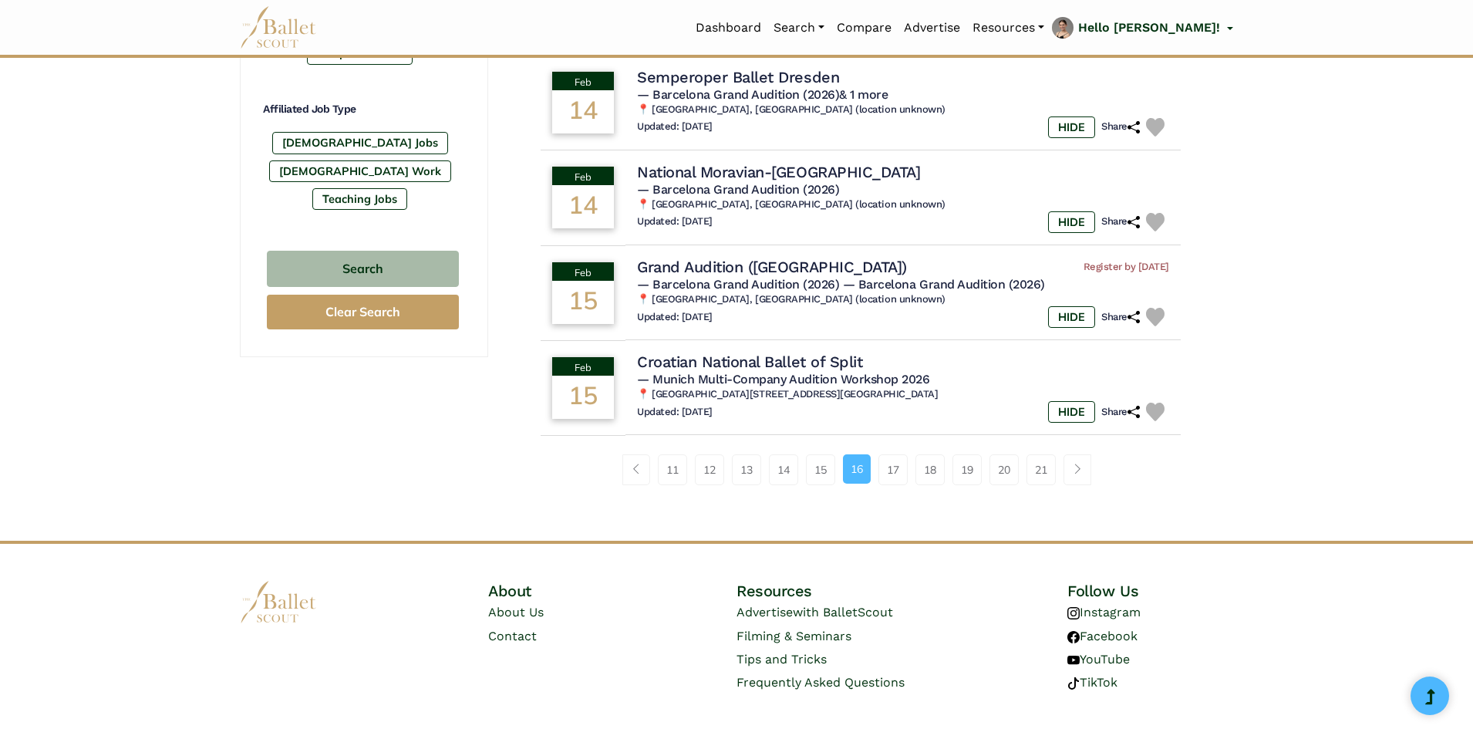
scroll to position [925, 0]
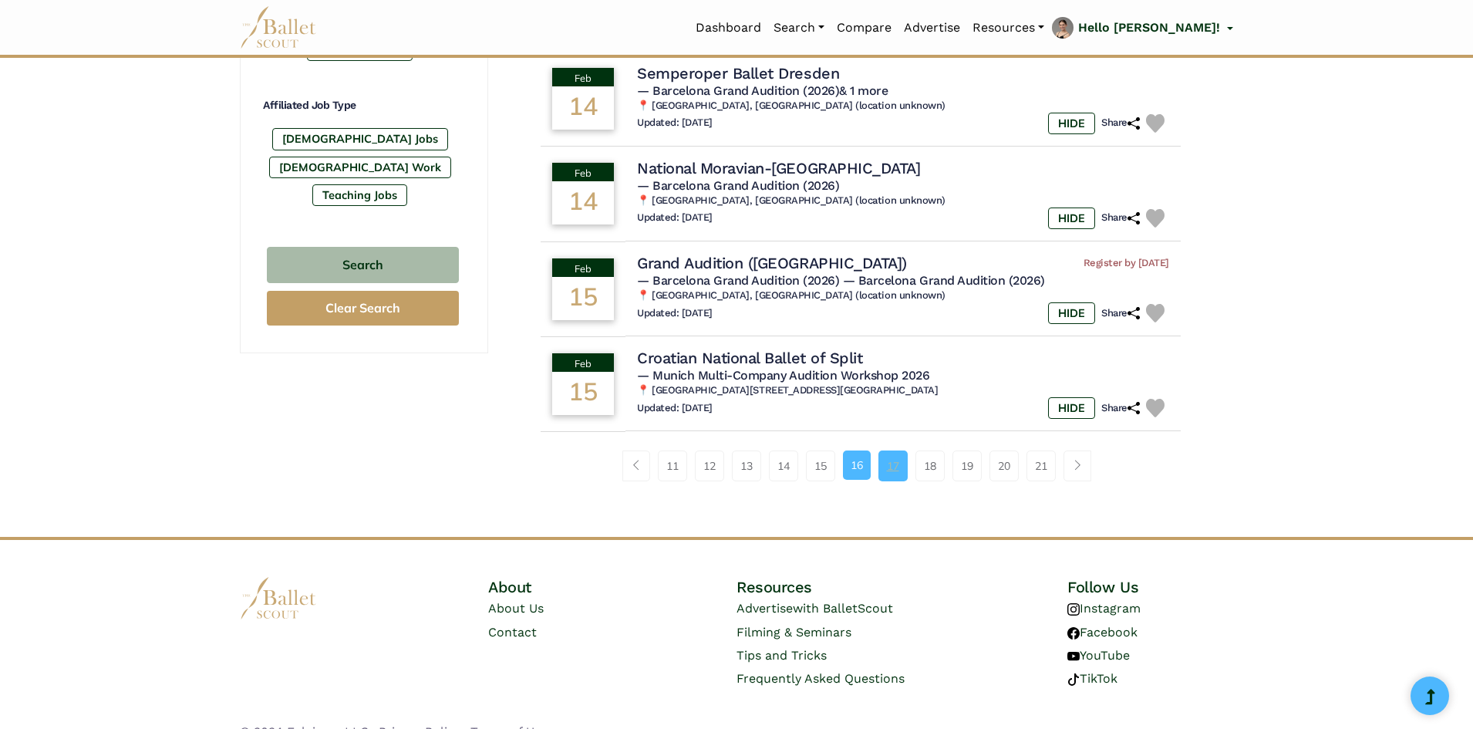
click at [888, 467] on link "17" at bounding box center [892, 465] width 29 height 31
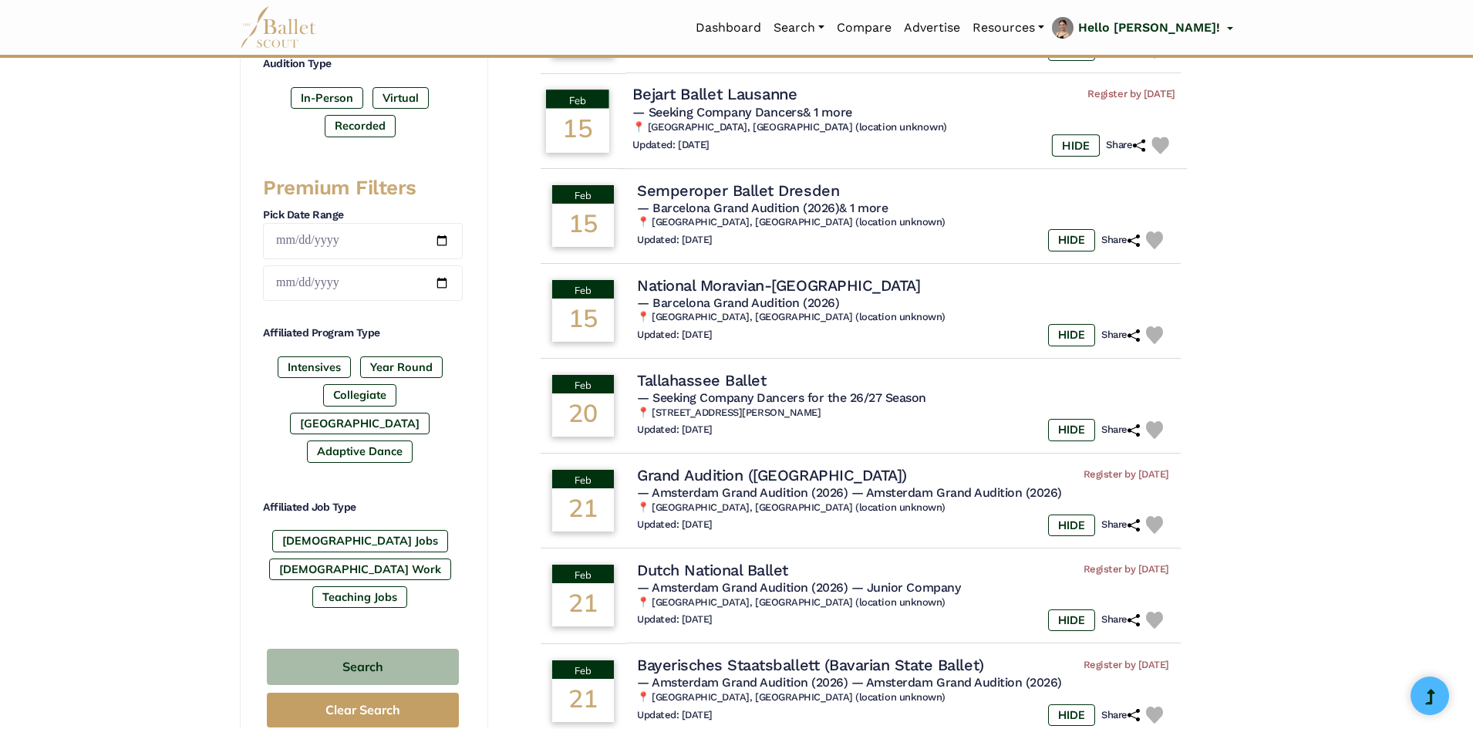
scroll to position [540, 0]
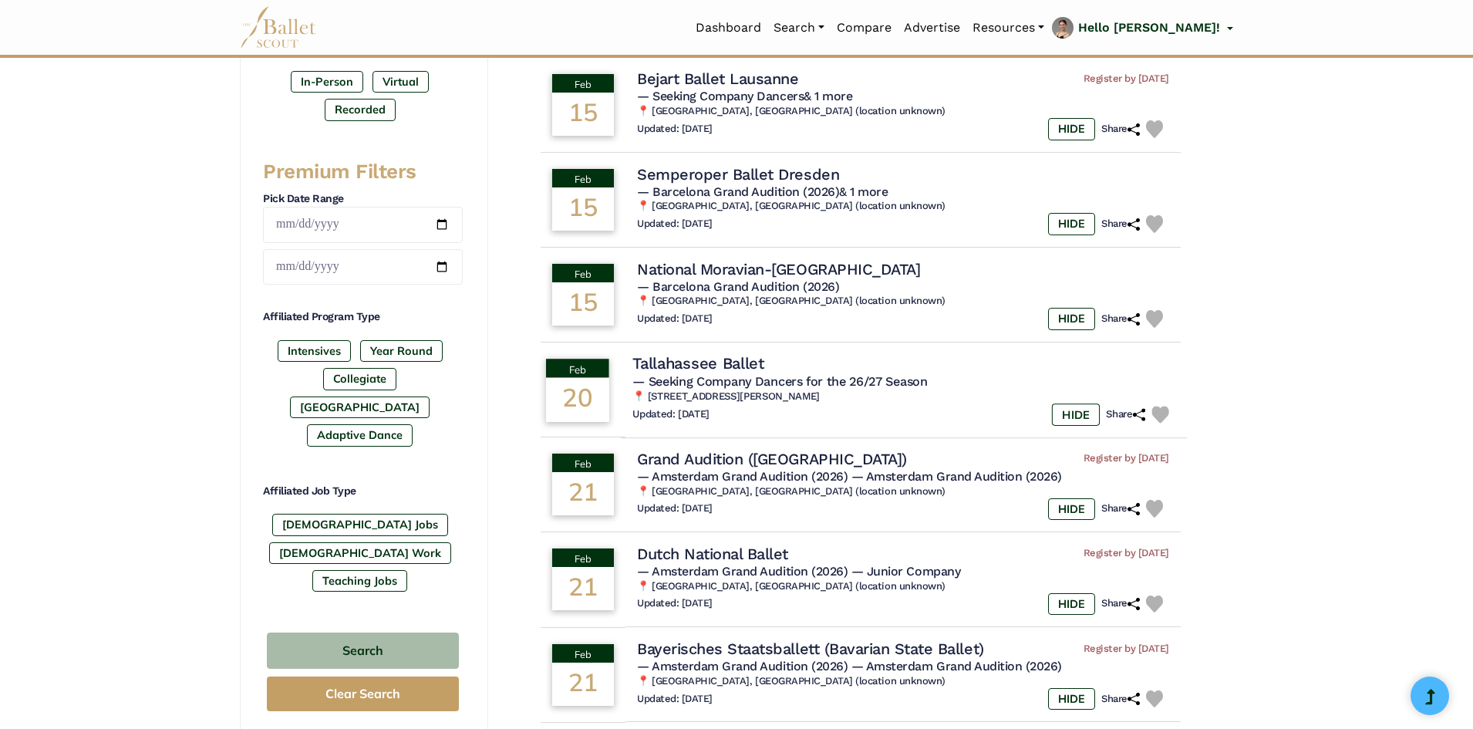
click at [704, 361] on h4 "Tallahassee Ballet" at bounding box center [698, 363] width 132 height 21
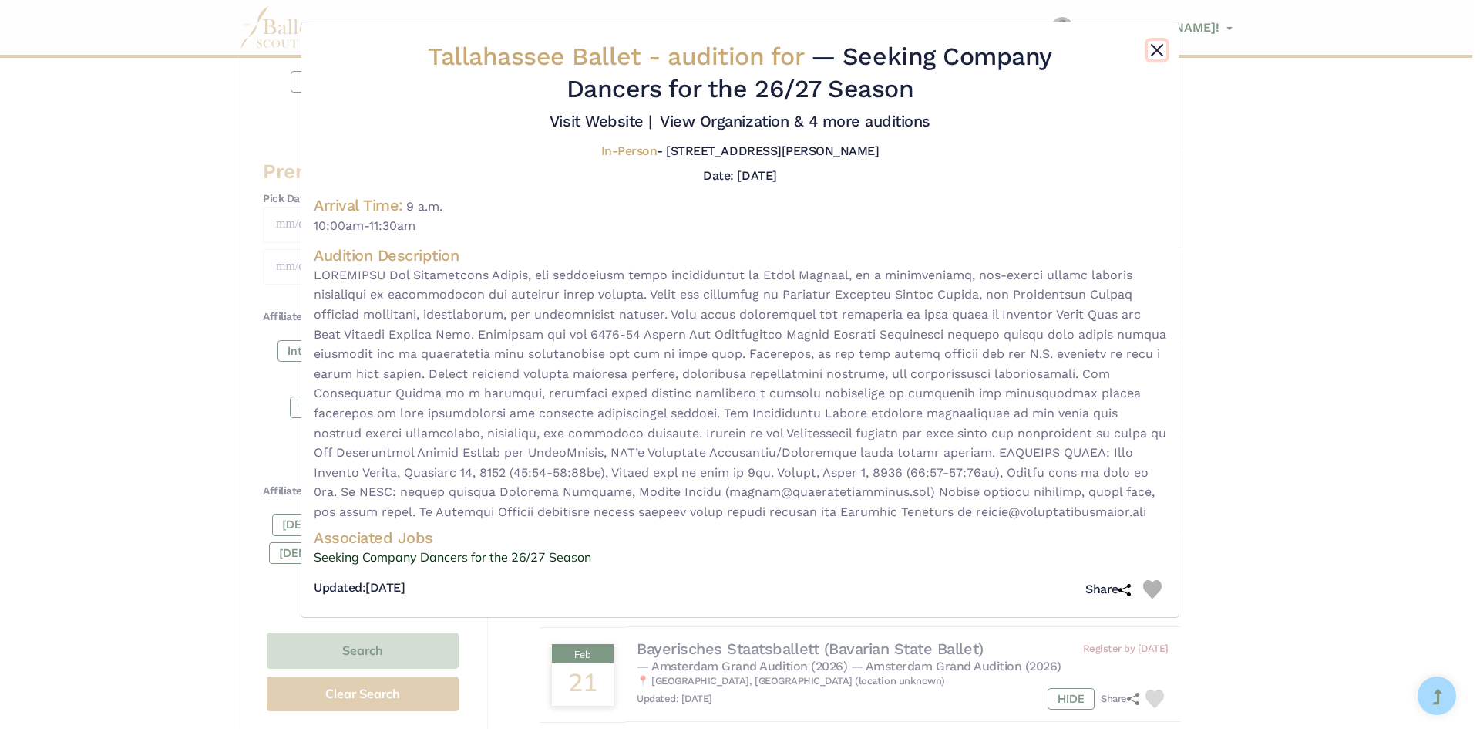
click at [1162, 47] on button "Close" at bounding box center [1157, 50] width 19 height 19
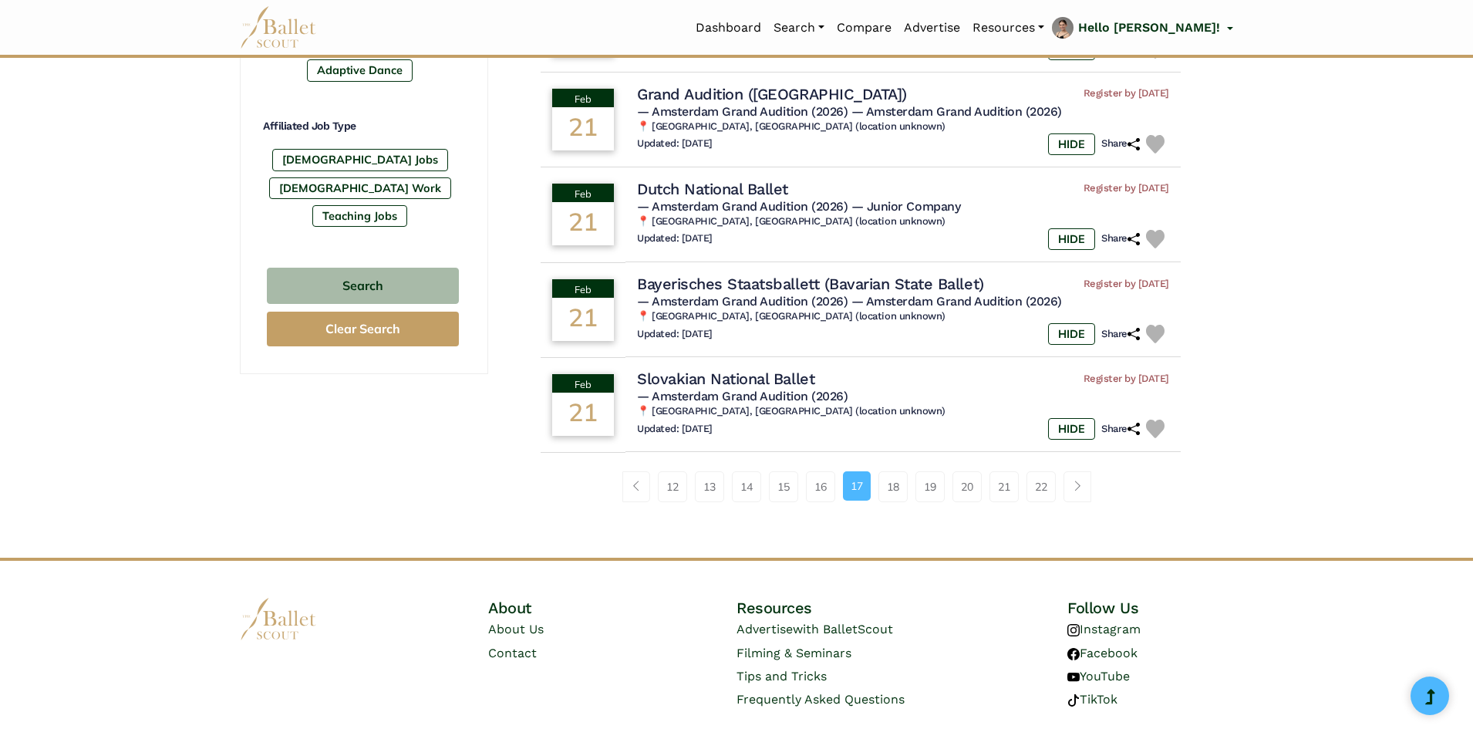
scroll to position [925, 0]
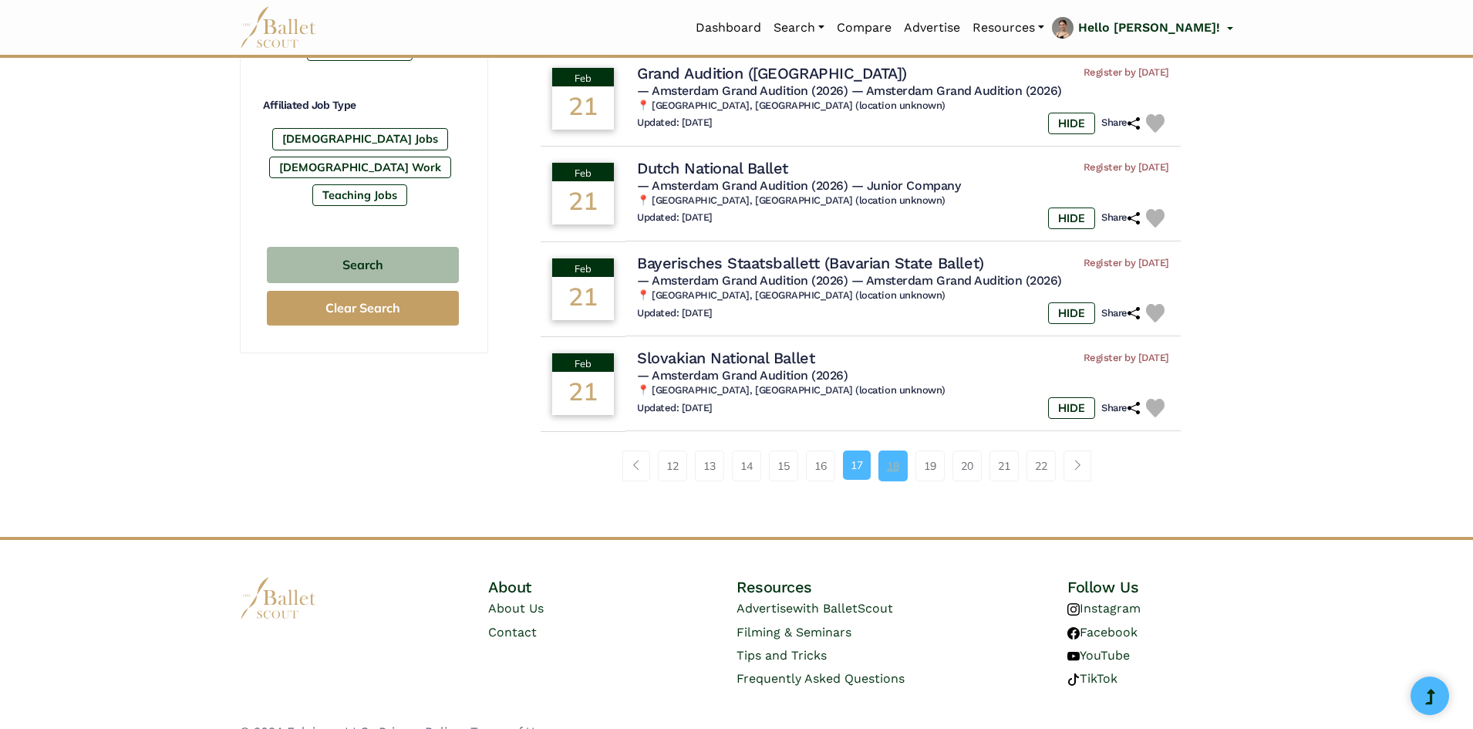
click at [892, 472] on link "18" at bounding box center [892, 465] width 29 height 31
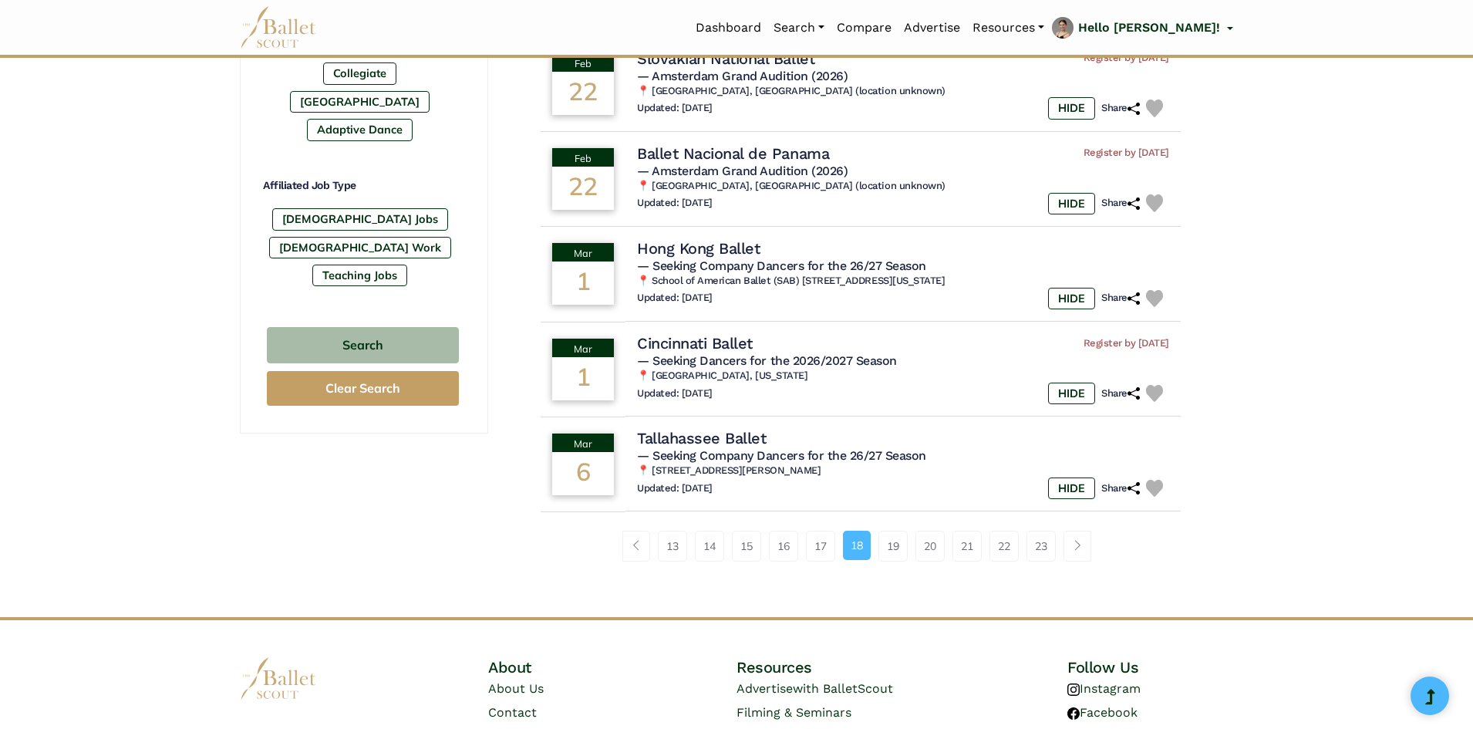
scroll to position [848, 0]
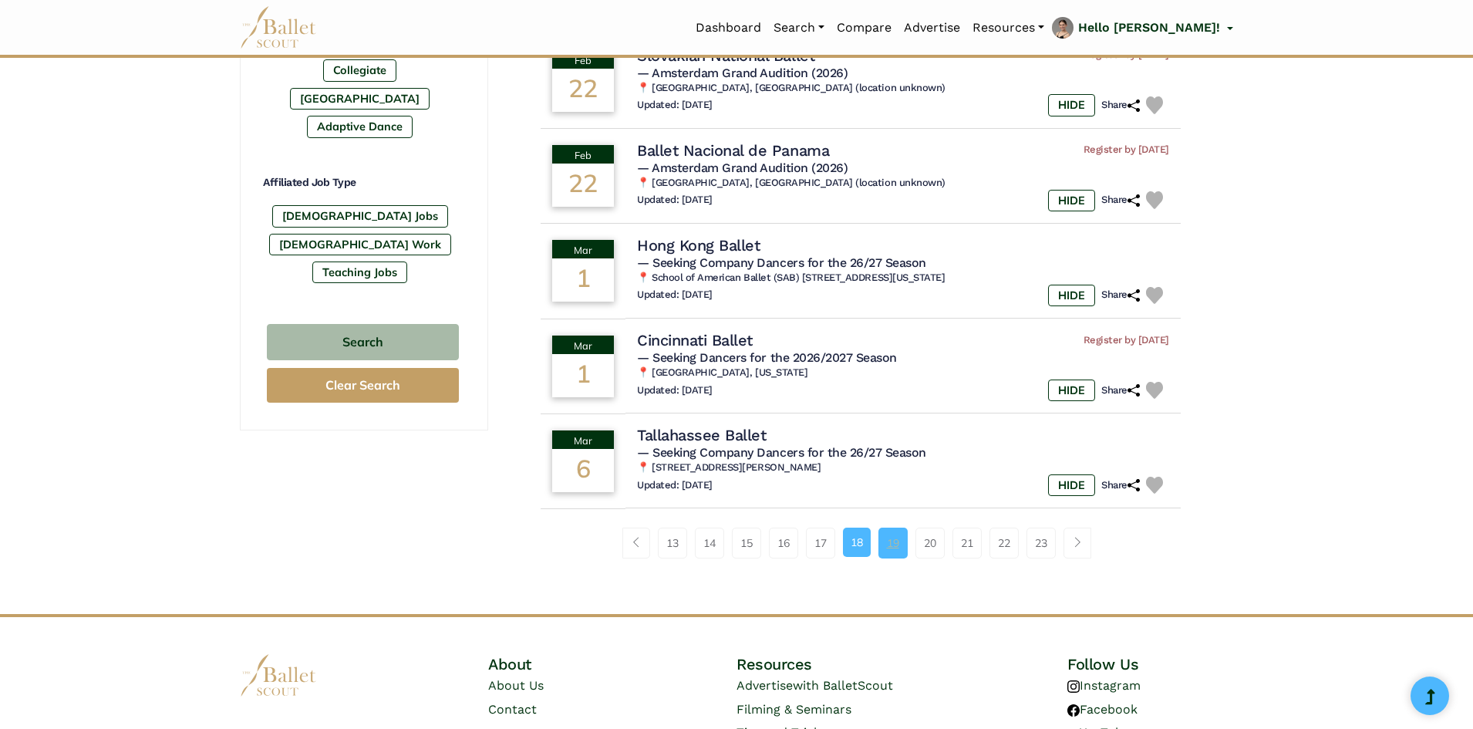
click at [879, 548] on link "19" at bounding box center [892, 542] width 29 height 31
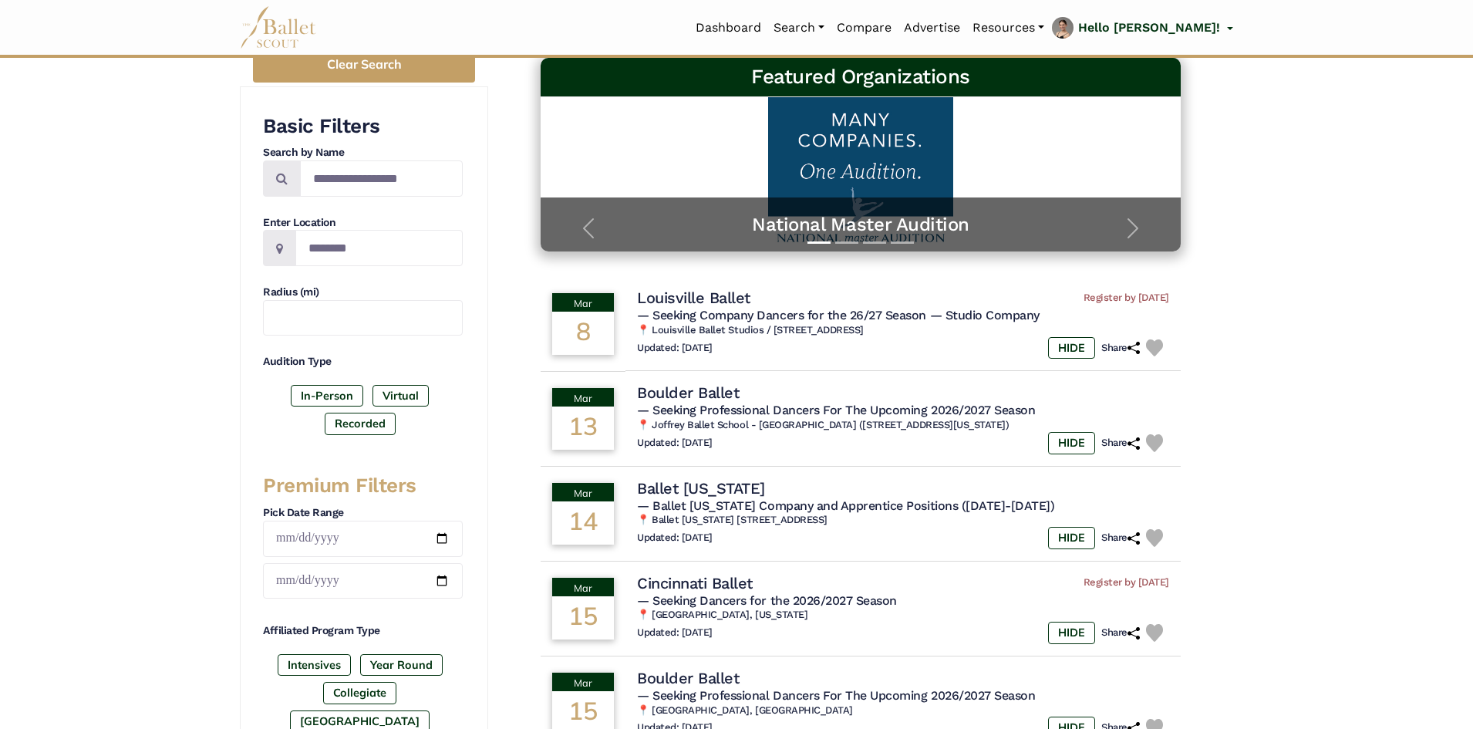
scroll to position [231, 0]
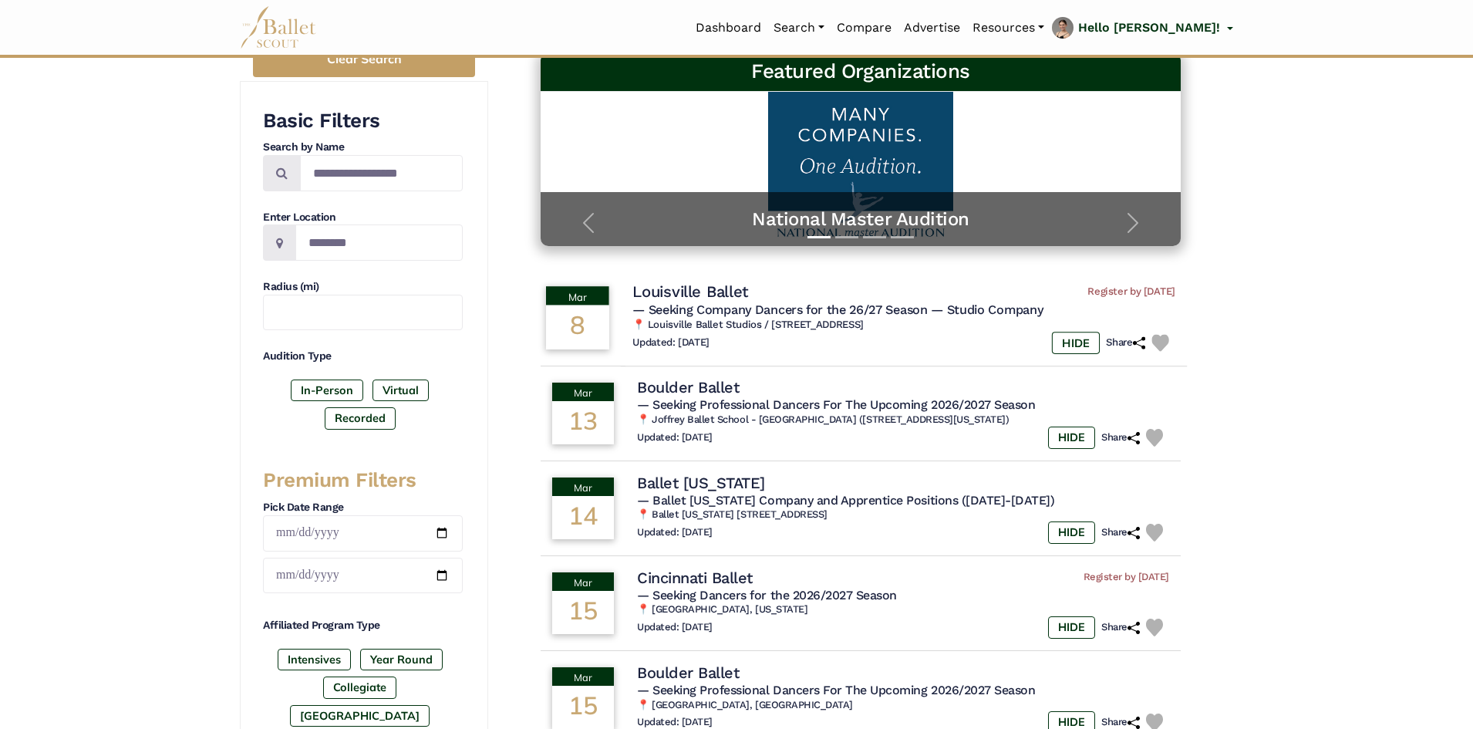
click at [686, 293] on h4 "Louisville Ballet" at bounding box center [690, 291] width 116 height 21
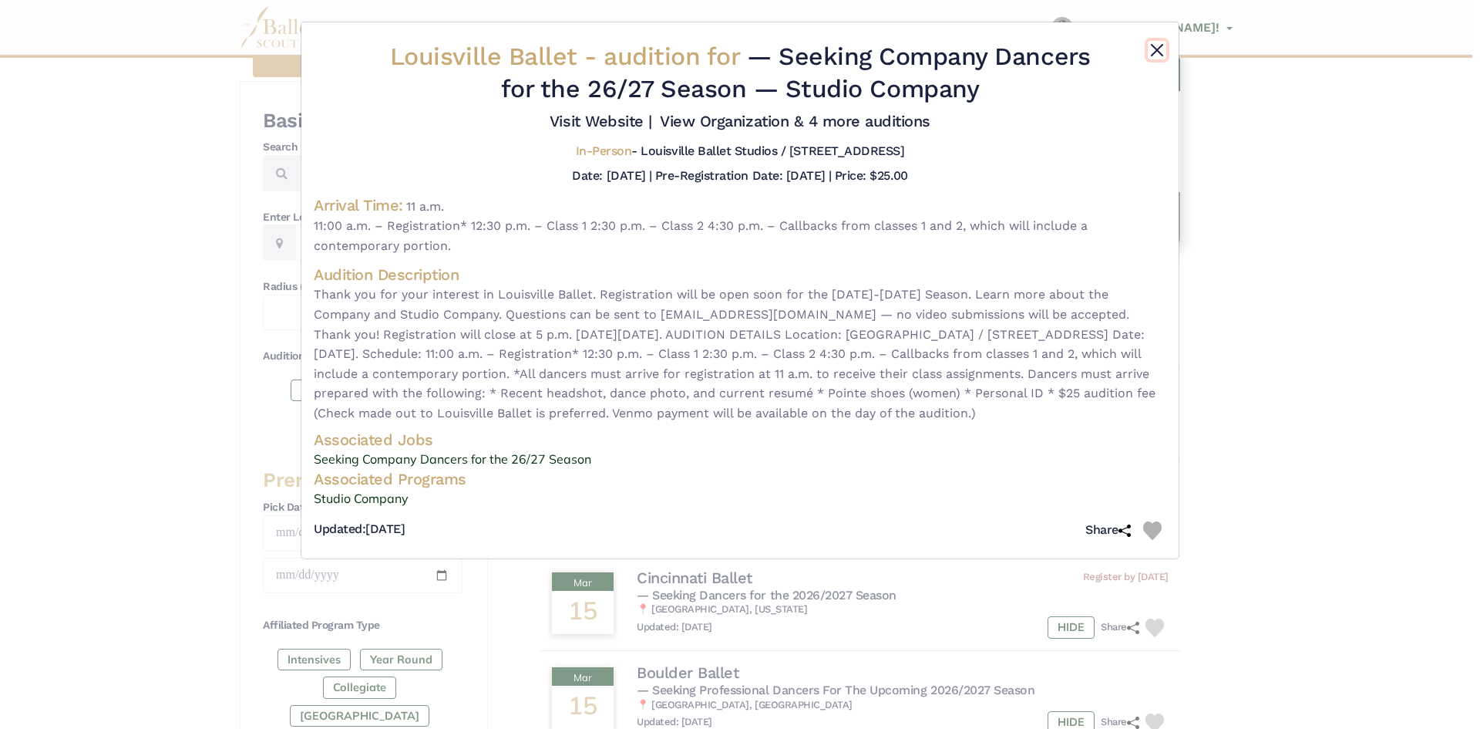
click at [1151, 49] on button "Close" at bounding box center [1157, 50] width 19 height 19
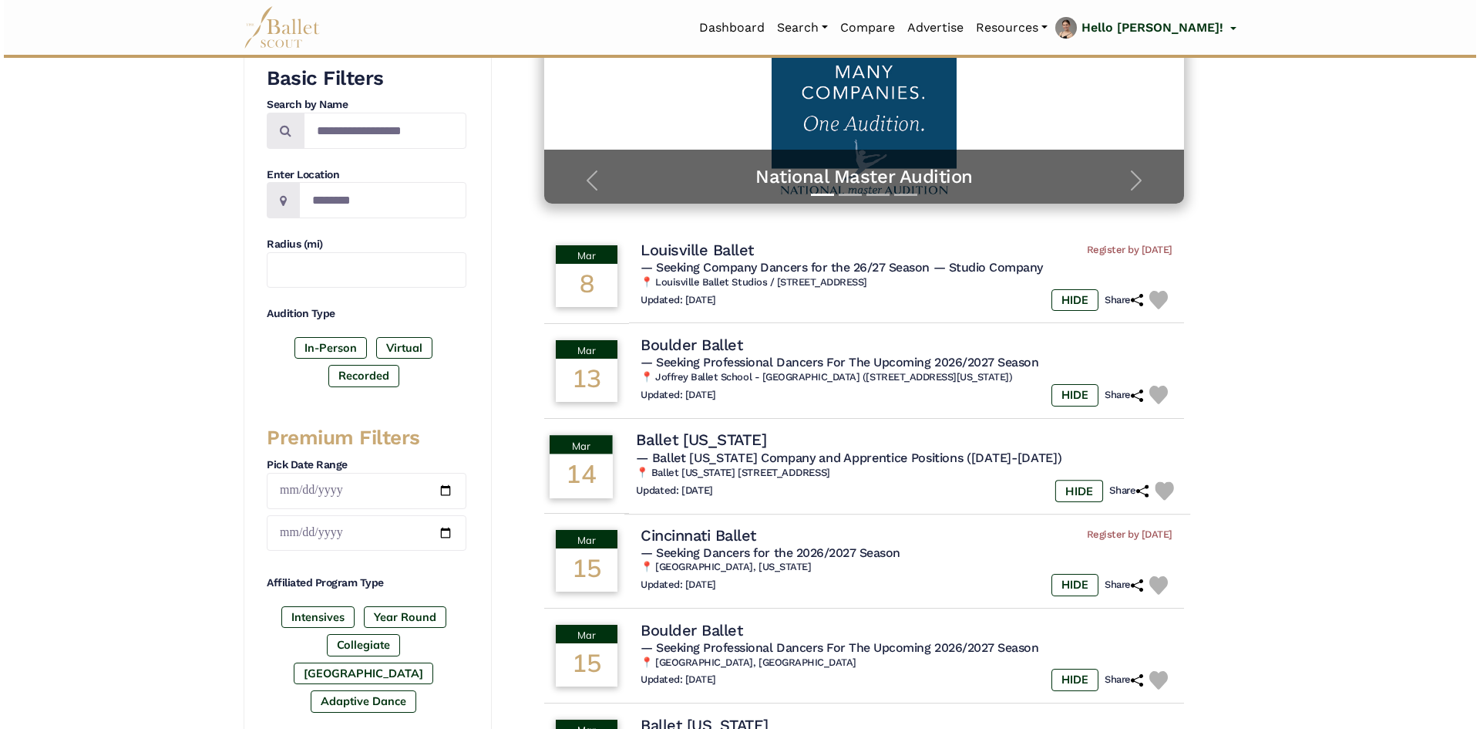
scroll to position [308, 0]
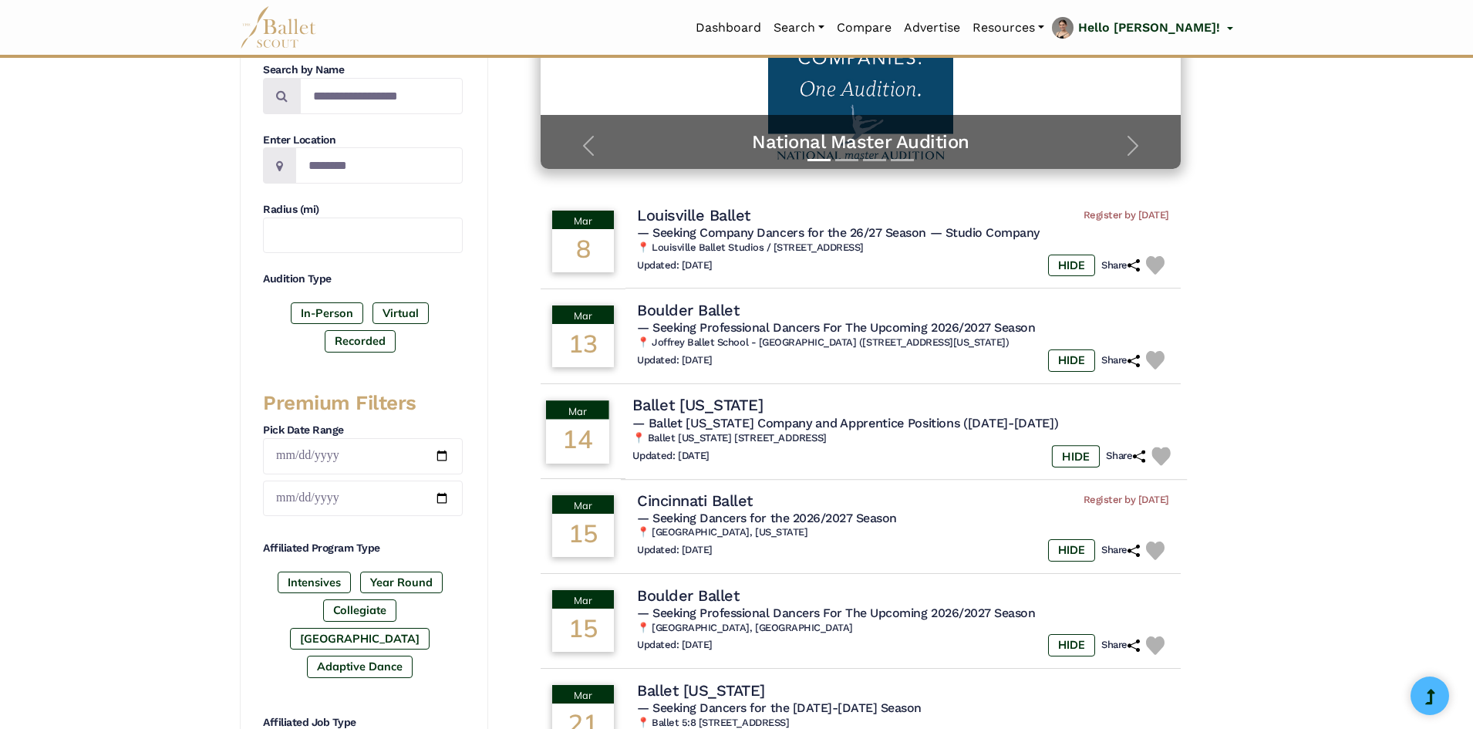
click at [667, 401] on h4 "Ballet [US_STATE]" at bounding box center [697, 405] width 130 height 21
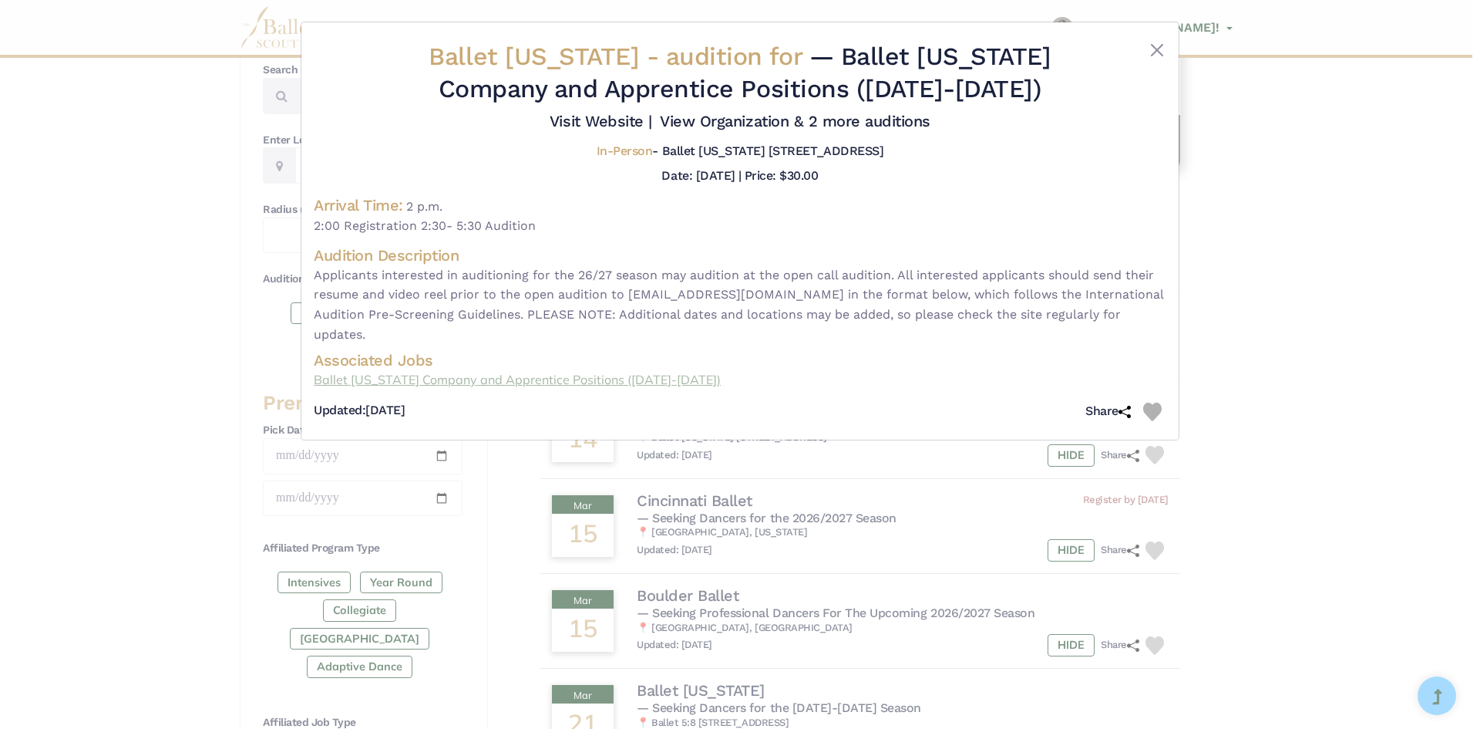
click at [478, 381] on link "Ballet Idaho Company and Apprentice Positions (2026-2027)" at bounding box center [740, 380] width 853 height 20
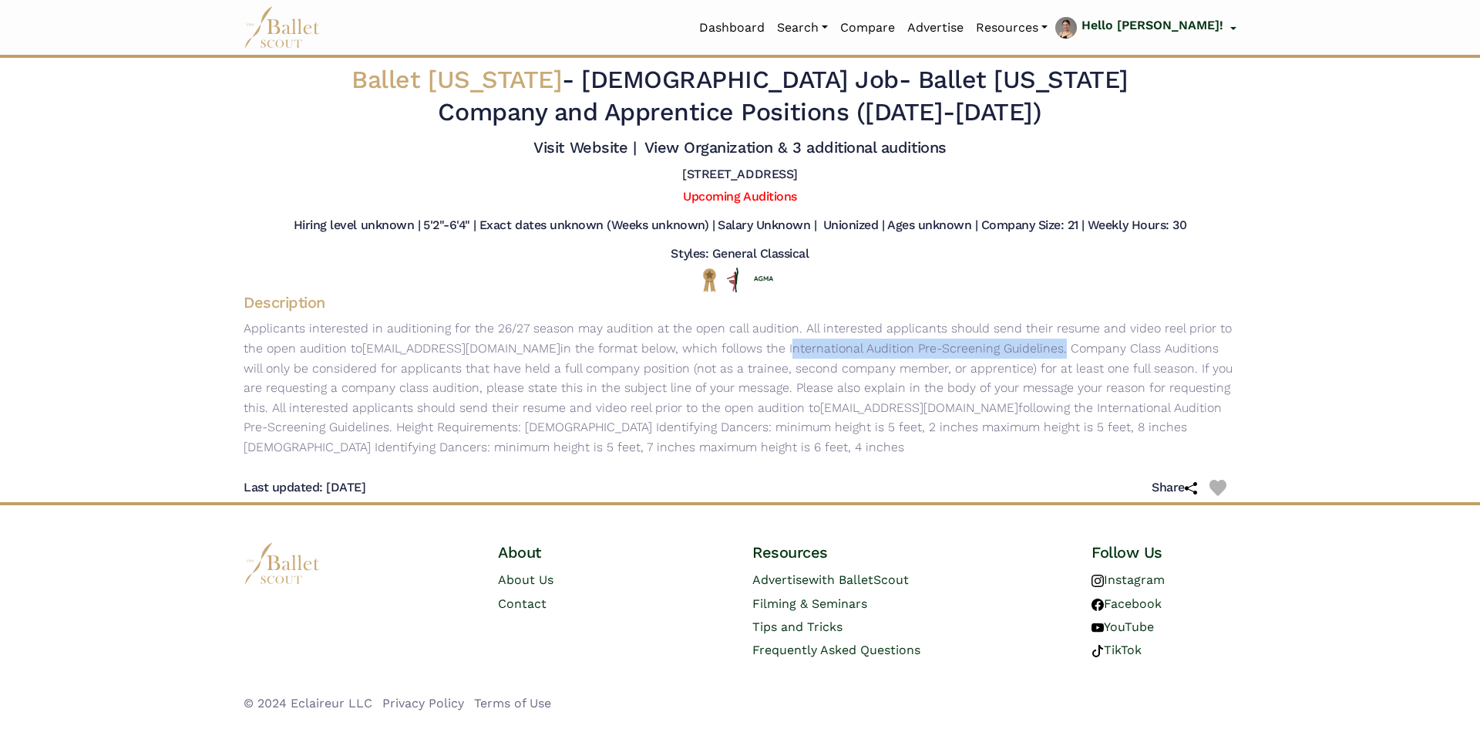
drag, startPoint x: 794, startPoint y: 345, endPoint x: 1064, endPoint y: 354, distance: 270.0
click at [1064, 354] on p "Applicants interested in auditioning for the 26/27 season may audition at the o…" at bounding box center [740, 387] width 1018 height 138
copy p "International Audition Pre-Screening Guidelines"
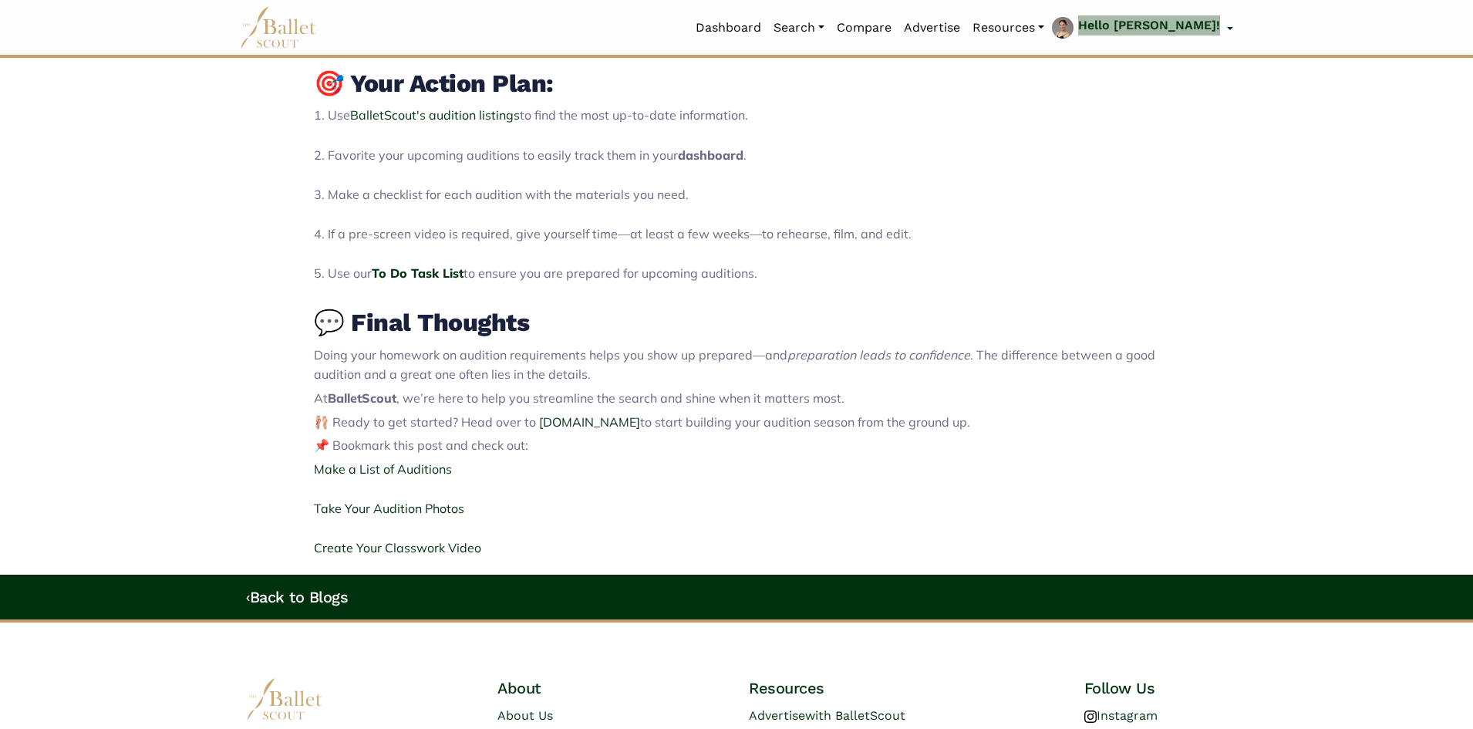
scroll to position [2698, 0]
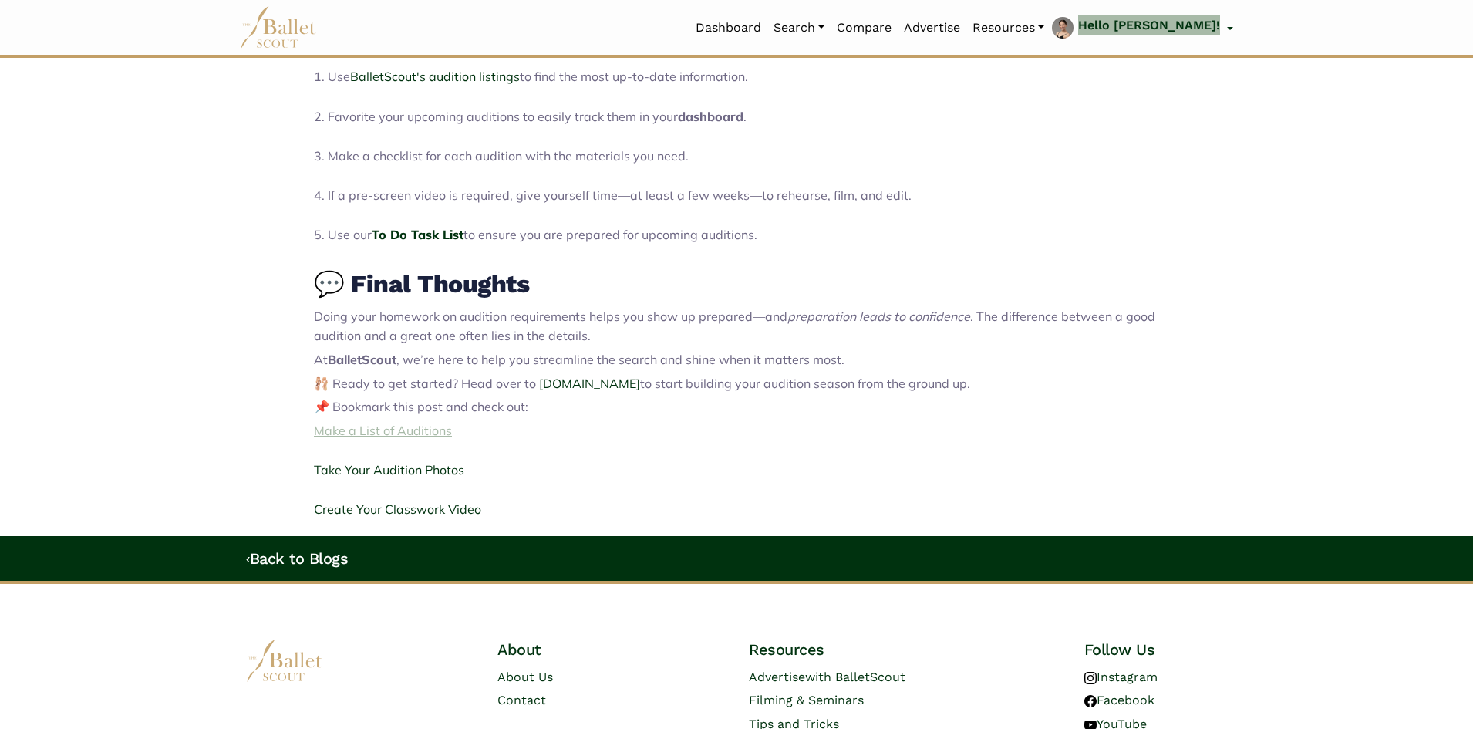
click at [427, 437] on span "Make a List of Auditions" at bounding box center [383, 429] width 138 height 15
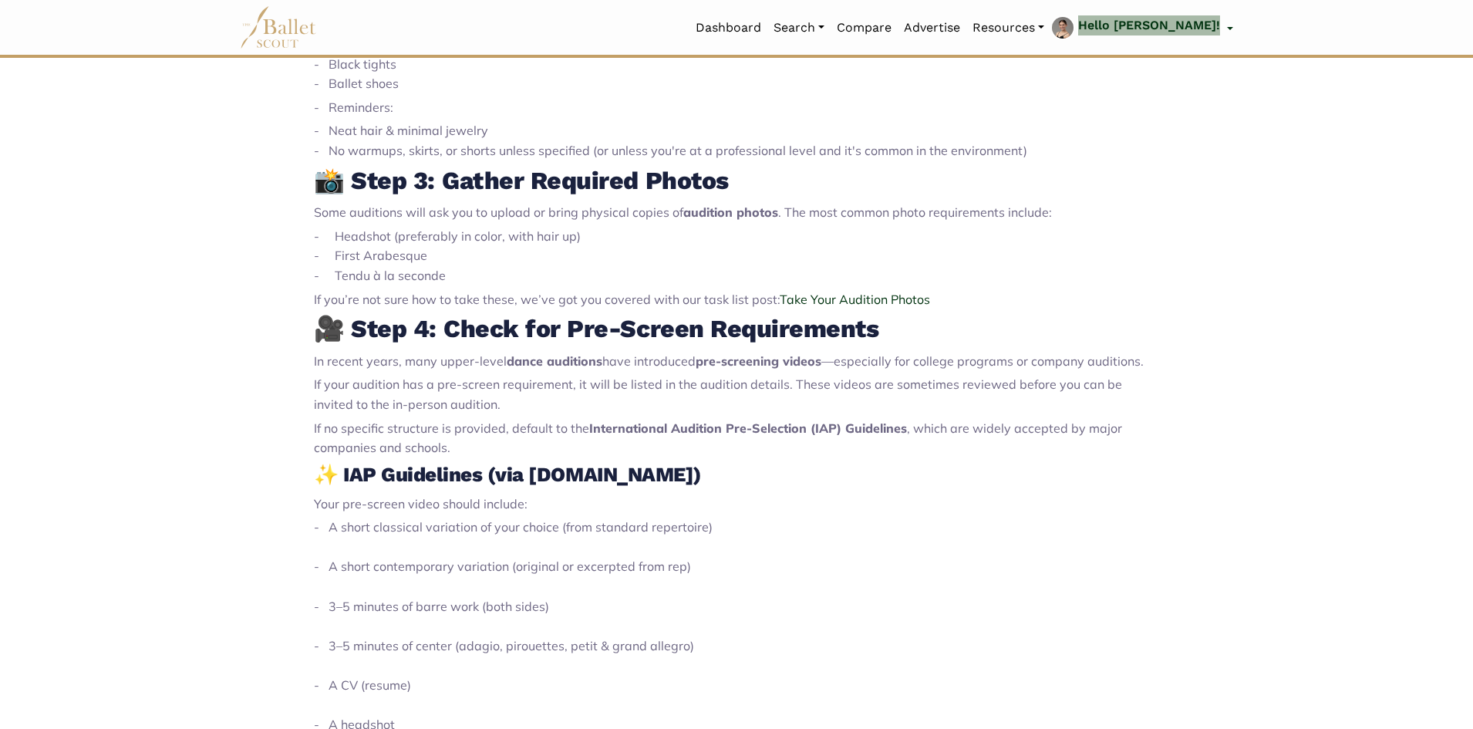
scroll to position [1388, 0]
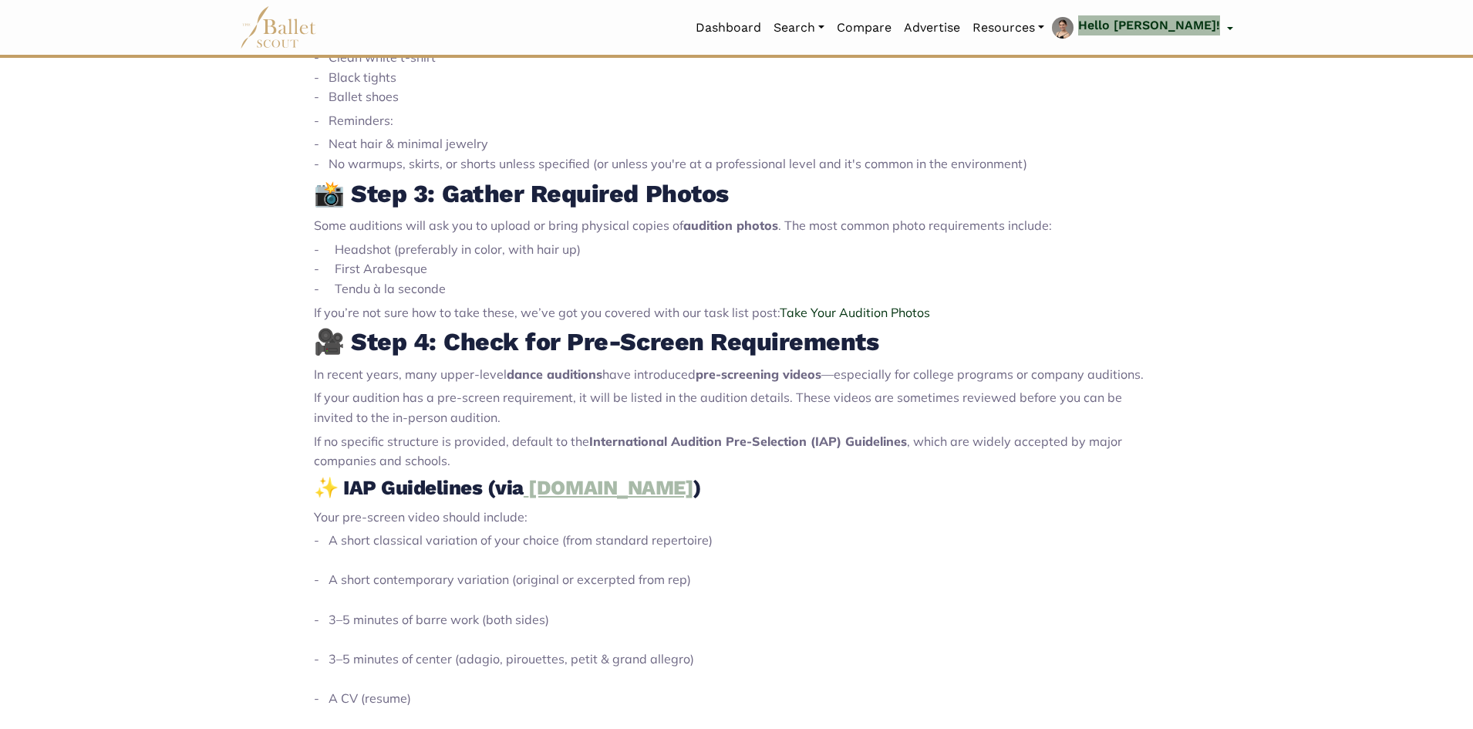
click at [567, 490] on strong "iapguidelines.squarespace.com" at bounding box center [610, 487] width 165 height 23
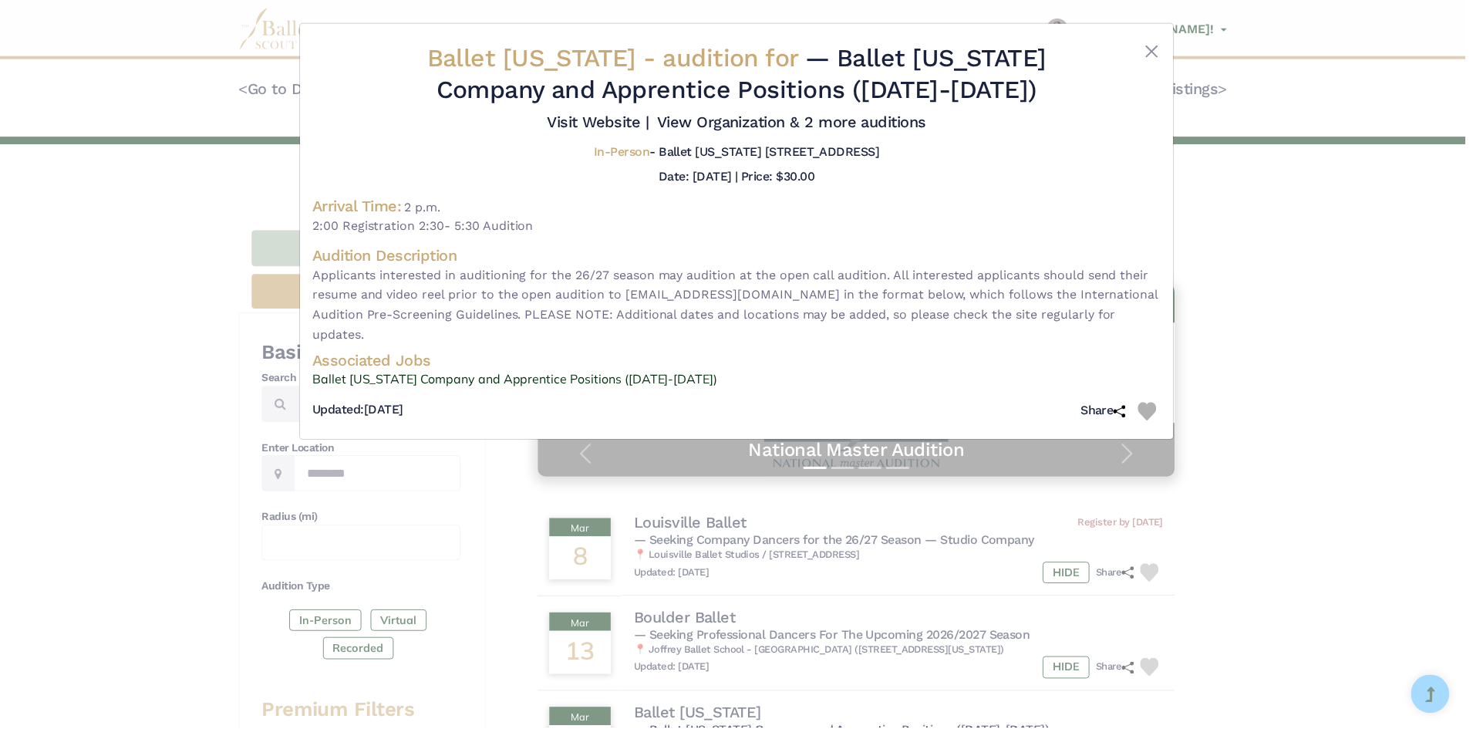
scroll to position [308, 0]
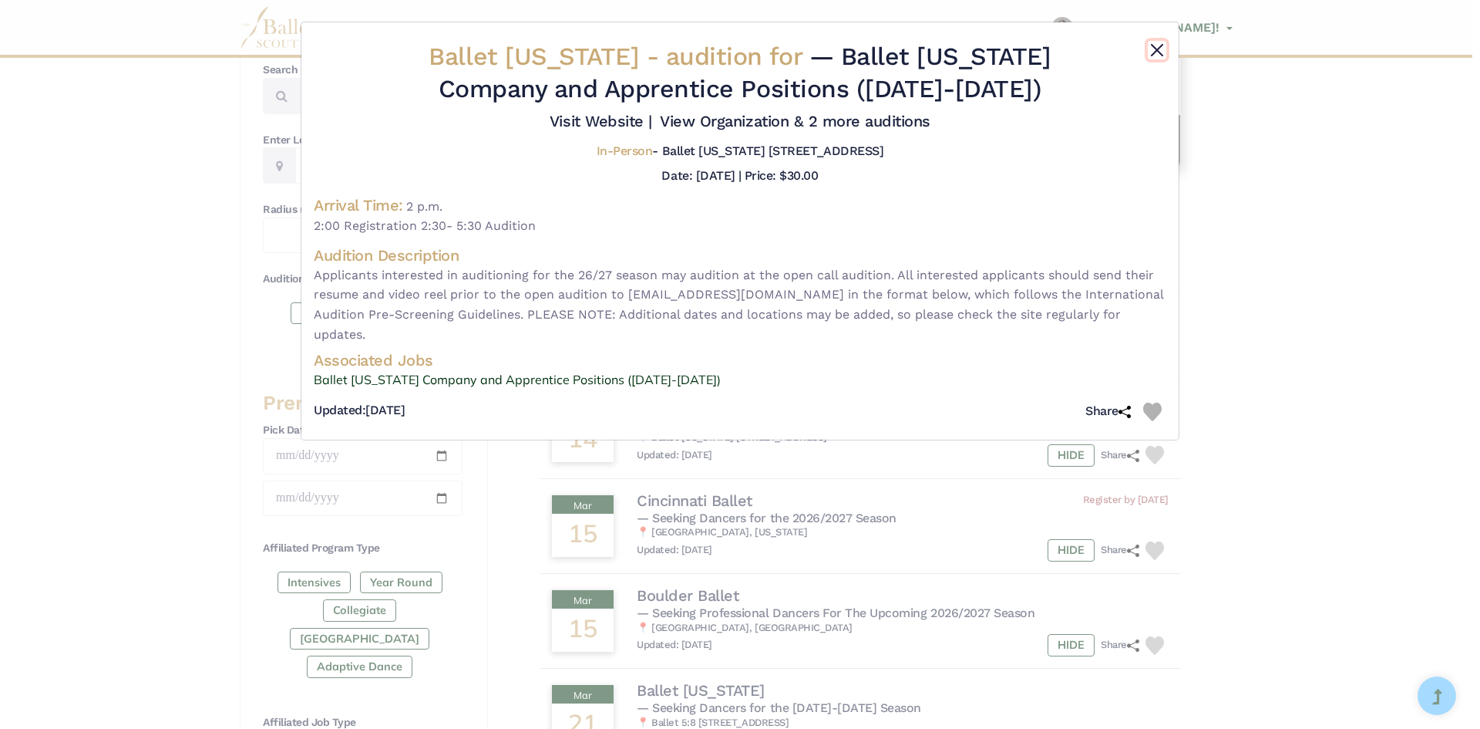
click at [1162, 52] on button "Close" at bounding box center [1157, 50] width 19 height 19
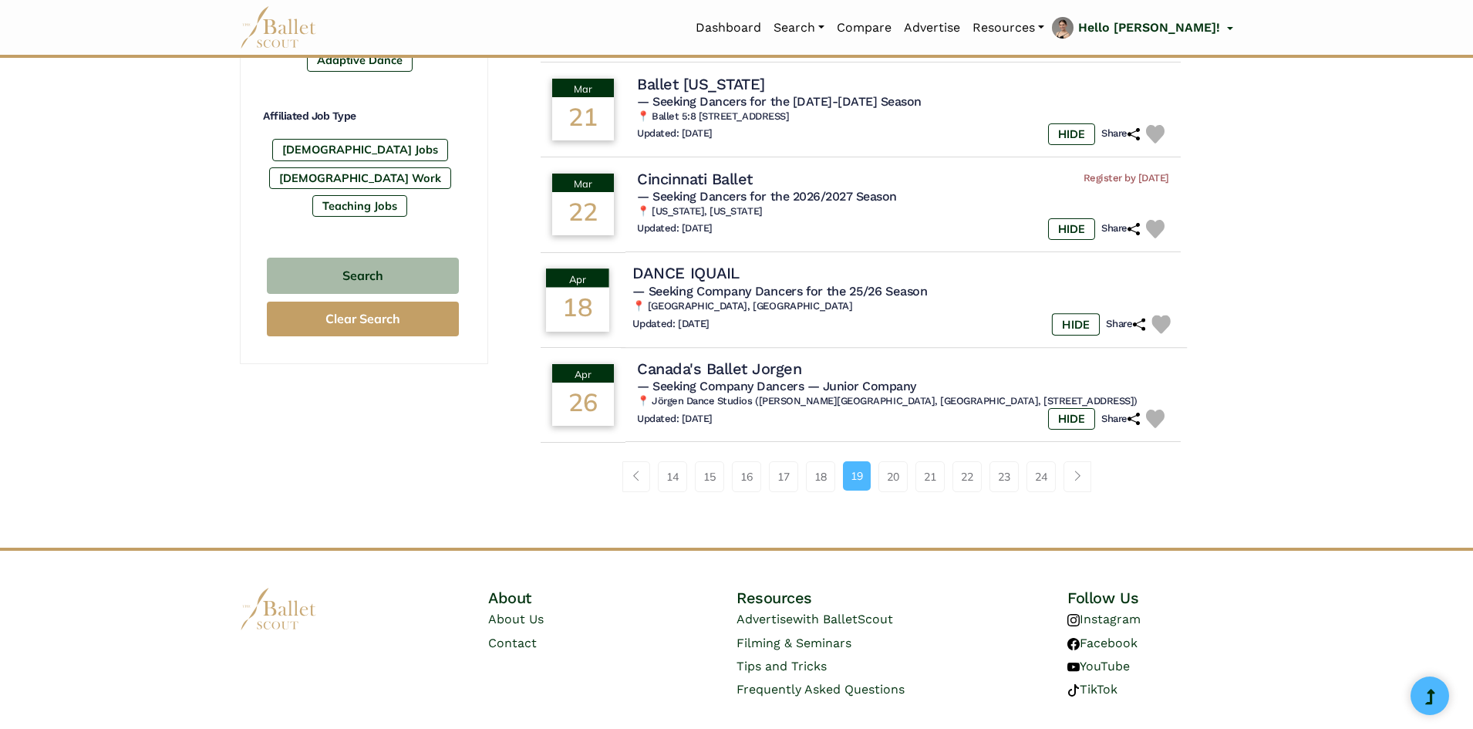
scroll to position [925, 0]
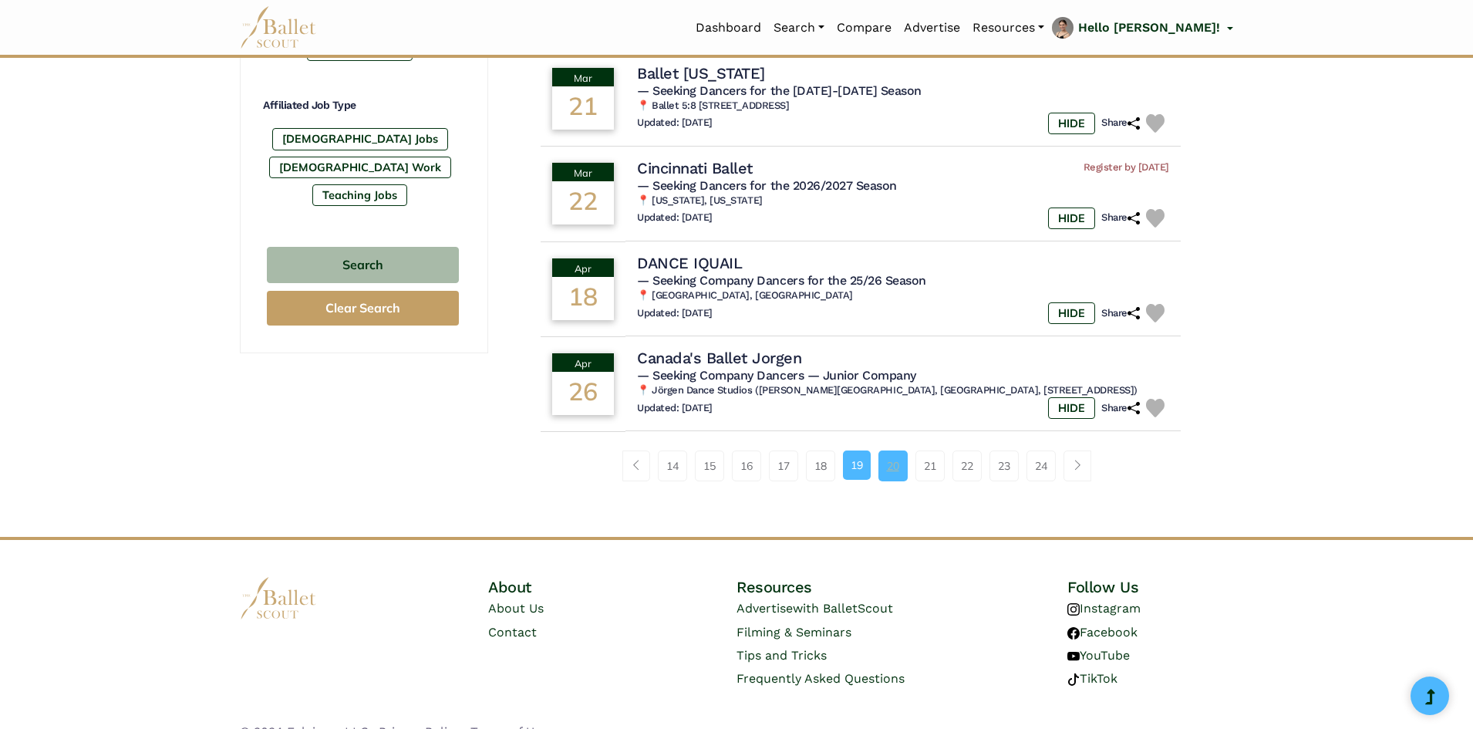
click at [890, 473] on link "20" at bounding box center [892, 465] width 29 height 31
click at [889, 465] on link "20" at bounding box center [892, 465] width 29 height 31
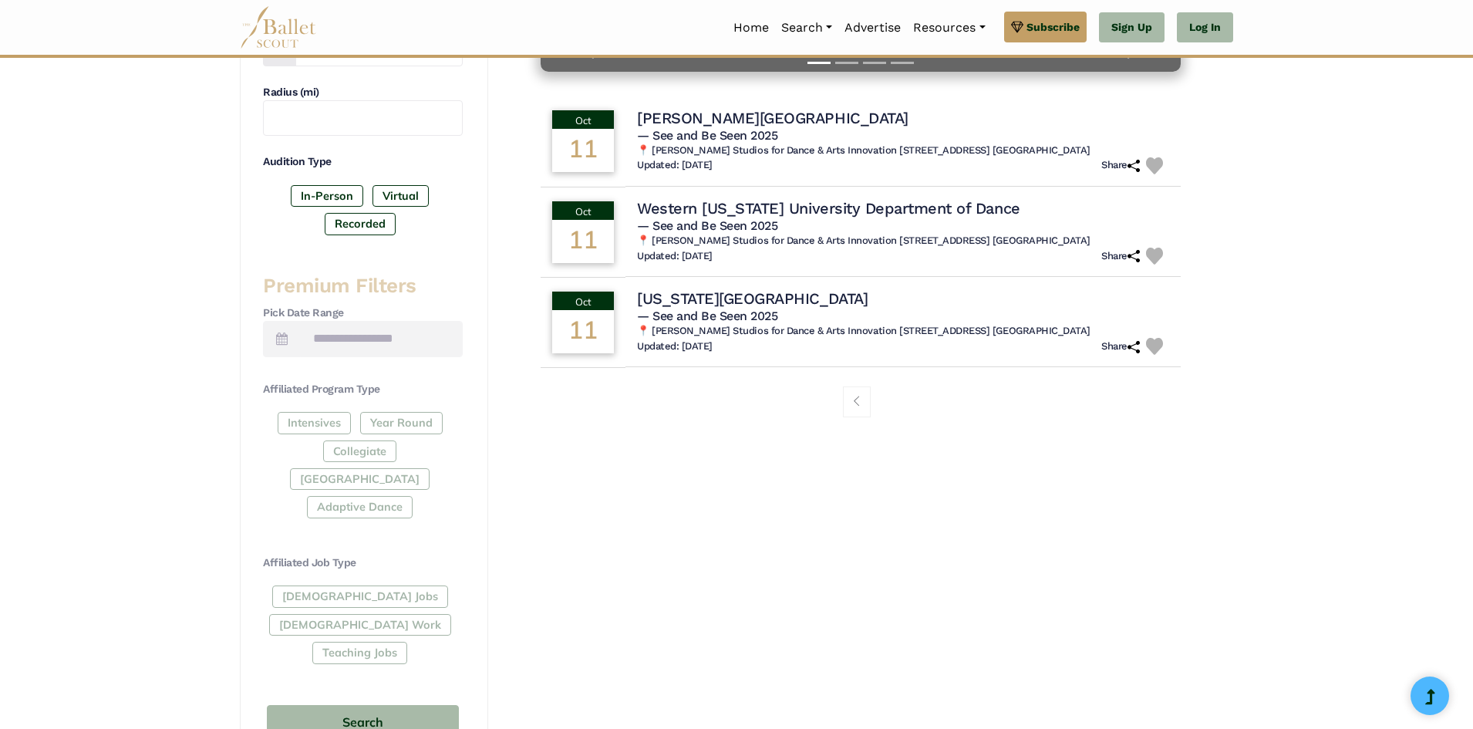
scroll to position [129, 0]
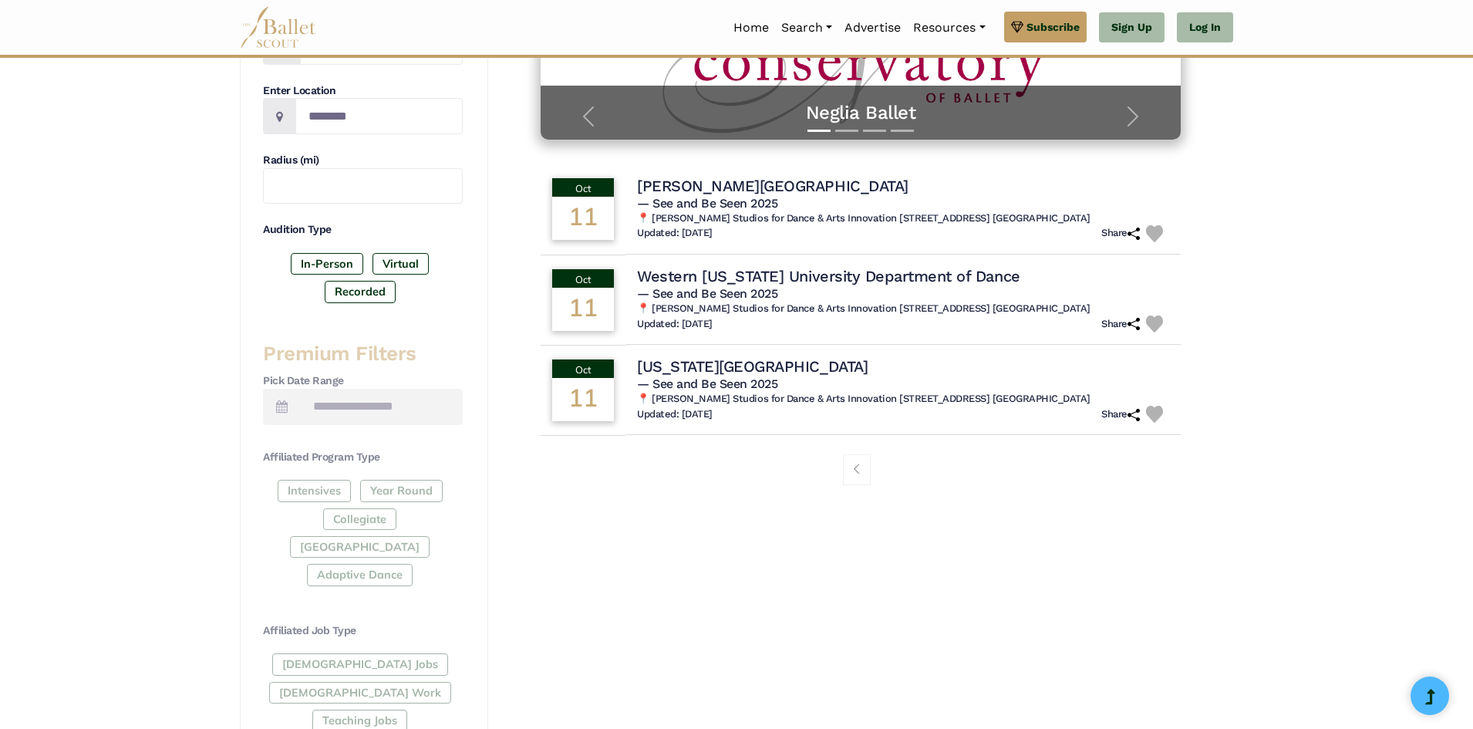
scroll to position [385, 0]
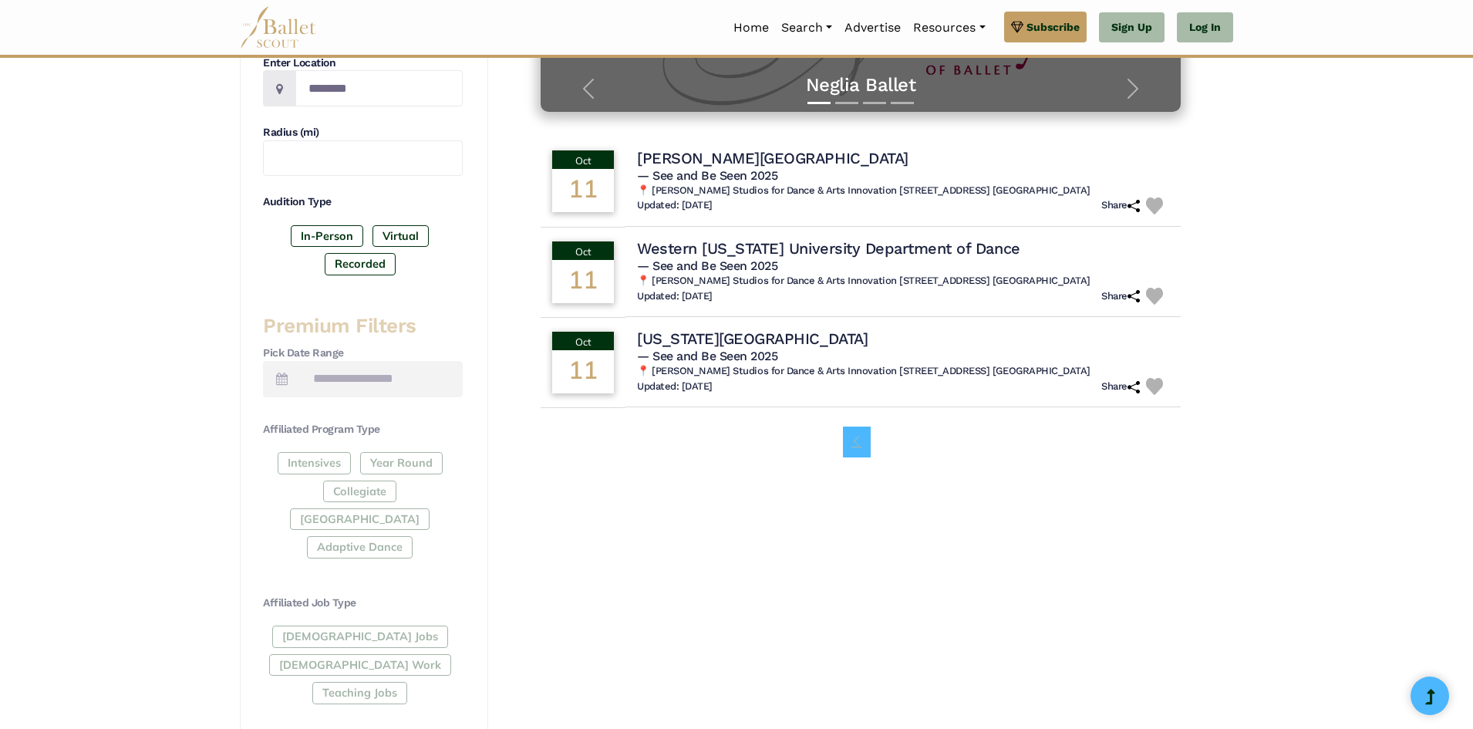
click at [855, 445] on span "Page navigation example" at bounding box center [856, 441] width 11 height 11
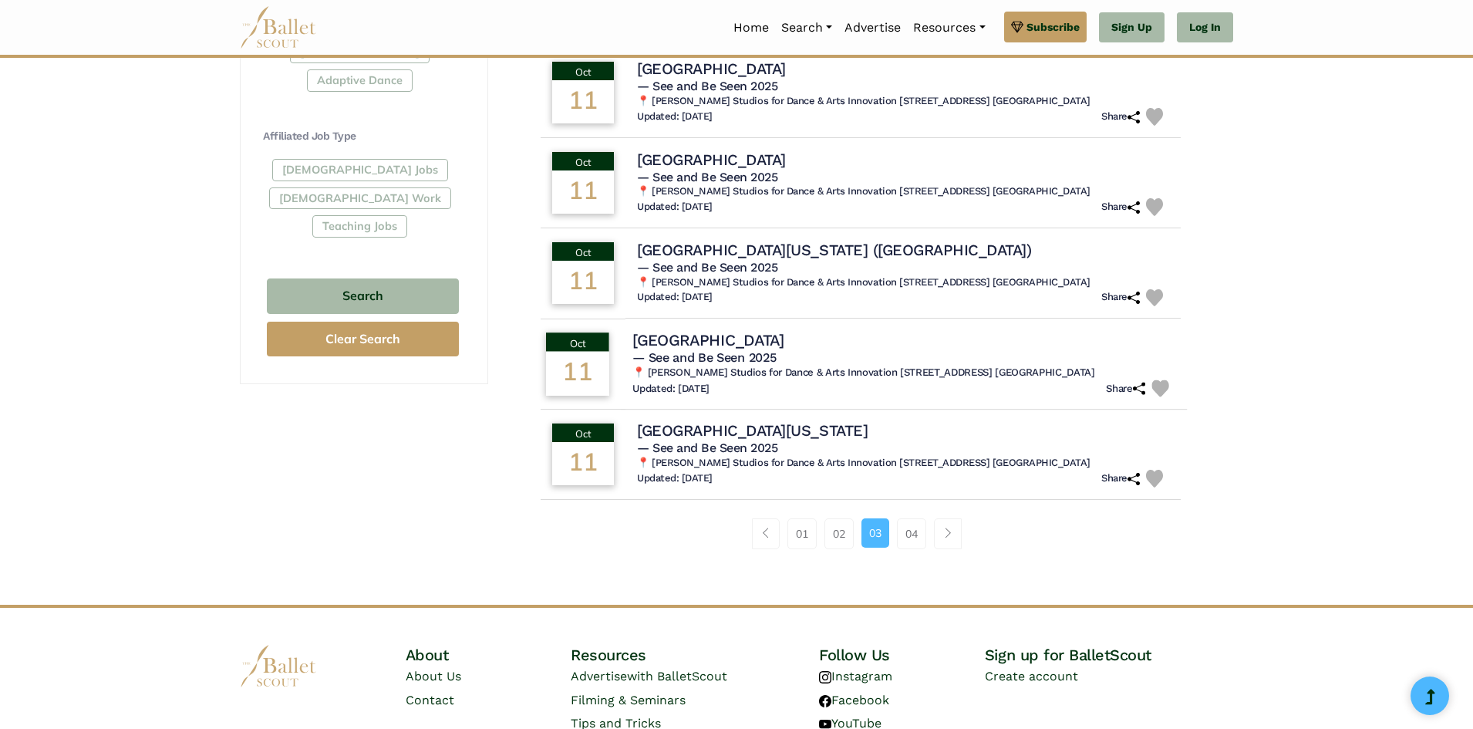
scroll to position [617, 0]
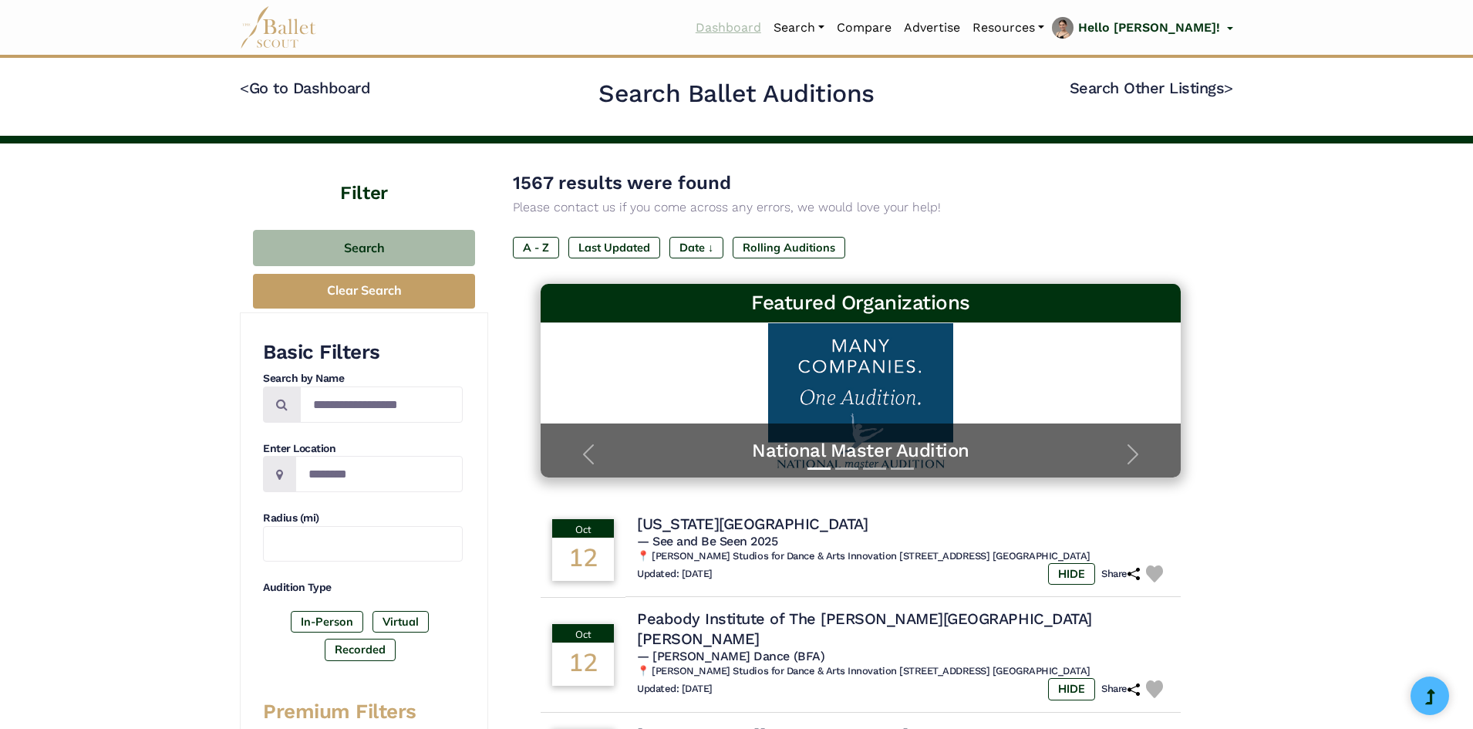
click at [767, 29] on link "Dashboard" at bounding box center [728, 28] width 78 height 32
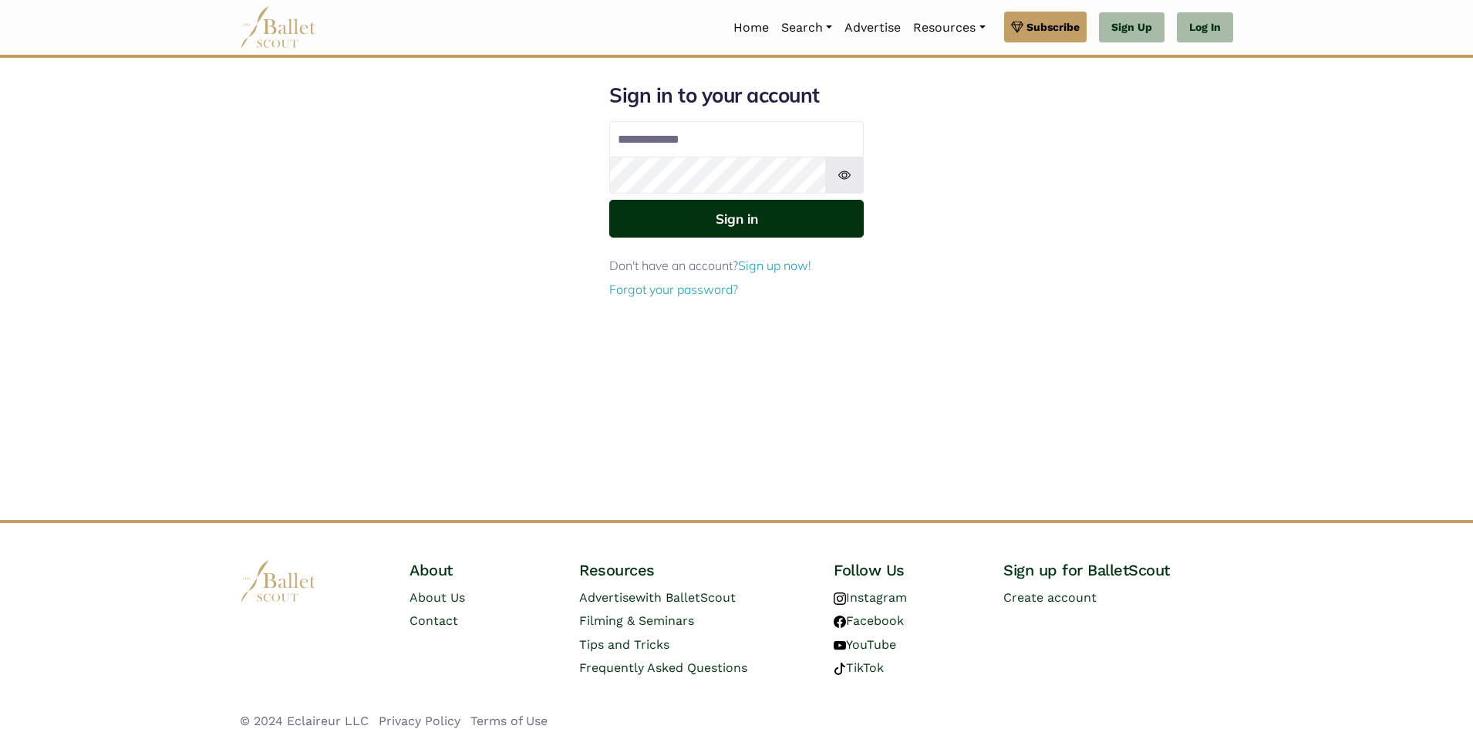
type input "**********"
click at [806, 233] on button "Sign in" at bounding box center [736, 219] width 254 height 38
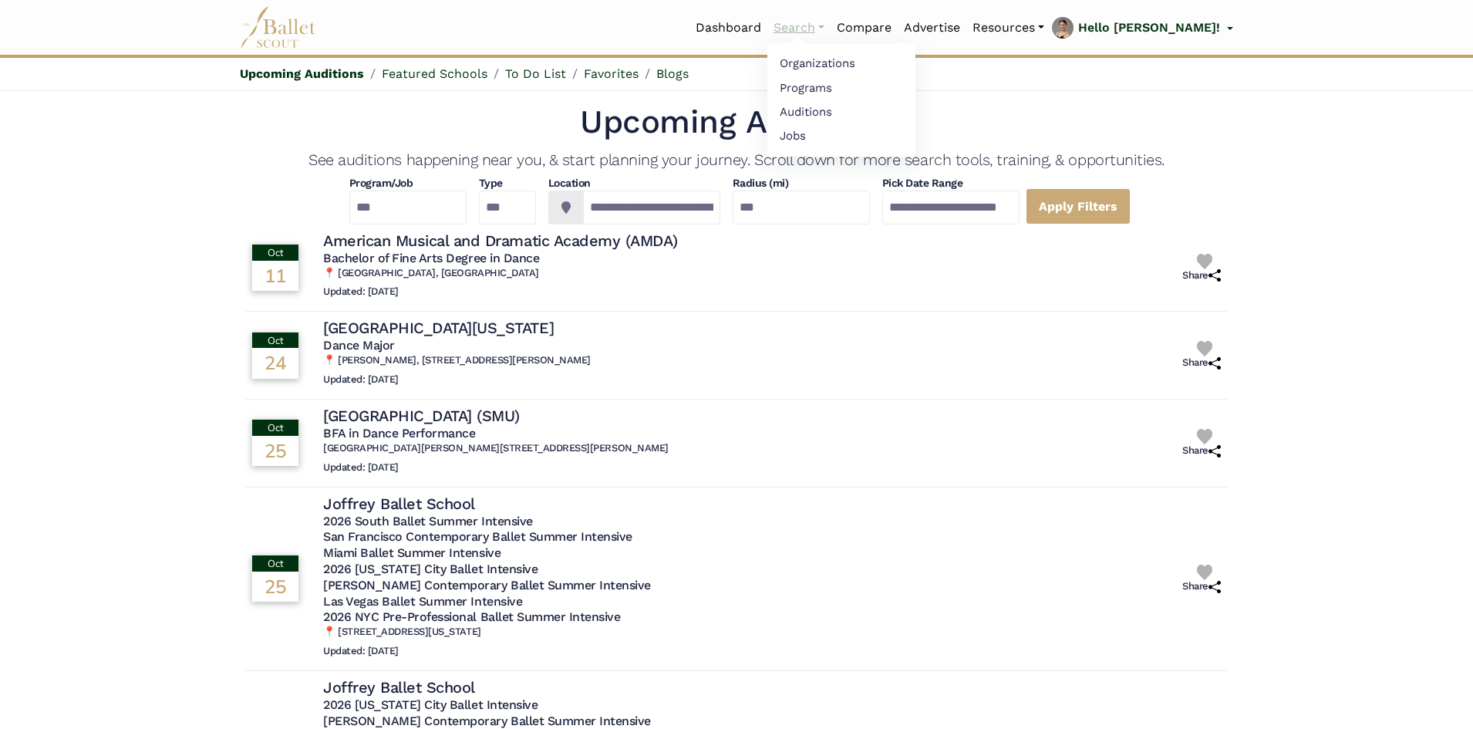
click at [830, 19] on link "Search" at bounding box center [798, 28] width 63 height 32
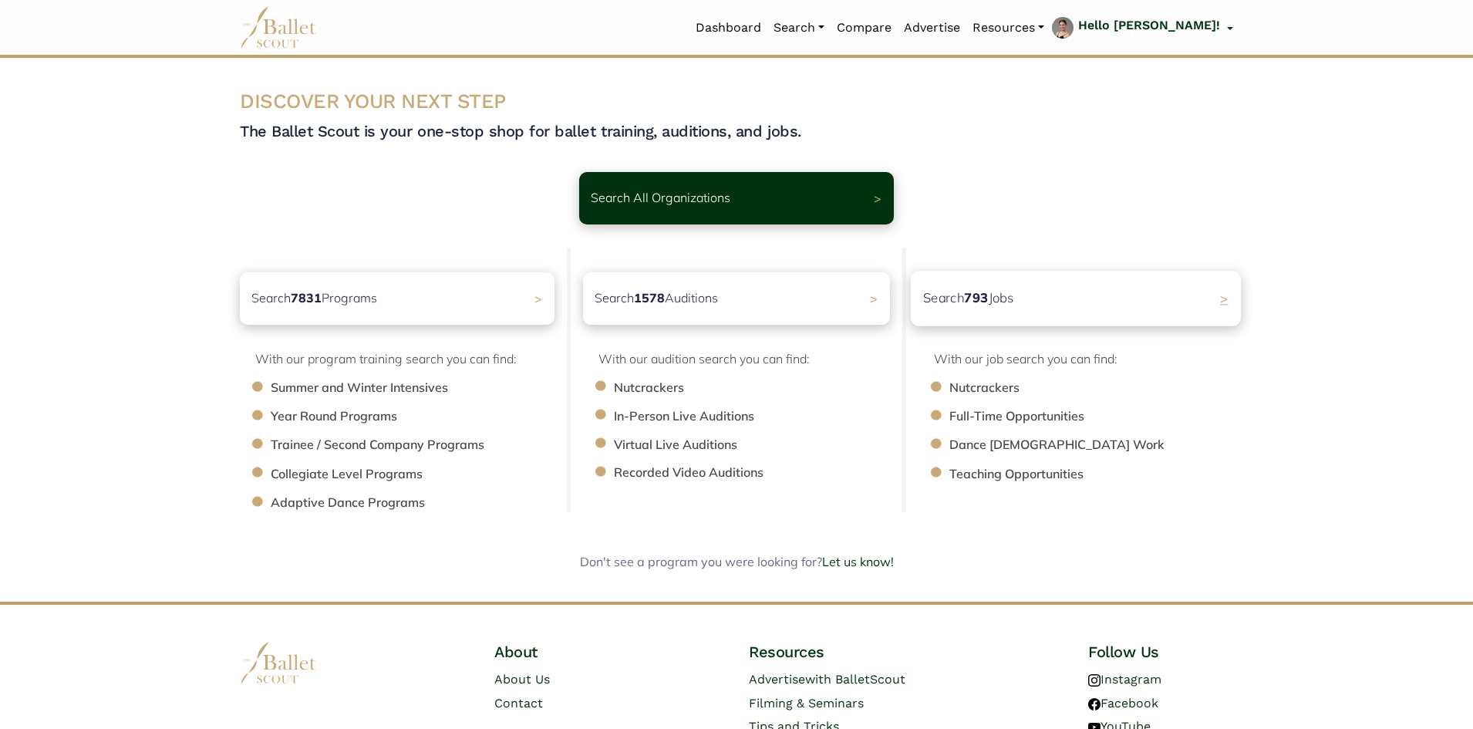
click at [995, 293] on p "Search 793 Jobs" at bounding box center [968, 298] width 91 height 21
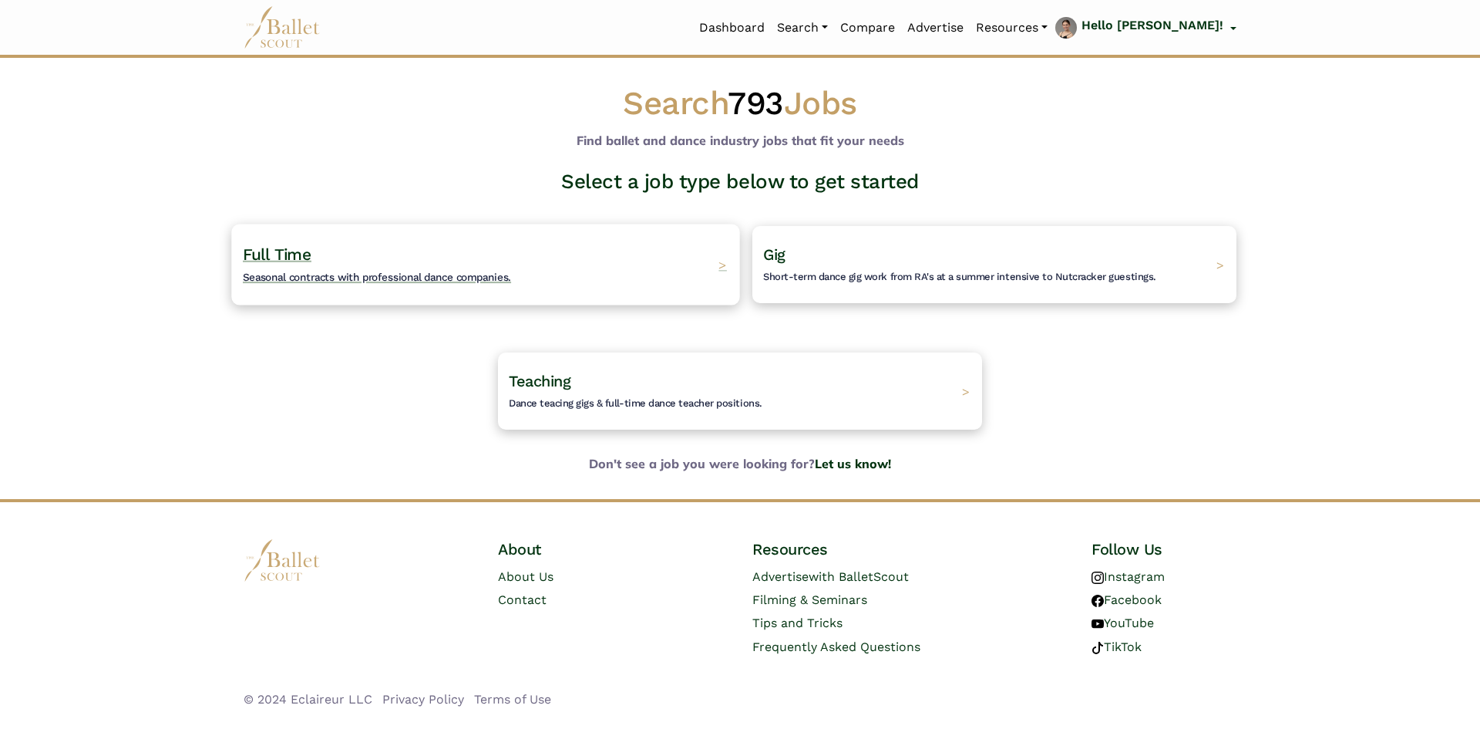
click at [340, 281] on span "Seasonal contracts with professional dance companies." at bounding box center [377, 277] width 268 height 12
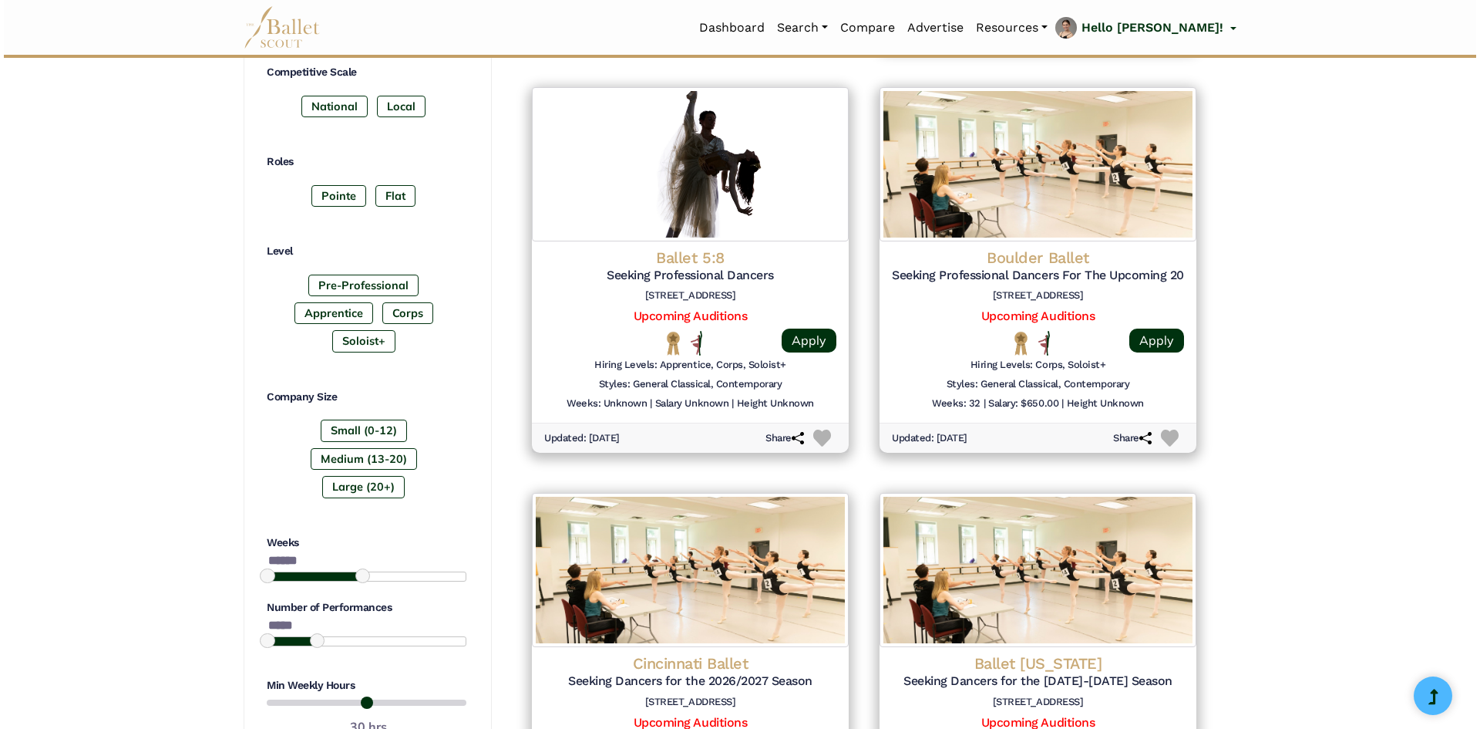
scroll to position [694, 0]
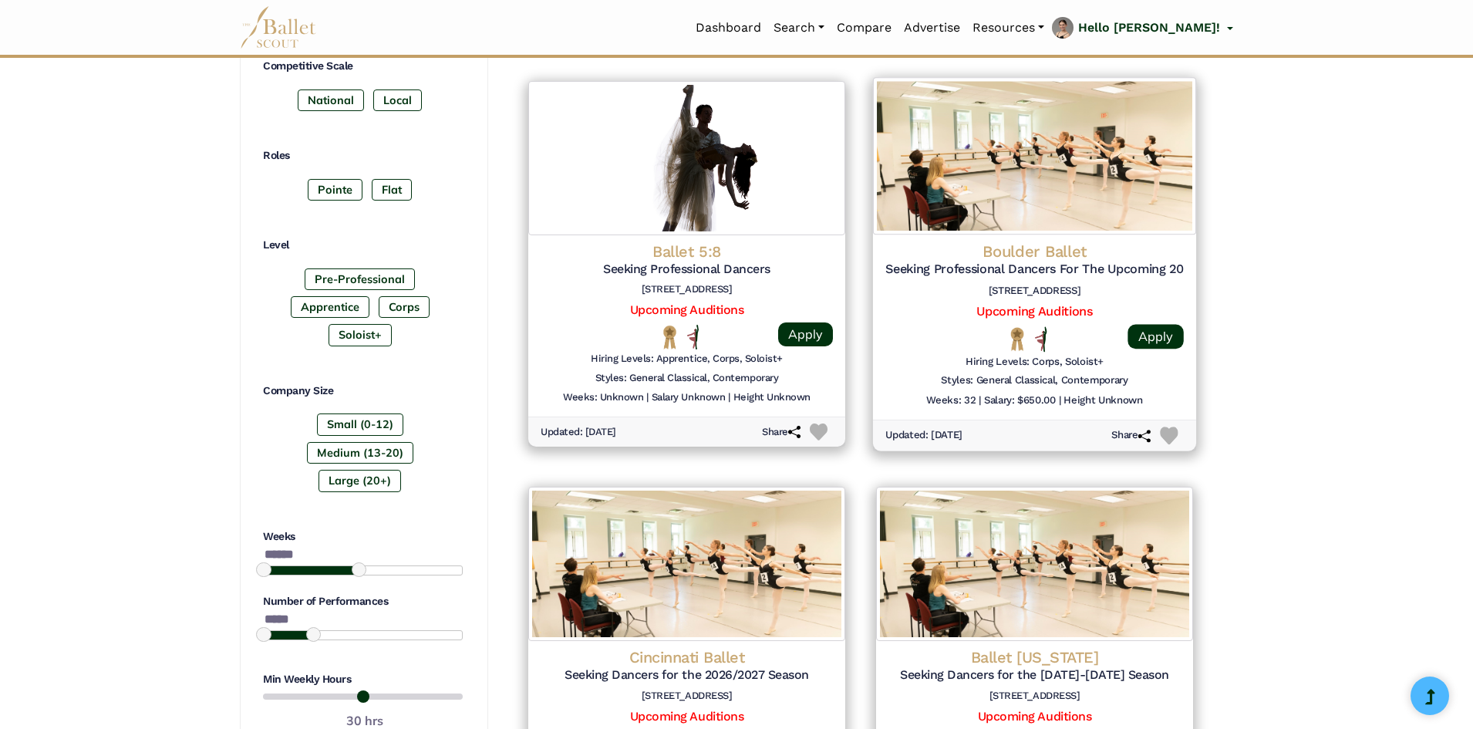
click at [1074, 269] on h5 "Seeking Professional Dancers For The Upcoming 2026/2027 Season" at bounding box center [1034, 269] width 298 height 16
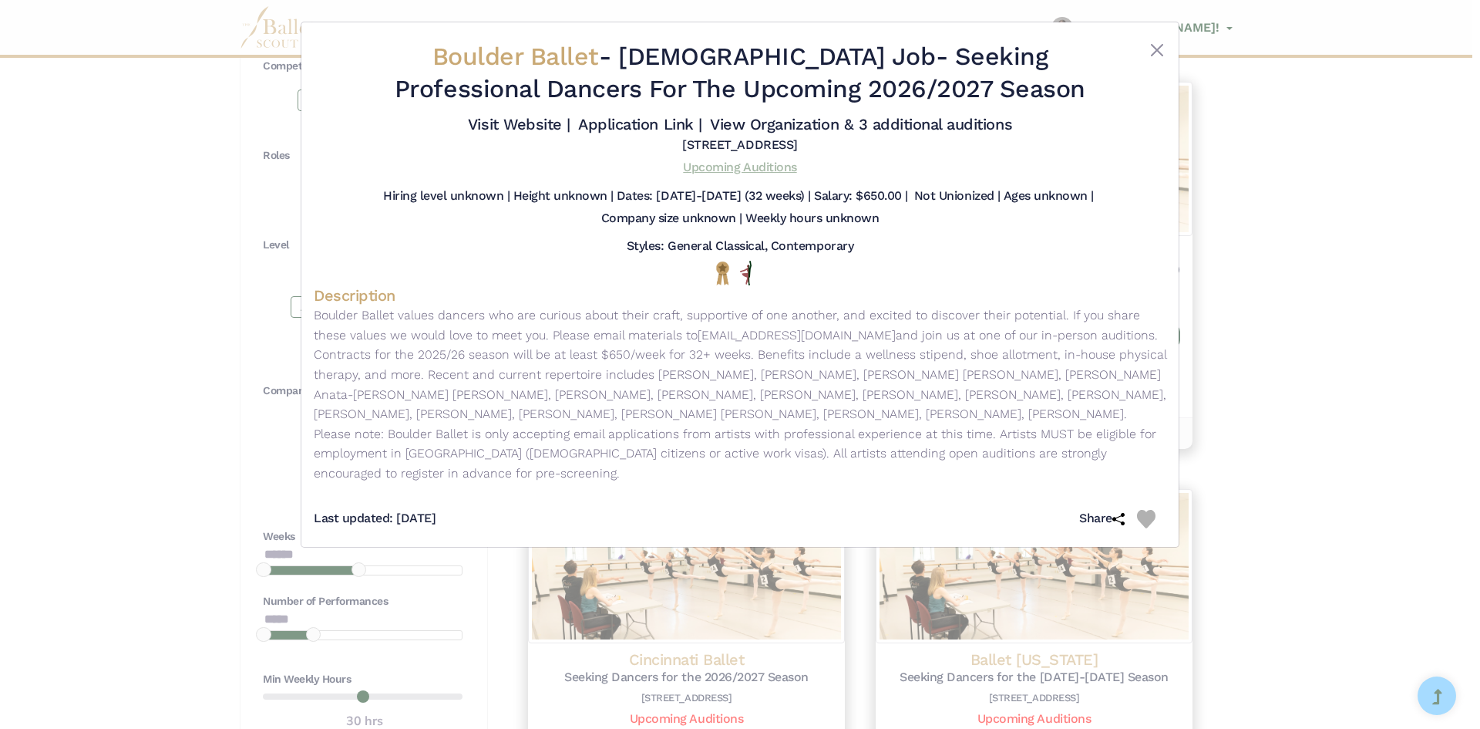
click at [712, 164] on link "Upcoming Auditions" at bounding box center [739, 167] width 113 height 15
